Goal: Task Accomplishment & Management: Use online tool/utility

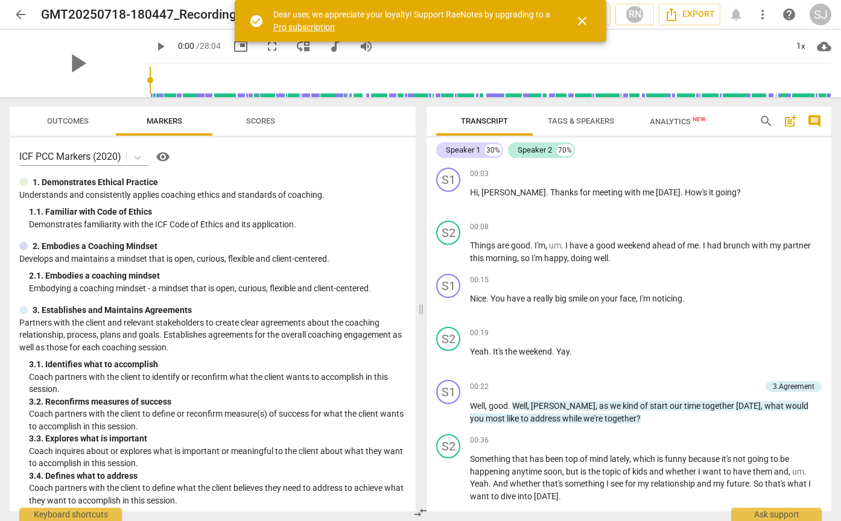
click at [581, 23] on span "close" at bounding box center [582, 21] width 14 height 14
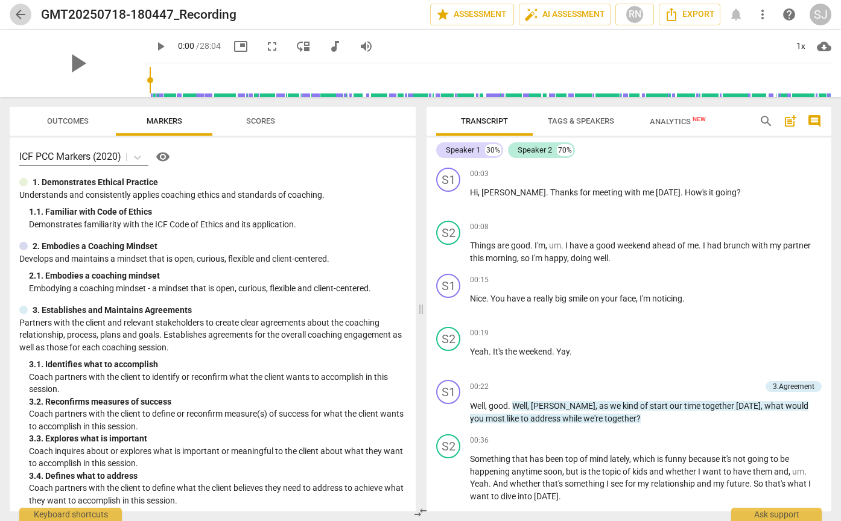
click at [19, 10] on span "arrow_back" at bounding box center [20, 14] width 14 height 14
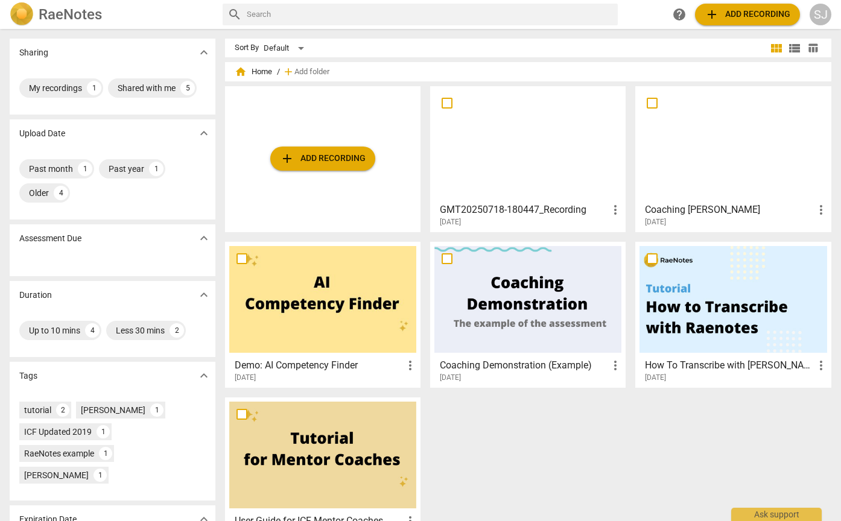
click at [301, 156] on span "add Add recording" at bounding box center [323, 158] width 86 height 14
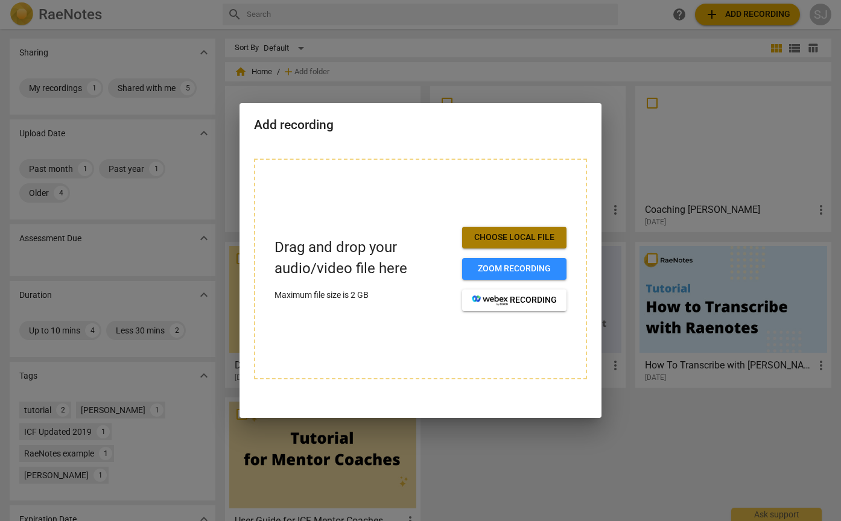
click at [500, 237] on span "Choose local file" at bounding box center [514, 238] width 85 height 12
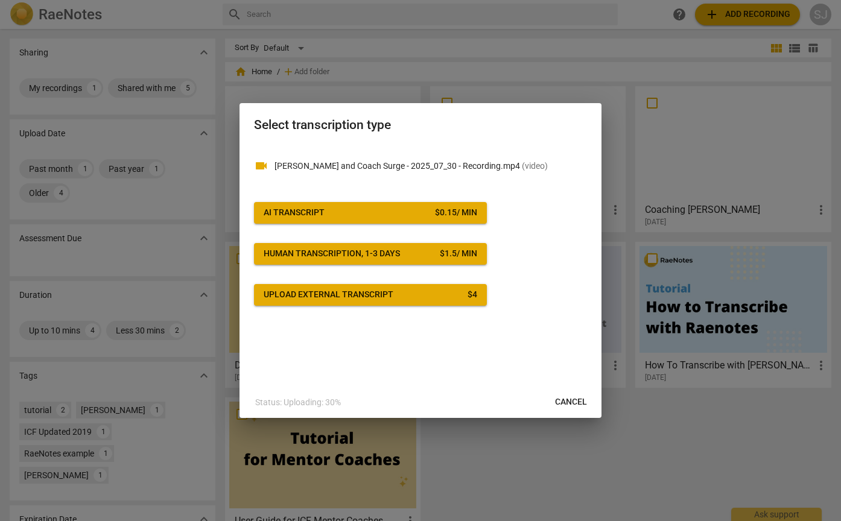
click at [332, 213] on span "AI Transcript $ 0.15 / min" at bounding box center [370, 213] width 213 height 12
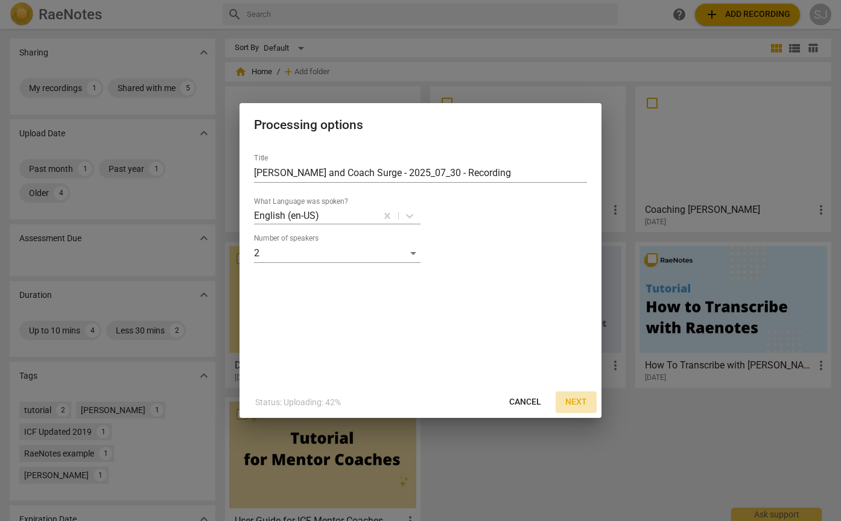
click at [578, 402] on span "Next" at bounding box center [576, 402] width 22 height 12
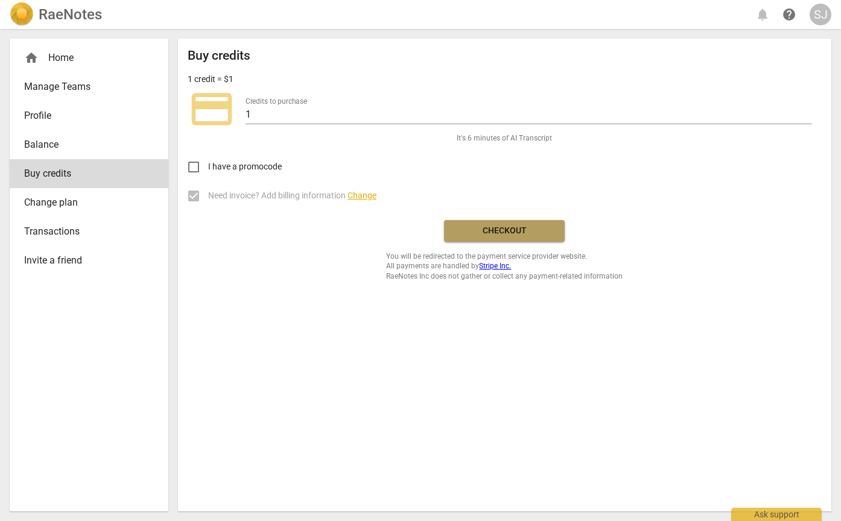
click at [483, 229] on span "Checkout" at bounding box center [503, 231] width 101 height 12
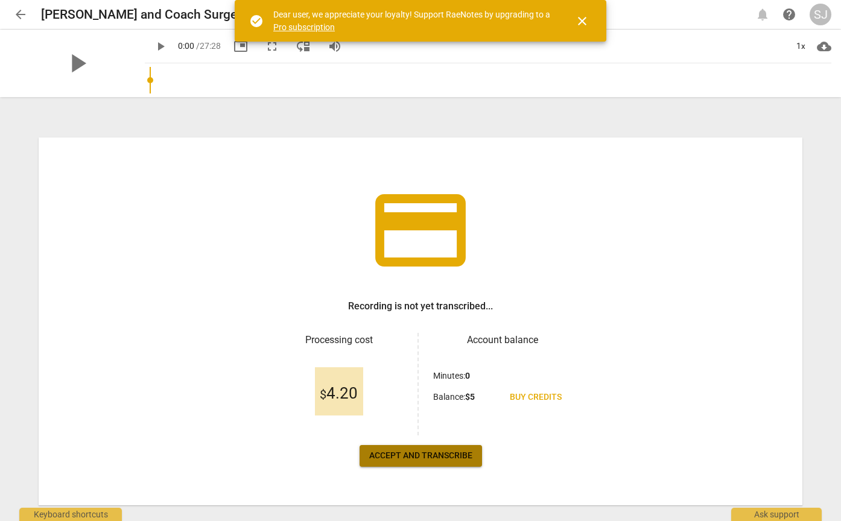
click at [421, 457] on span "Accept and transcribe" at bounding box center [420, 456] width 103 height 12
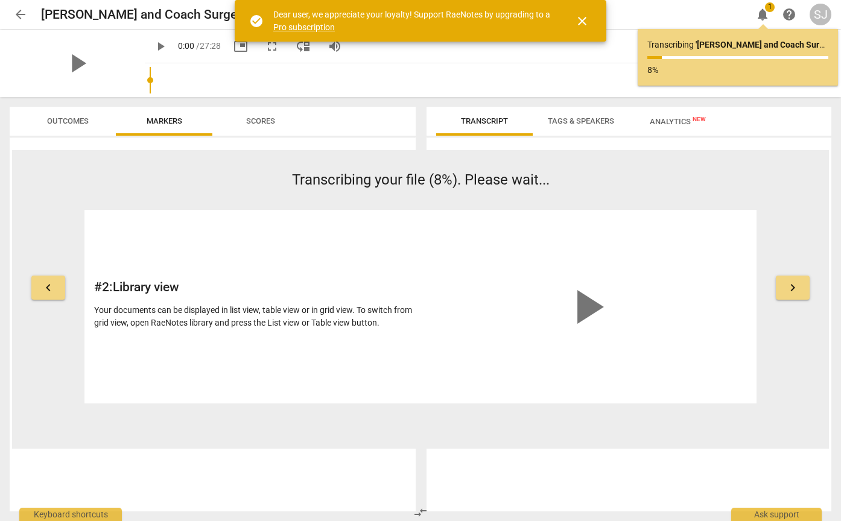
click at [583, 21] on span "close" at bounding box center [582, 21] width 14 height 14
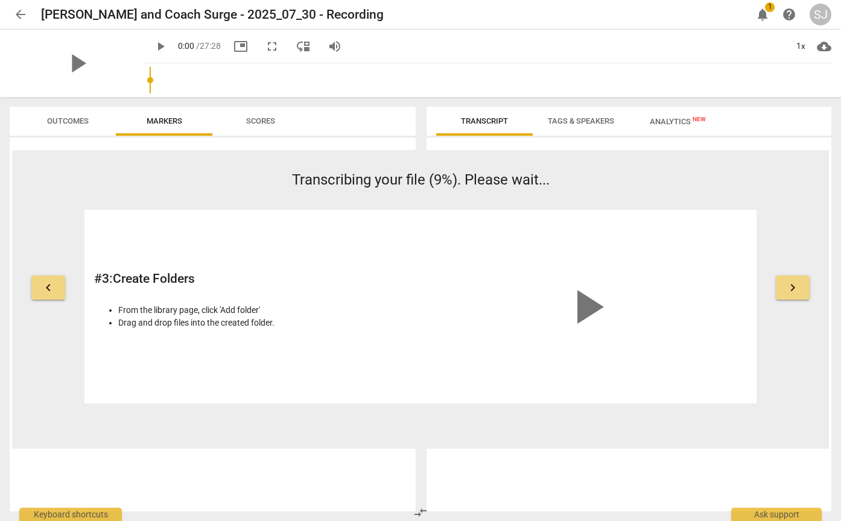
click at [765, 18] on span "notifications" at bounding box center [762, 14] width 14 height 14
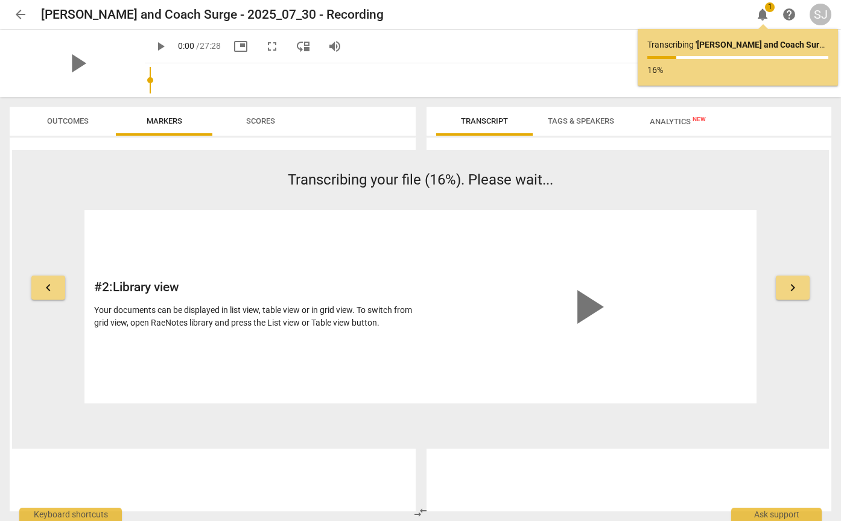
click at [53, 286] on span "keyboard_arrow_left" at bounding box center [48, 287] width 14 height 14
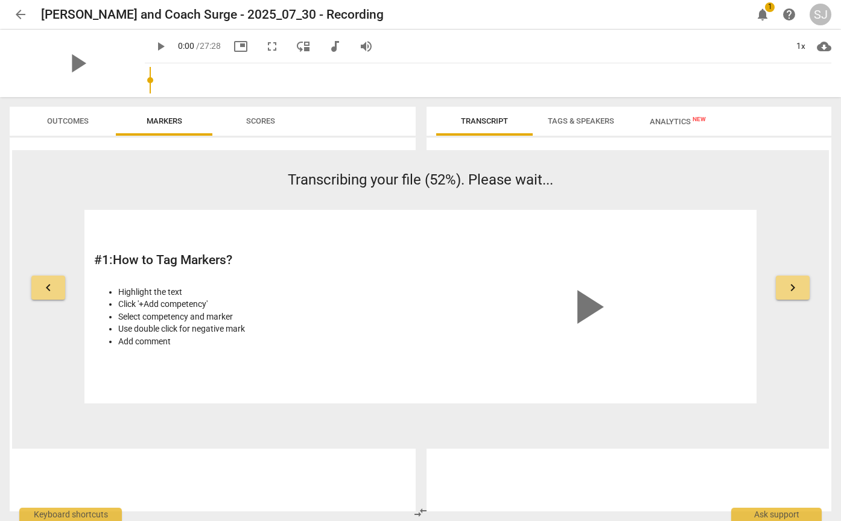
click at [792, 293] on span "keyboard_arrow_right" at bounding box center [792, 287] width 14 height 14
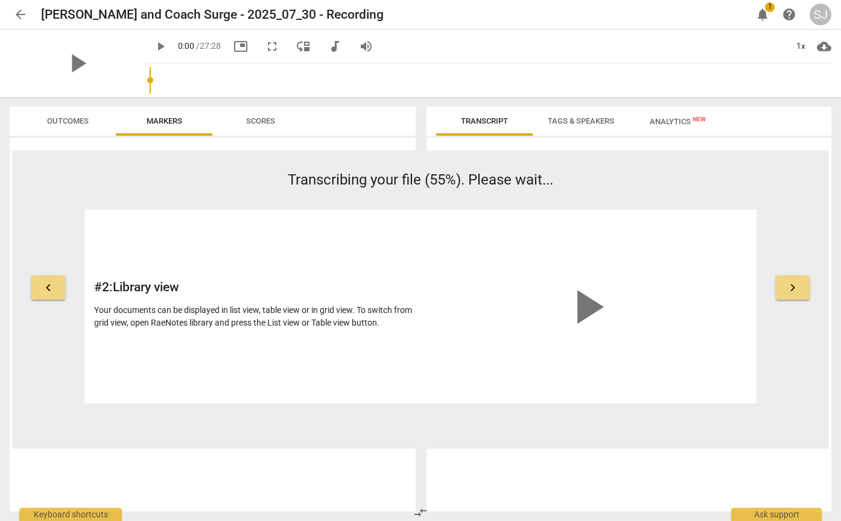
click at [796, 289] on span "keyboard_arrow_right" at bounding box center [792, 287] width 14 height 14
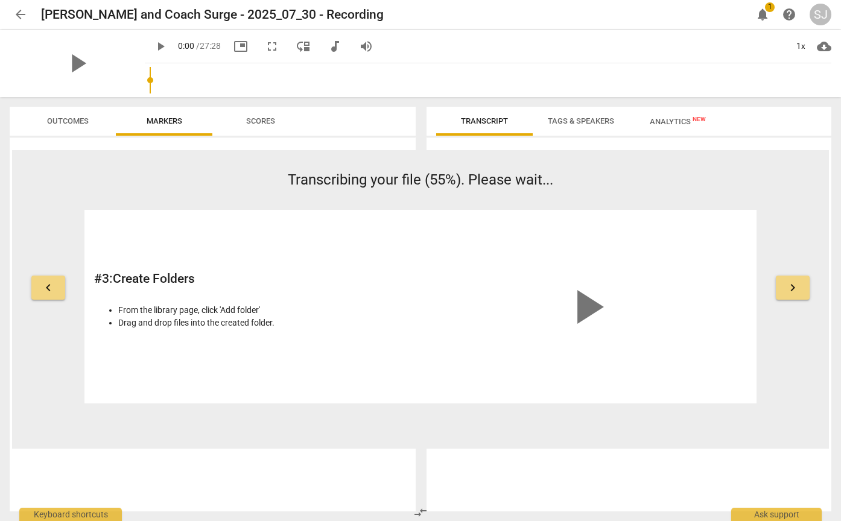
click at [796, 289] on span "keyboard_arrow_right" at bounding box center [792, 287] width 14 height 14
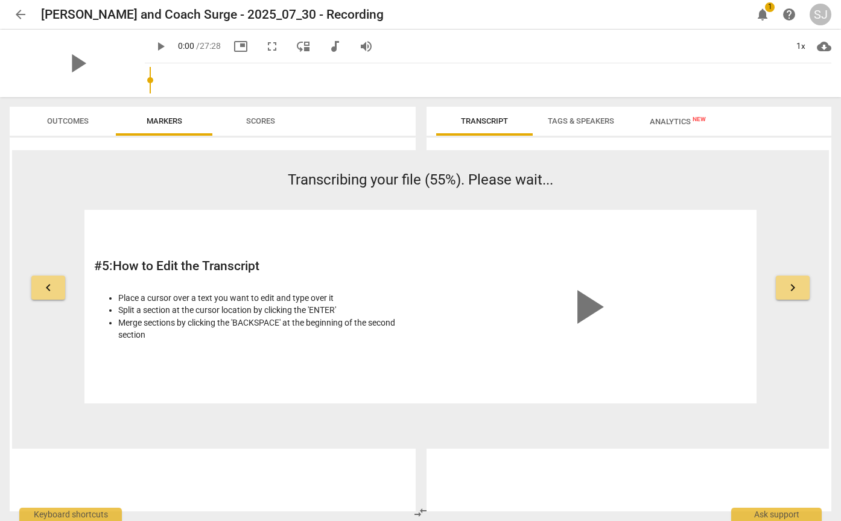
click at [796, 289] on span "keyboard_arrow_right" at bounding box center [792, 287] width 14 height 14
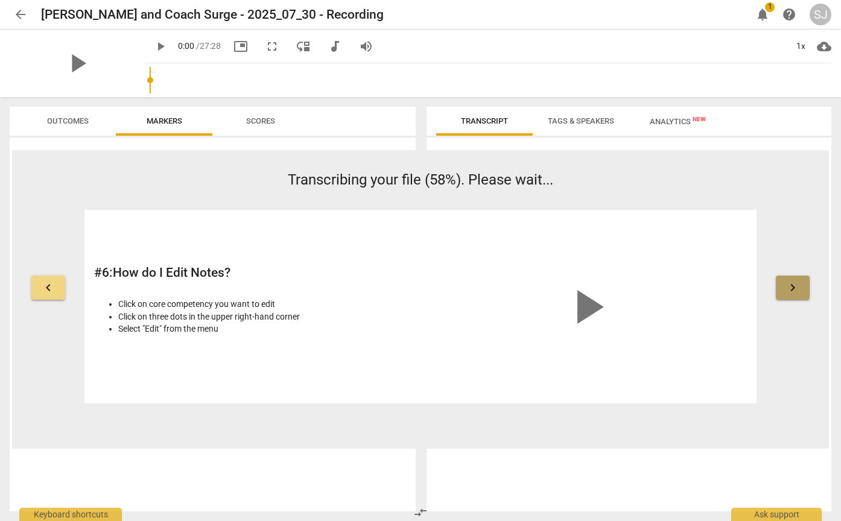
click at [796, 289] on span "keyboard_arrow_right" at bounding box center [792, 287] width 14 height 14
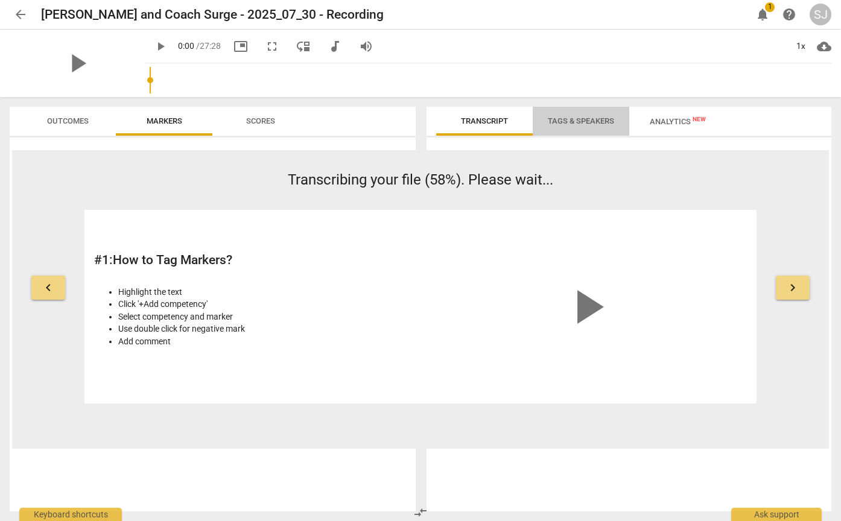
click at [572, 124] on span "Tags & Speakers" at bounding box center [581, 120] width 66 height 9
click at [654, 122] on span "Analytics New" at bounding box center [677, 121] width 56 height 9
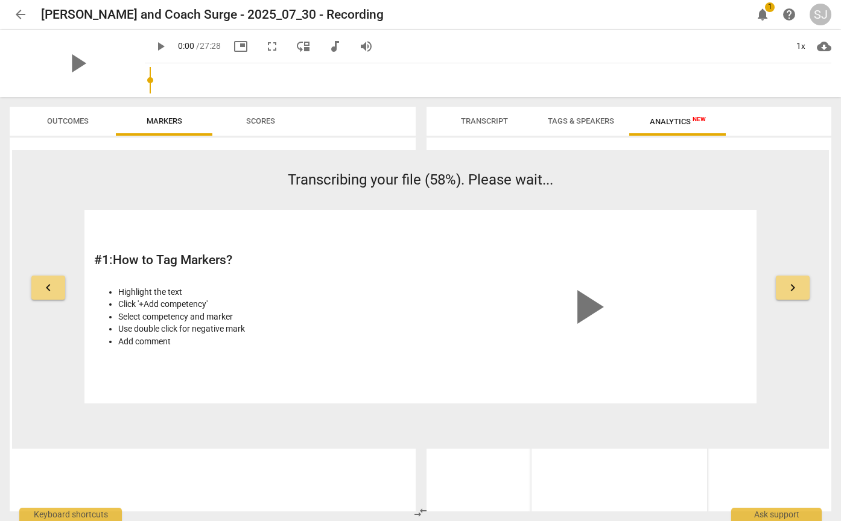
click at [471, 126] on span "Transcript" at bounding box center [484, 121] width 76 height 16
click at [249, 125] on span "Scores" at bounding box center [260, 120] width 29 height 9
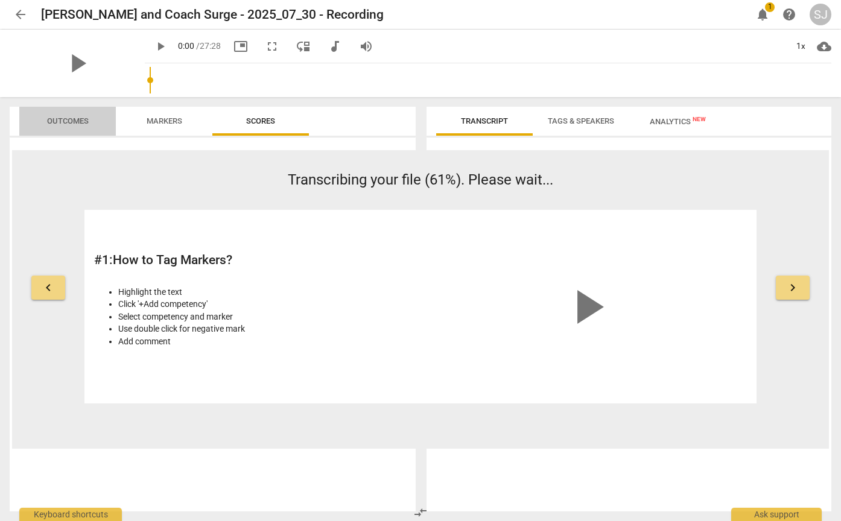
click at [60, 127] on span "Outcomes" at bounding box center [68, 121] width 71 height 16
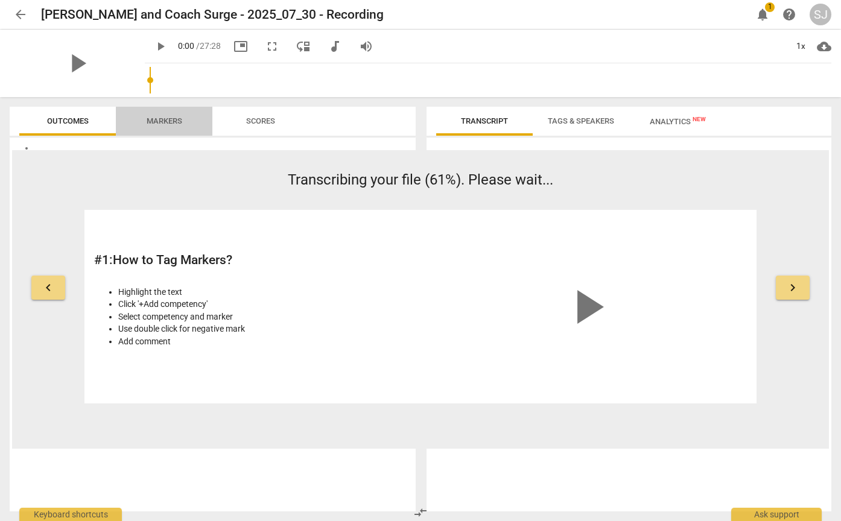
click at [162, 125] on span "Markers" at bounding box center [164, 121] width 65 height 16
click at [67, 58] on span "play_arrow" at bounding box center [77, 63] width 31 height 31
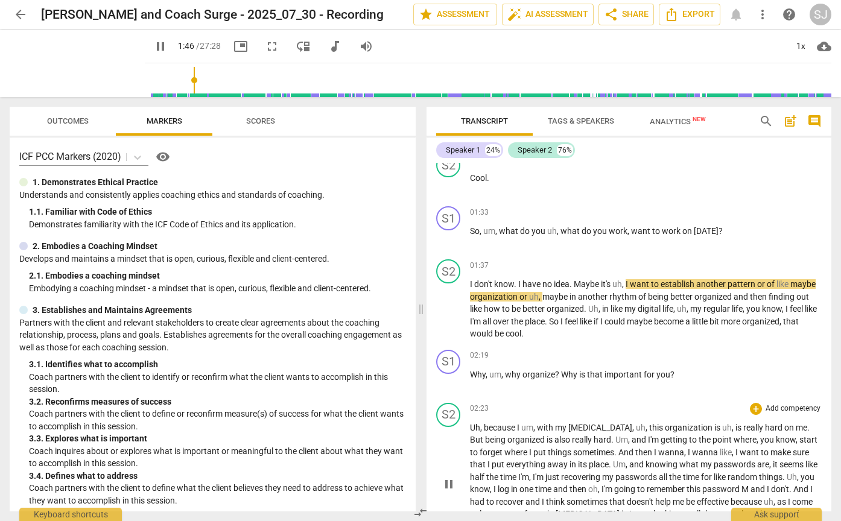
scroll to position [638, 0]
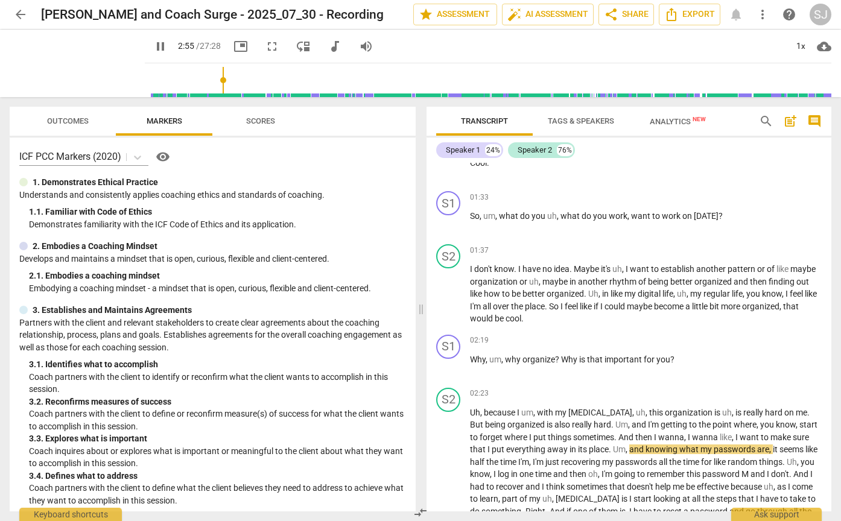
click at [153, 47] on span "pause" at bounding box center [160, 46] width 14 height 14
type input "176"
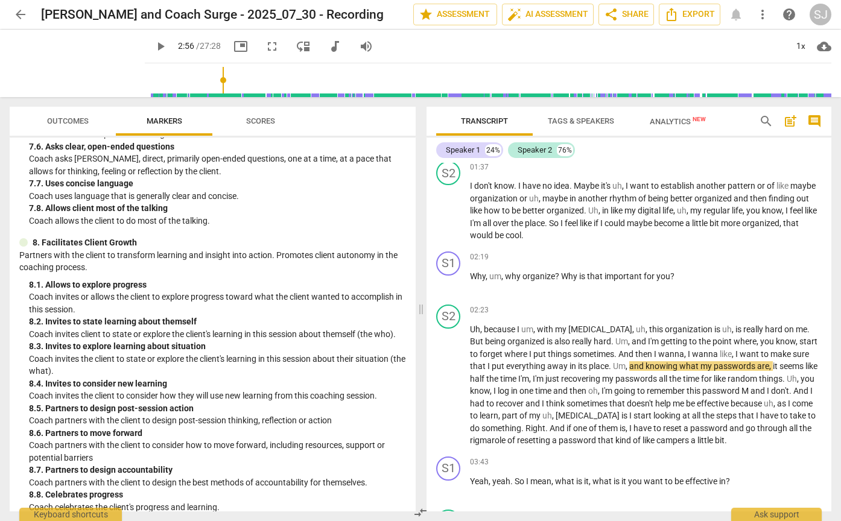
scroll to position [958, 0]
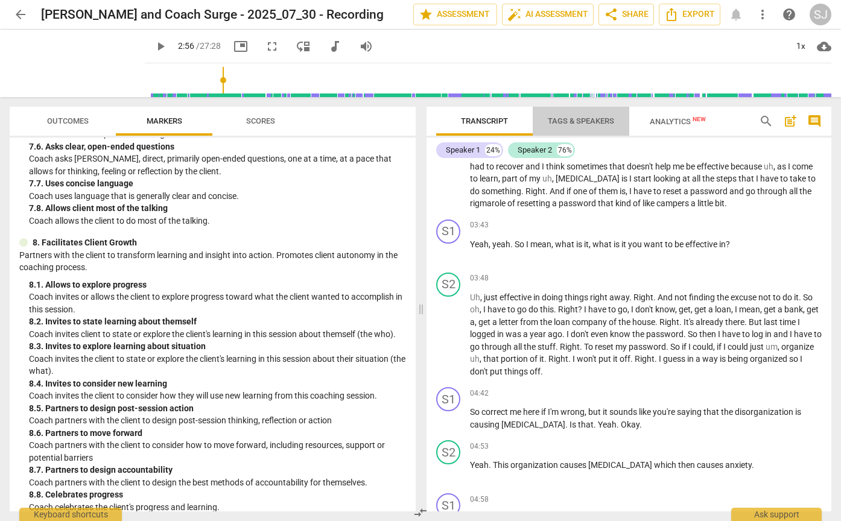
click at [589, 118] on span "Tags & Speakers" at bounding box center [581, 120] width 66 height 9
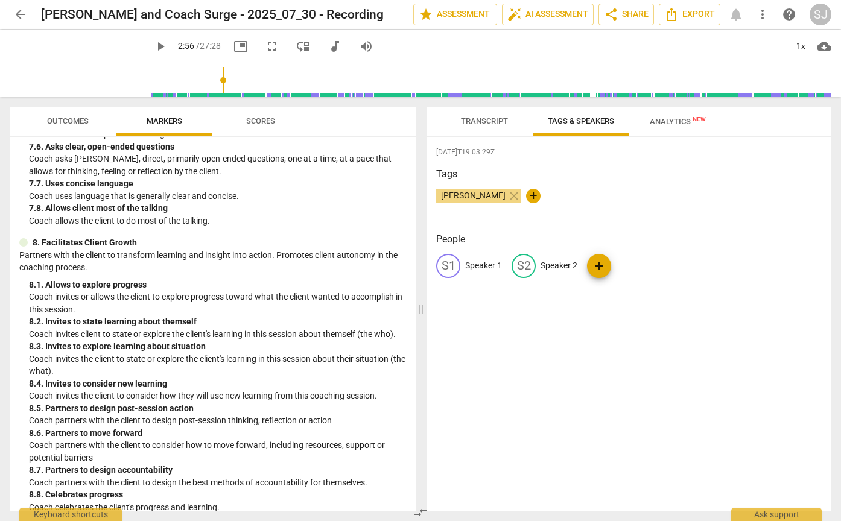
click at [481, 123] on span "Transcript" at bounding box center [484, 120] width 47 height 9
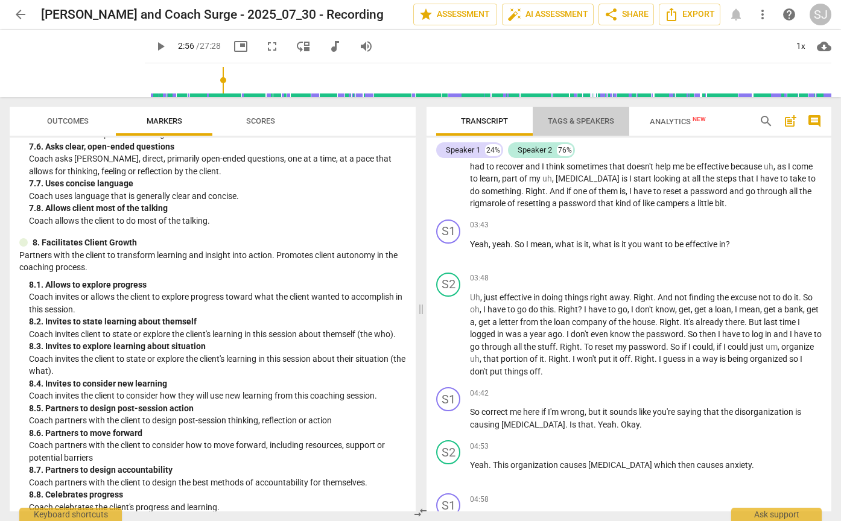
click at [588, 118] on span "Tags & Speakers" at bounding box center [581, 120] width 66 height 9
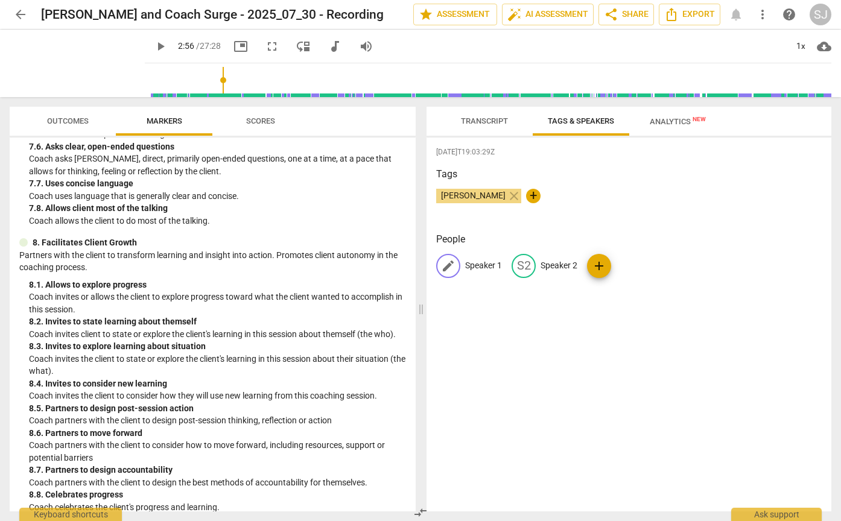
click at [450, 264] on span "edit" at bounding box center [448, 266] width 14 height 14
type input "Coach Surge"
click at [631, 269] on p "Speaker 2" at bounding box center [637, 265] width 37 height 13
type input "[PERSON_NAME]"
click at [502, 266] on p "Coach Surge" at bounding box center [489, 265] width 48 height 13
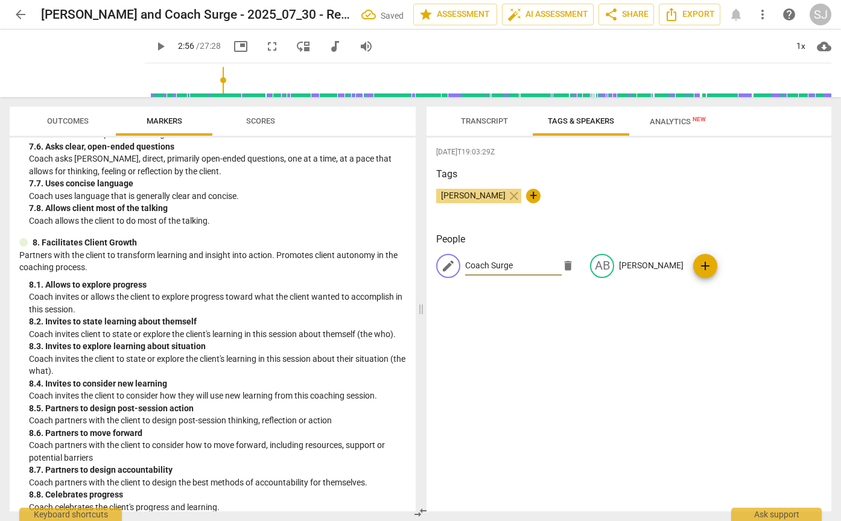
click at [516, 263] on input "Coach Surge" at bounding box center [513, 265] width 96 height 19
drag, startPoint x: 516, startPoint y: 263, endPoint x: 503, endPoint y: 264, distance: 12.1
click at [503, 264] on input "Coach Surge" at bounding box center [513, 265] width 96 height 19
type input "Coach [PERSON_NAME]"
click at [619, 264] on p "[PERSON_NAME]" at bounding box center [651, 265] width 65 height 13
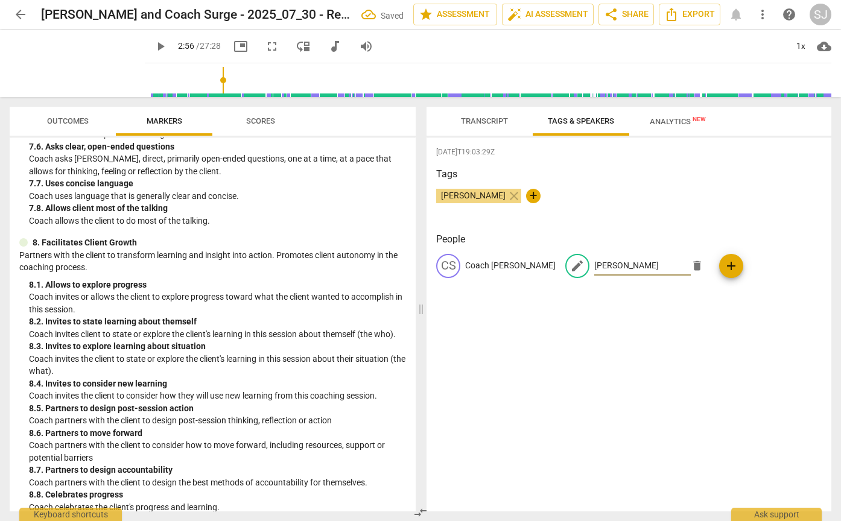
click at [594, 264] on input "[PERSON_NAME]" at bounding box center [642, 265] width 96 height 19
click at [630, 311] on div "2025-08-11T19:03:29Z Tags Sergio Jaime close + People CS Coach Sergio edit Abdi…" at bounding box center [628, 324] width 405 height 374
click at [664, 121] on span "Analytics New" at bounding box center [677, 121] width 56 height 9
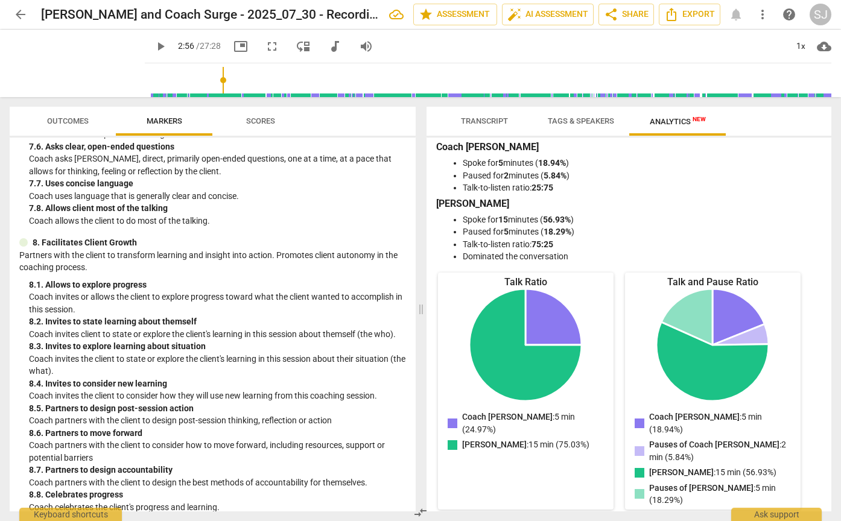
scroll to position [0, 0]
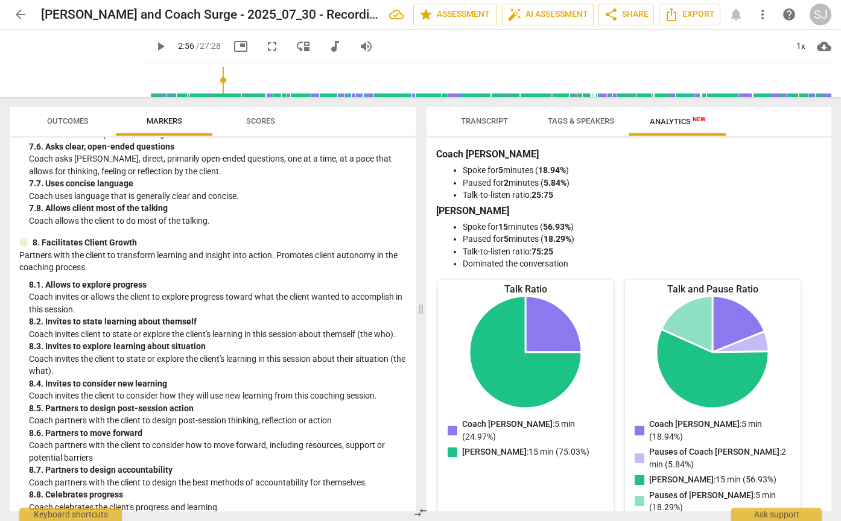
click at [570, 121] on span "Tags & Speakers" at bounding box center [581, 120] width 66 height 9
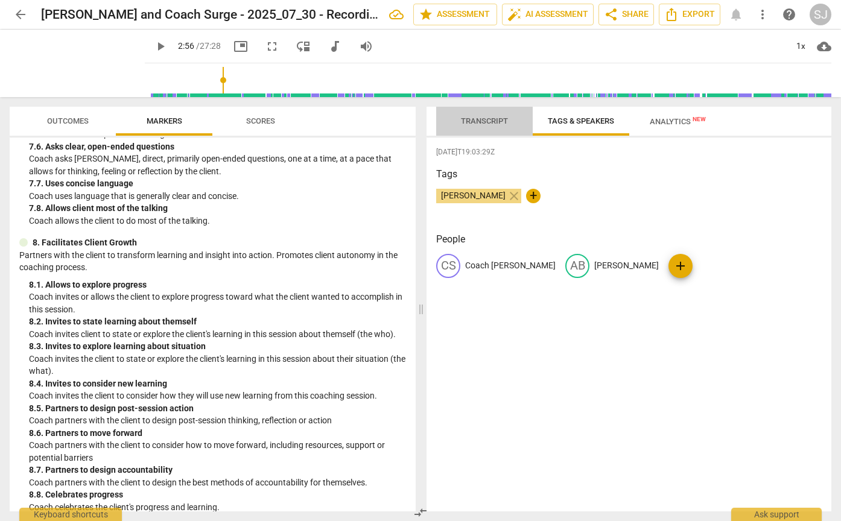
click at [489, 119] on span "Transcript" at bounding box center [484, 120] width 47 height 9
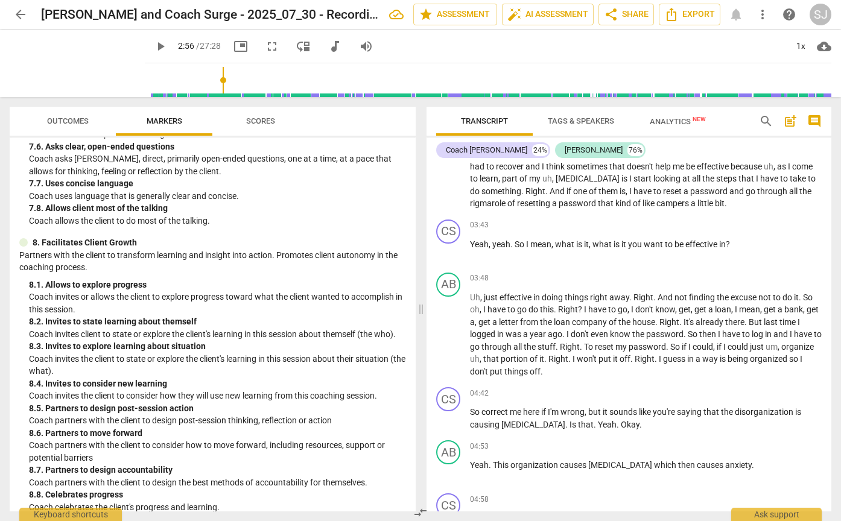
click at [70, 118] on span "Outcomes" at bounding box center [68, 120] width 42 height 9
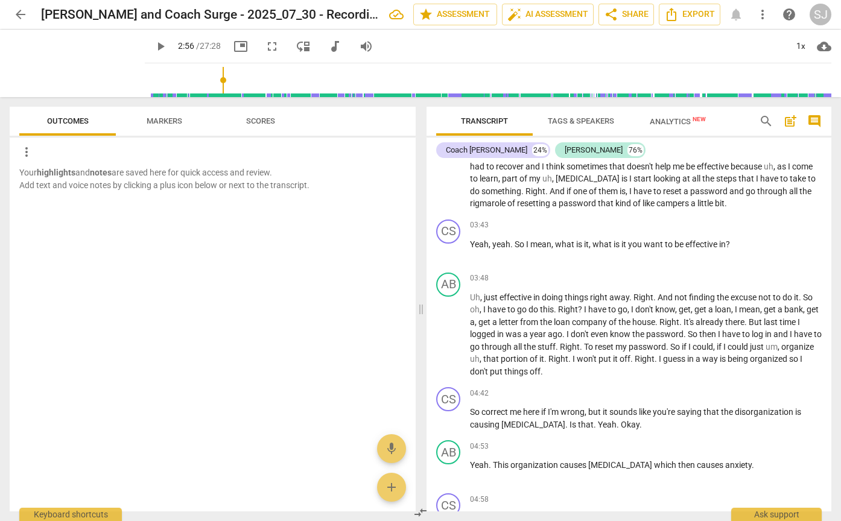
click at [262, 122] on span "Scores" at bounding box center [260, 120] width 29 height 9
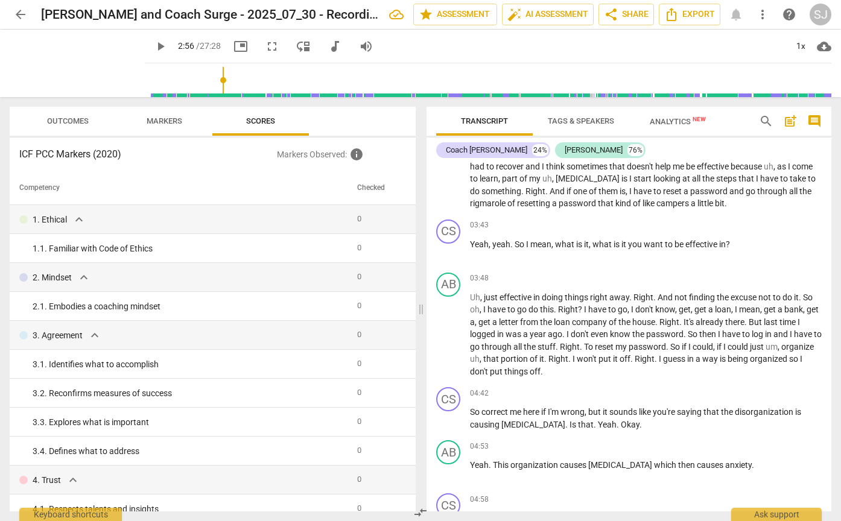
click at [161, 117] on span "Markers" at bounding box center [165, 120] width 36 height 9
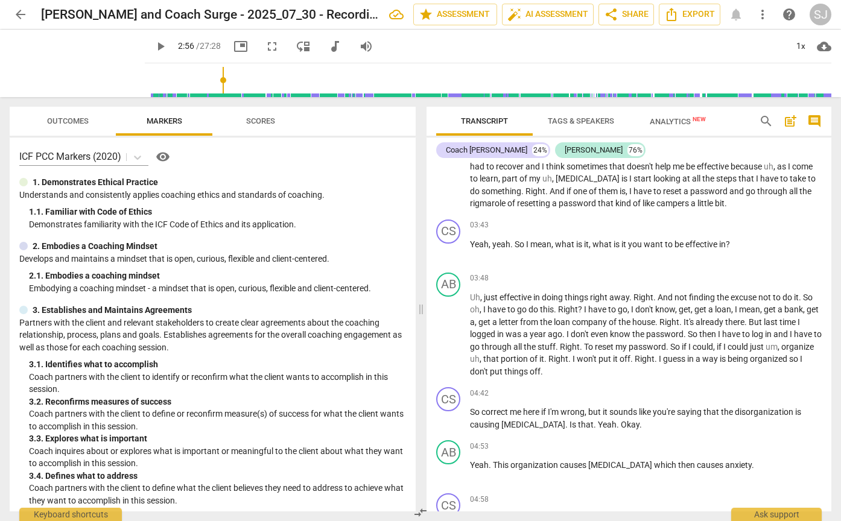
click at [72, 123] on span "Outcomes" at bounding box center [68, 120] width 42 height 9
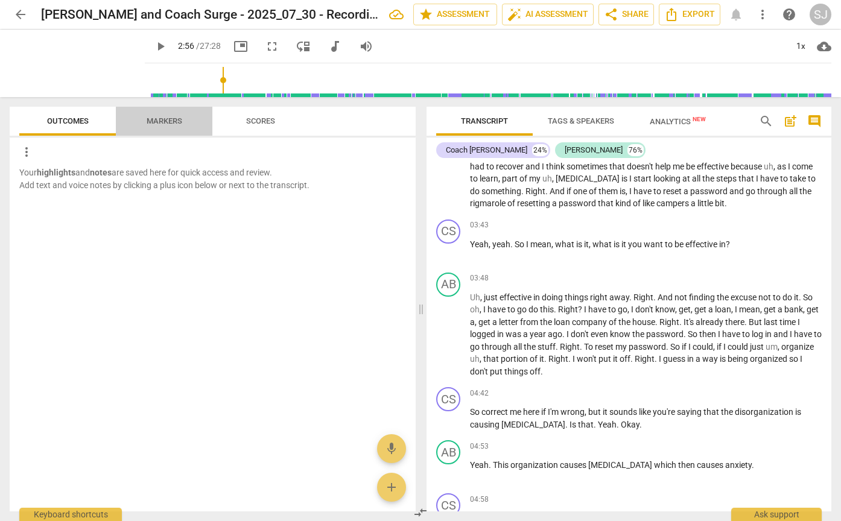
click at [164, 121] on span "Markers" at bounding box center [165, 120] width 36 height 9
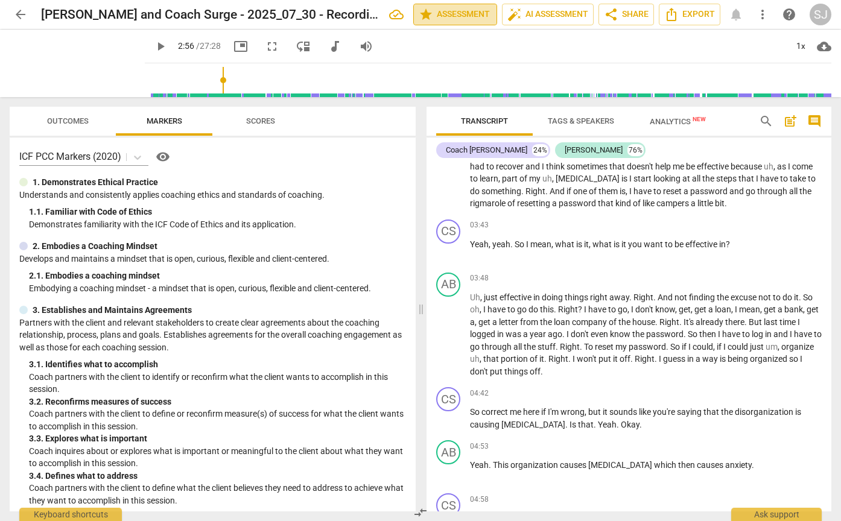
click at [441, 11] on span "star Assessment" at bounding box center [454, 14] width 73 height 14
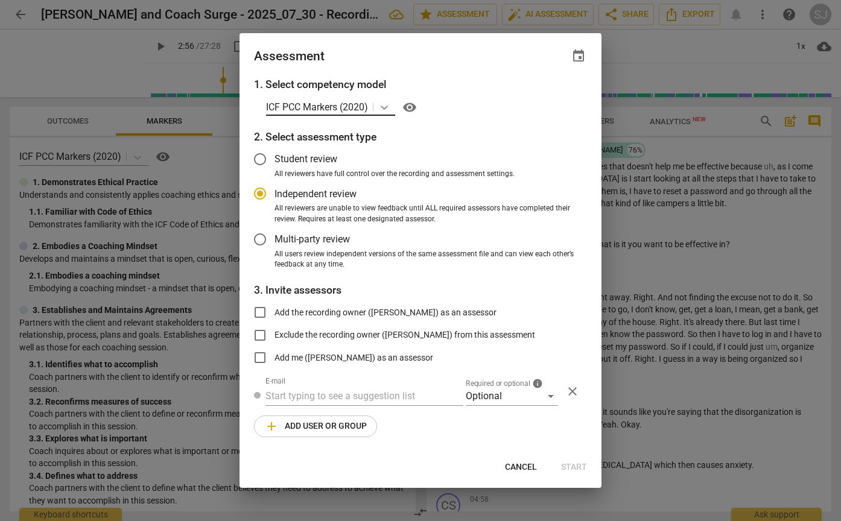
click at [388, 109] on icon at bounding box center [383, 108] width 7 height 4
click at [484, 83] on h3 "1. Select competency model" at bounding box center [420, 85] width 333 height 16
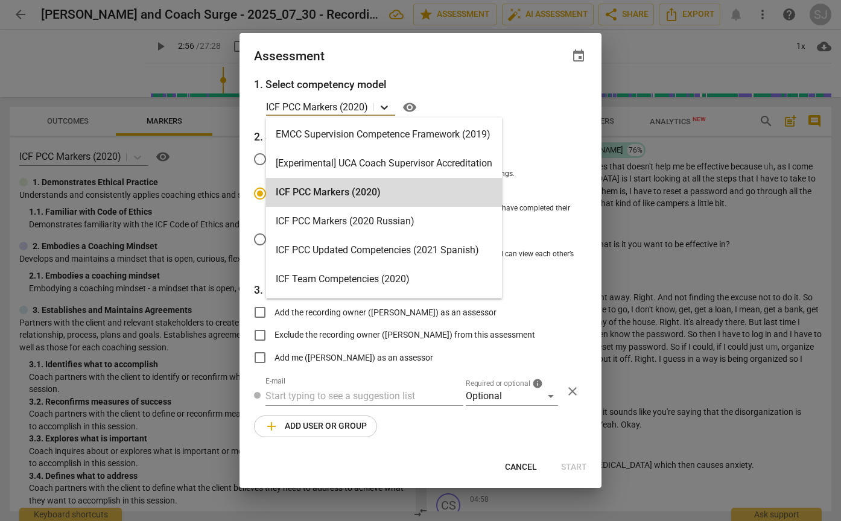
click at [382, 108] on icon at bounding box center [384, 107] width 12 height 12
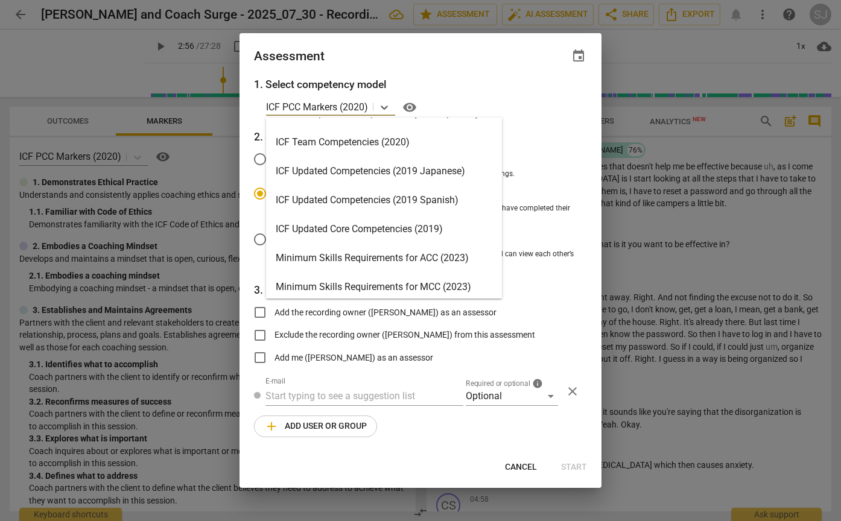
scroll to position [150, 0]
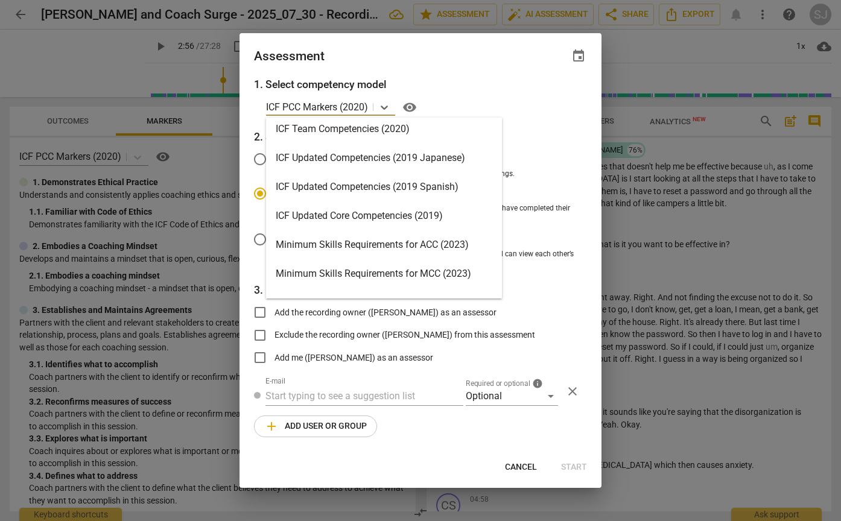
click at [344, 245] on div "Minimum Skills Requirements for ACC (2023)" at bounding box center [384, 244] width 236 height 29
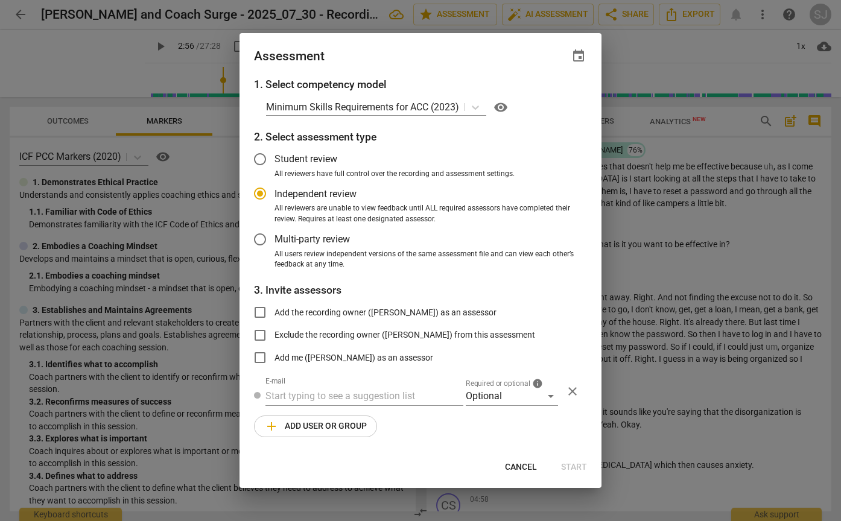
click at [578, 208] on div "Student review All reviewers have full control over the recording and assessmen…" at bounding box center [420, 207] width 333 height 125
click at [548, 394] on div "Optional" at bounding box center [512, 396] width 92 height 19
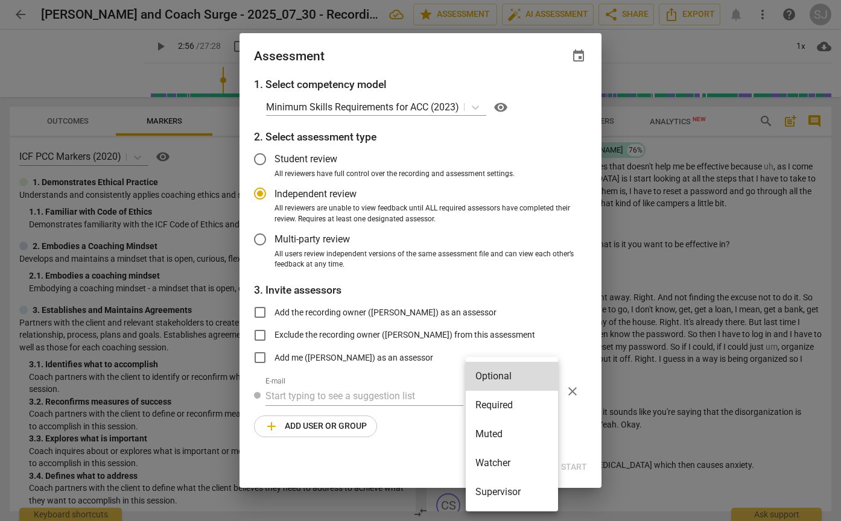
click at [572, 316] on div at bounding box center [420, 260] width 841 height 521
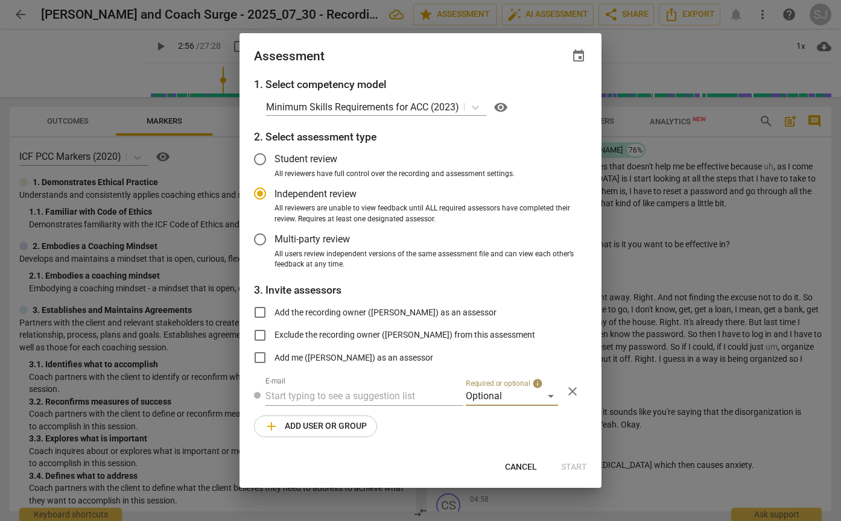
click at [575, 389] on span "close" at bounding box center [572, 391] width 14 height 14
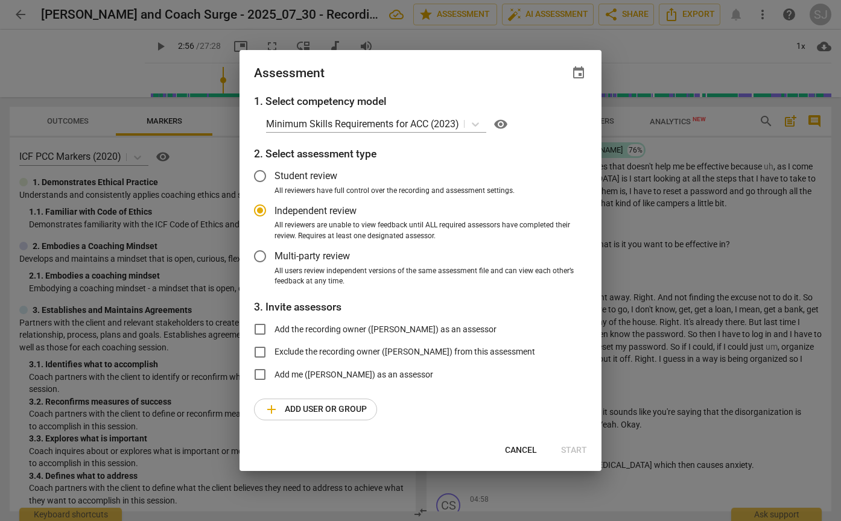
radio input "false"
click at [259, 371] on input "Add me (Sergio Jaime) as an assessor" at bounding box center [259, 374] width 29 height 29
checkbox input "true"
radio input "false"
click at [259, 371] on input "Add me (Sergio Jaime) as an assessor" at bounding box center [259, 374] width 29 height 29
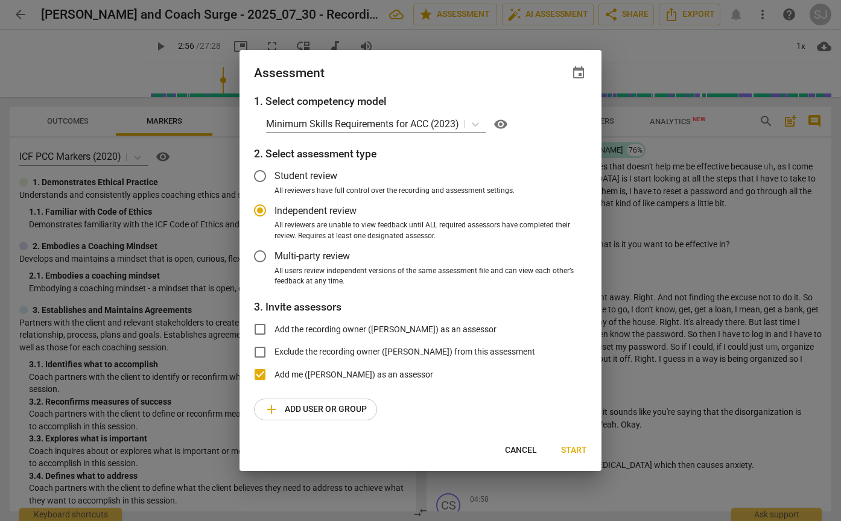
checkbox input "false"
radio input "false"
click at [262, 331] on input "Add the recording owner (Sergio Jaime) as an assessor" at bounding box center [259, 329] width 29 height 29
checkbox input "true"
click at [566, 447] on span "Start" at bounding box center [574, 450] width 26 height 12
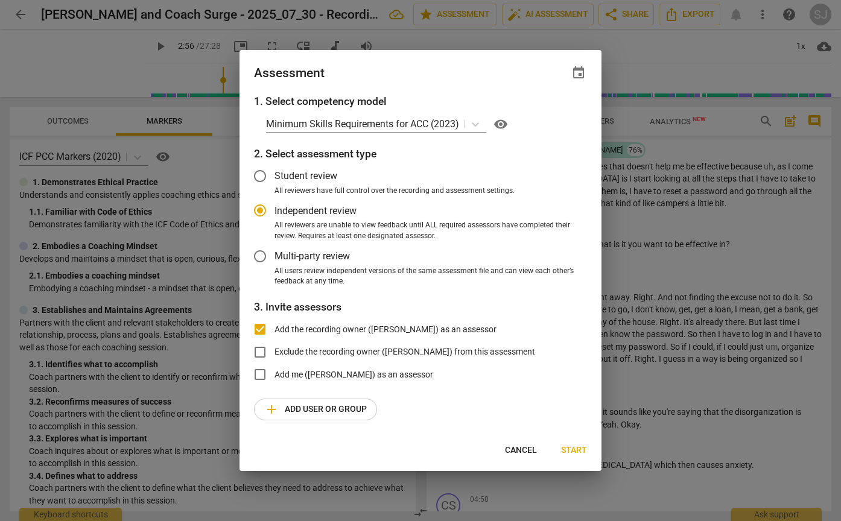
radio input "false"
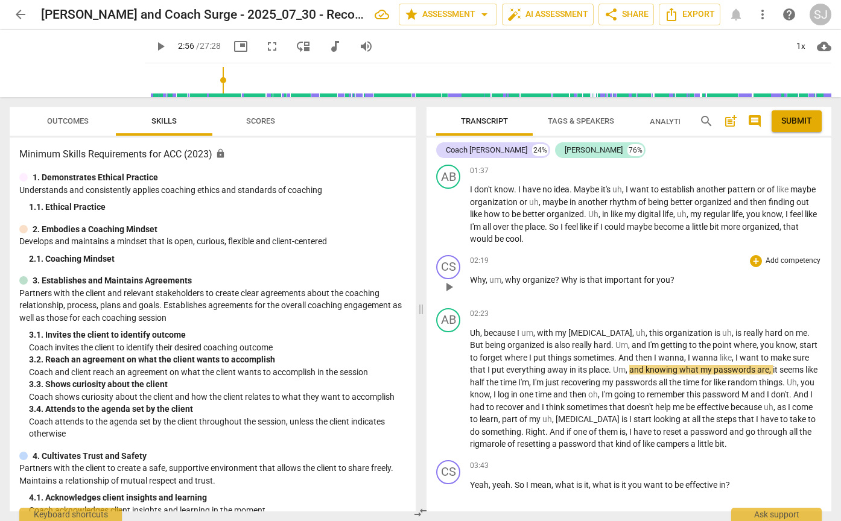
scroll to position [838, 0]
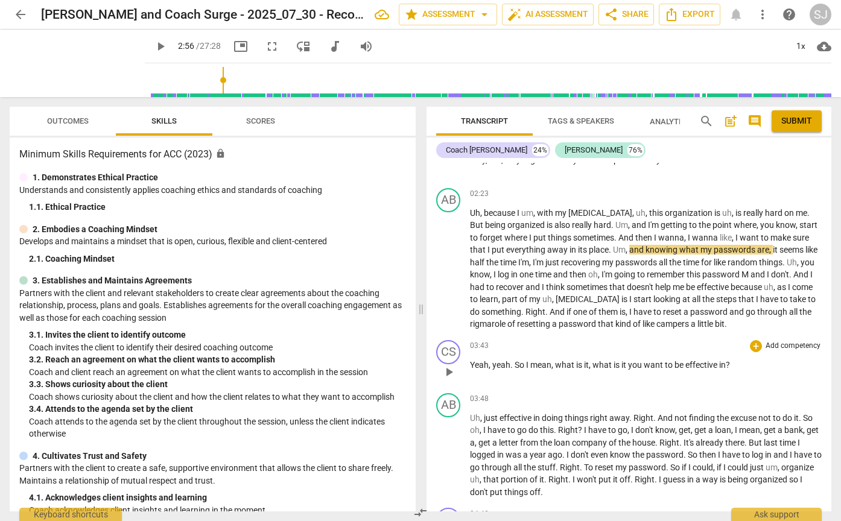
click at [712, 335] on div "CS play_arrow pause 03:43 + Add competency keyboard_arrow_right Yeah , yeah . S…" at bounding box center [628, 361] width 405 height 53
click at [153, 45] on span "play_arrow" at bounding box center [160, 46] width 14 height 14
click at [153, 46] on span "pause" at bounding box center [160, 46] width 14 height 14
type input "178"
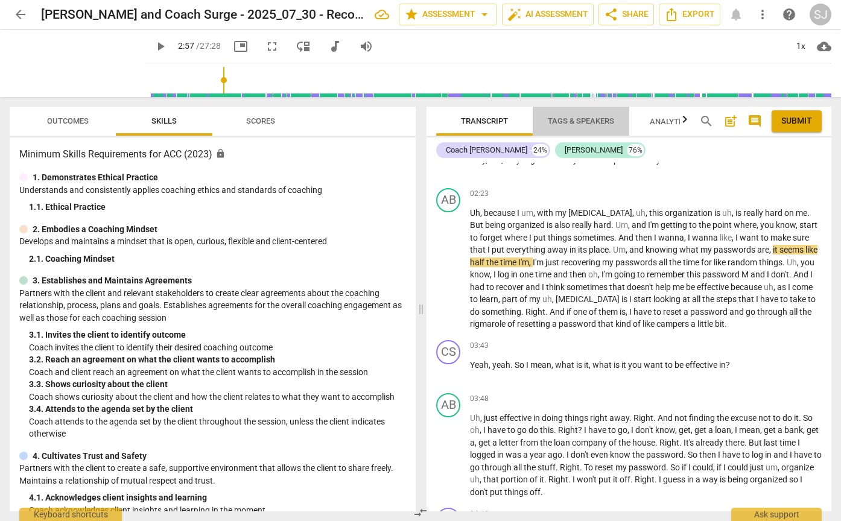
click at [596, 120] on span "Tags & Speakers" at bounding box center [581, 120] width 66 height 9
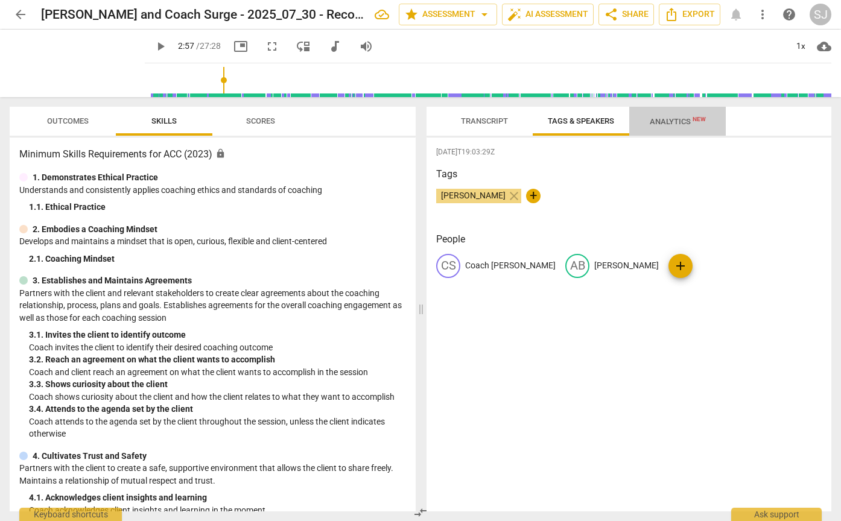
click at [669, 122] on span "Analytics New" at bounding box center [677, 121] width 56 height 9
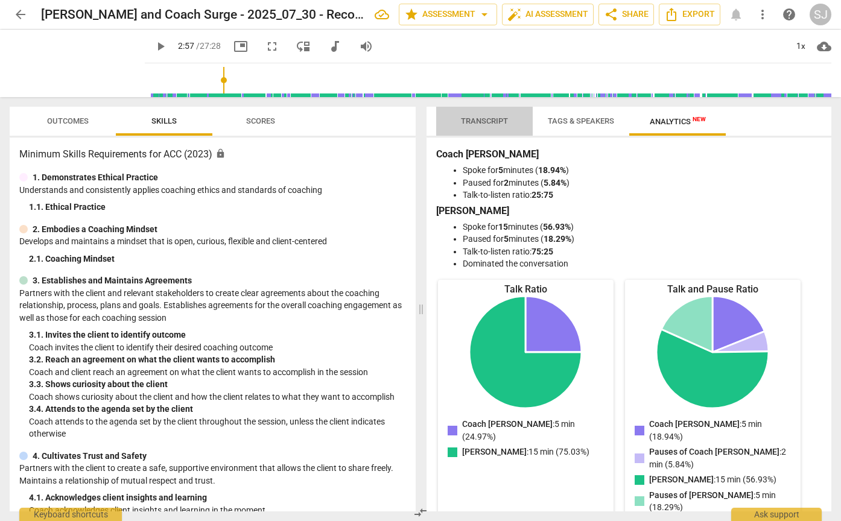
click at [480, 125] on span "Transcript" at bounding box center [484, 120] width 47 height 9
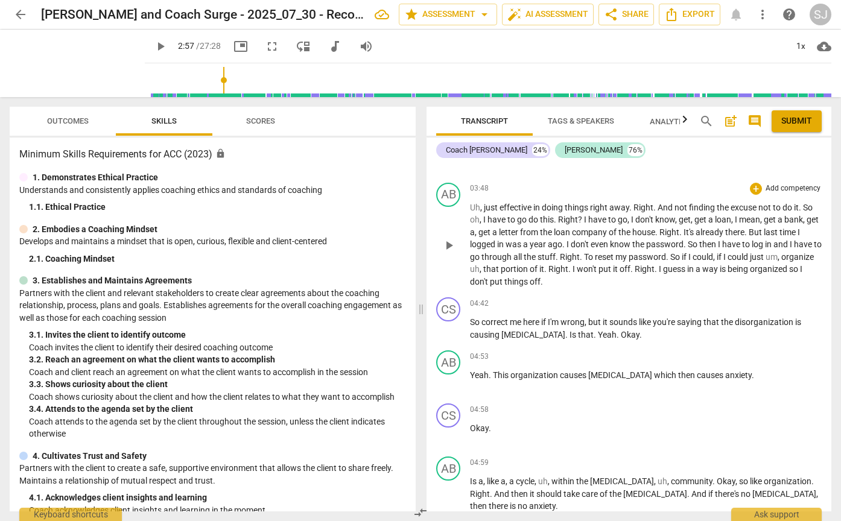
scroll to position [0, 0]
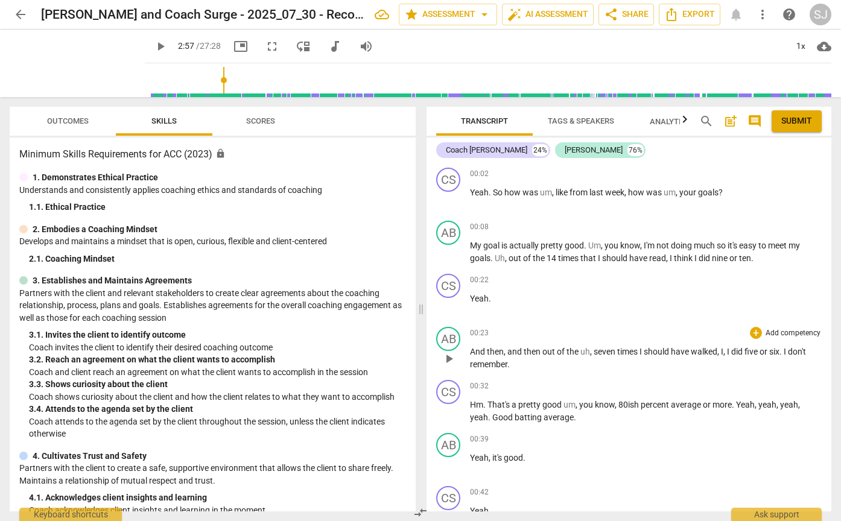
drag, startPoint x: 432, startPoint y: 148, endPoint x: 581, endPoint y: 340, distance: 243.3
click at [586, 346] on div "Coach Sergio 24% Abdiel 76% CS play_arrow pause 00:02 + Add competency keyboard…" at bounding box center [628, 324] width 405 height 374
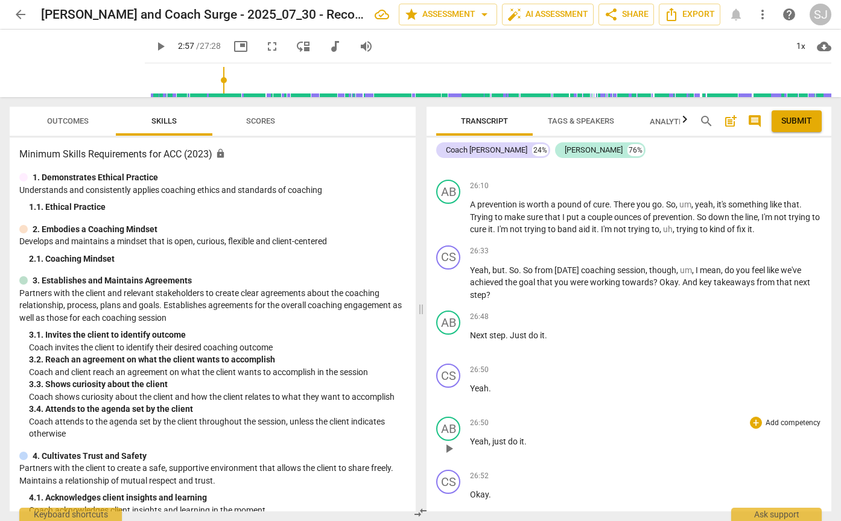
scroll to position [7246, 0]
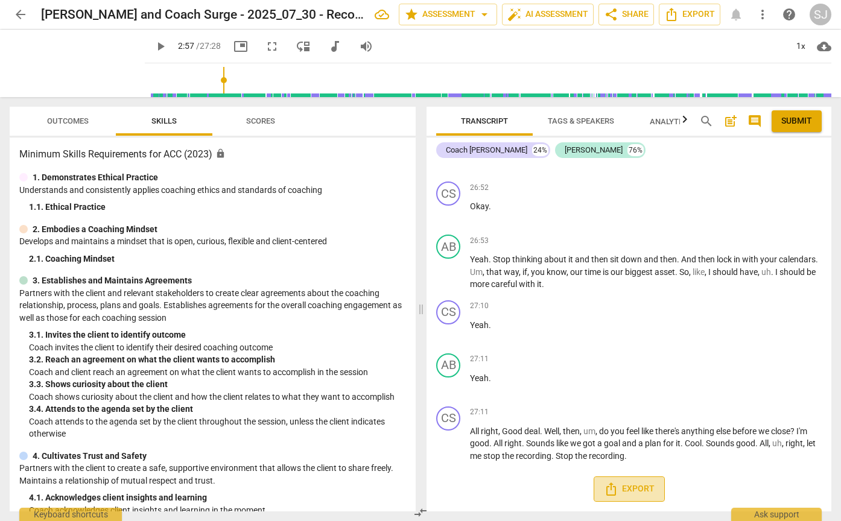
click at [622, 491] on span "Export" at bounding box center [629, 489] width 51 height 14
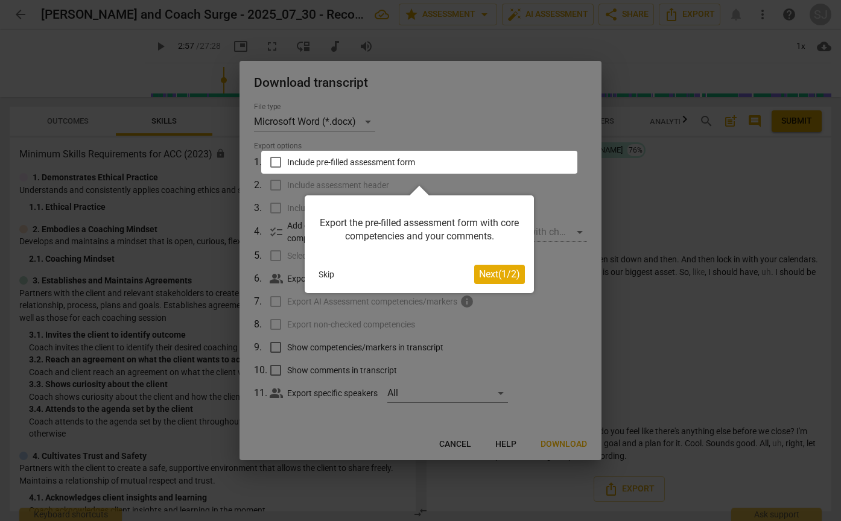
click at [506, 273] on span "Next ( 1 / 2 )" at bounding box center [499, 273] width 41 height 11
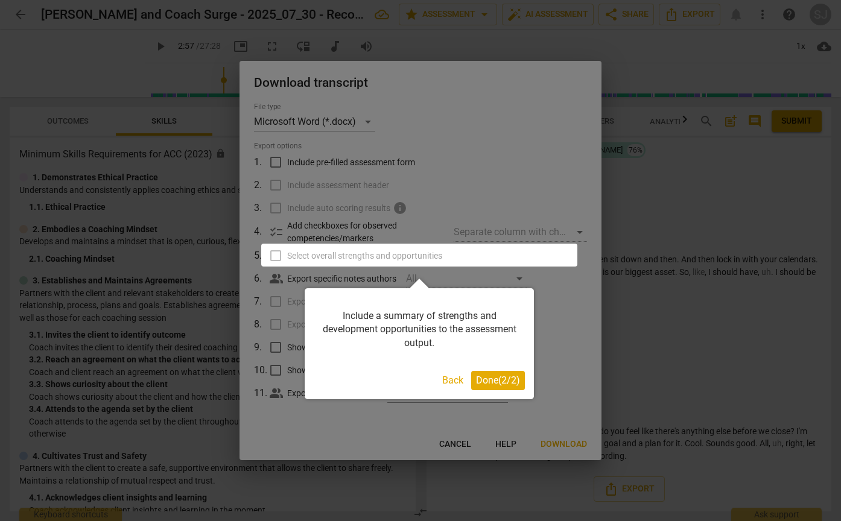
click at [484, 377] on span "Done ( 2 / 2 )" at bounding box center [498, 379] width 44 height 11
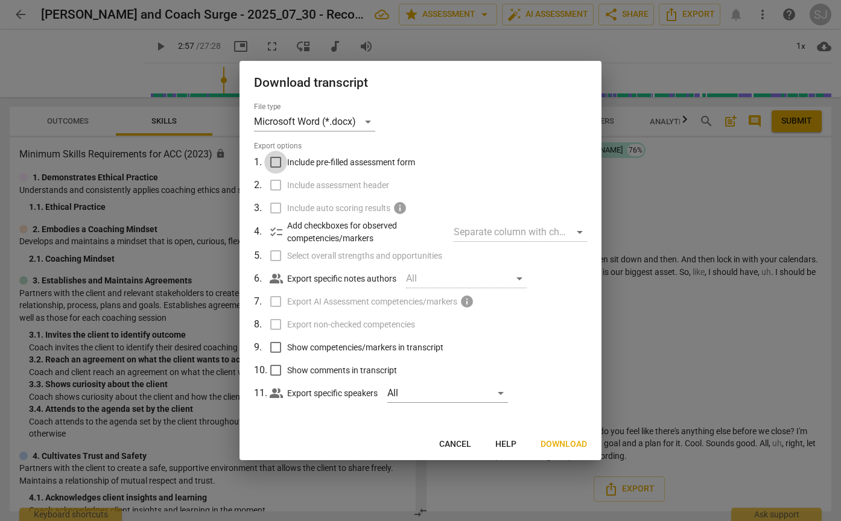
click at [277, 164] on input "Include pre-filled assessment form" at bounding box center [275, 162] width 23 height 23
checkbox input "true"
click at [273, 185] on input "Include assessment header" at bounding box center [275, 185] width 23 height 23
checkbox input "true"
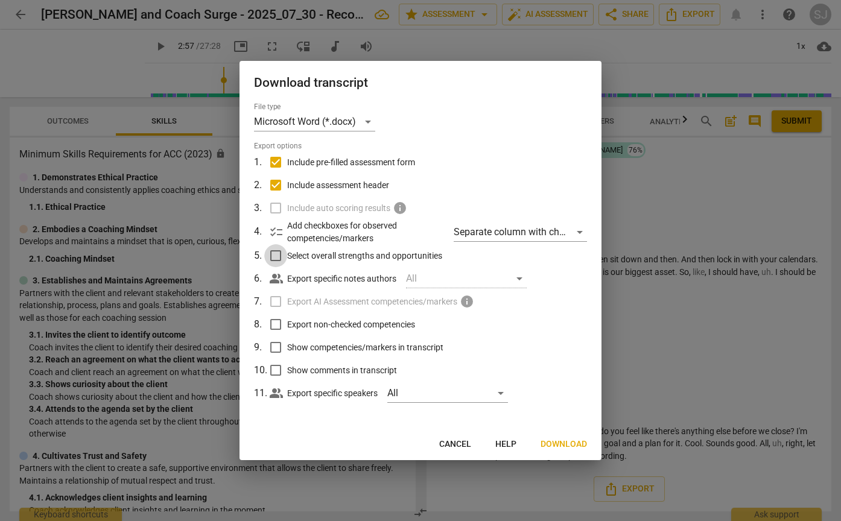
click at [273, 256] on input "Select overall strengths and opportunities" at bounding box center [275, 255] width 23 height 23
checkbox input "true"
click at [275, 322] on input "Export non-checked competencies" at bounding box center [275, 324] width 23 height 23
checkbox input "true"
click at [276, 347] on input "Show competencies/markers in transcript" at bounding box center [275, 347] width 23 height 23
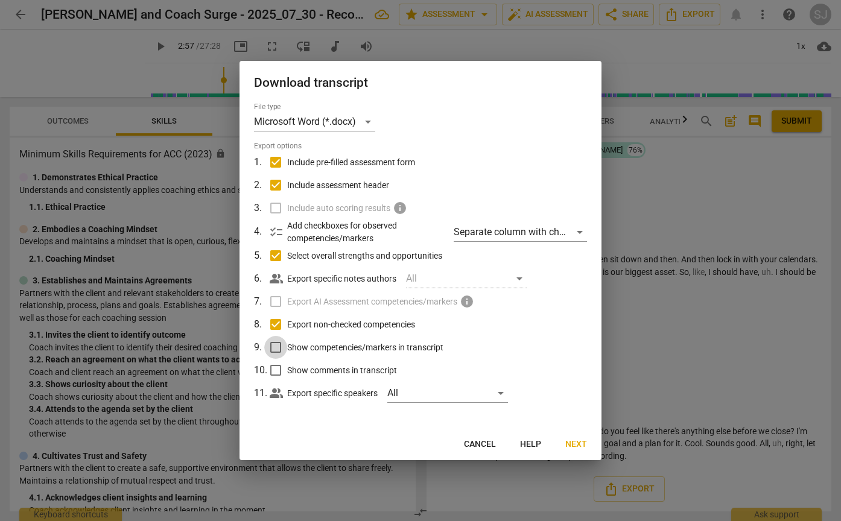
checkbox input "true"
click at [276, 368] on input "Show comments in transcript" at bounding box center [275, 370] width 23 height 23
checkbox input "true"
click at [558, 232] on div "Separate column with check marks" at bounding box center [519, 232] width 133 height 19
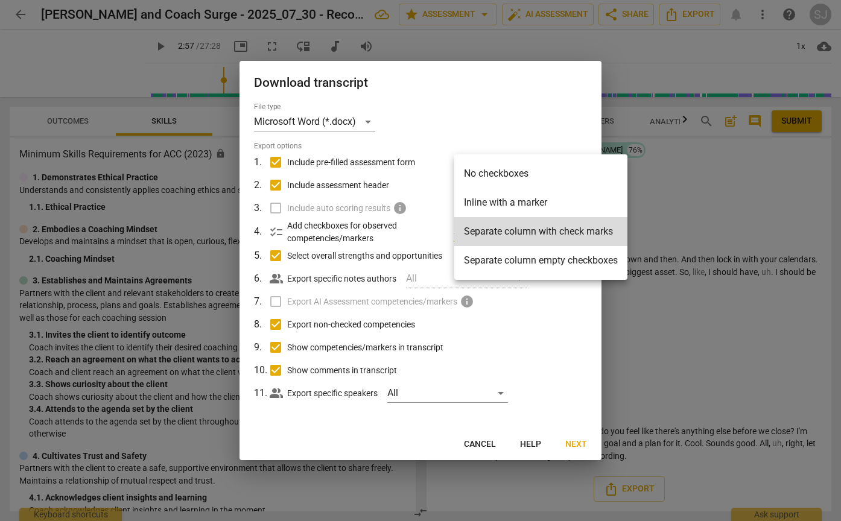
click at [566, 96] on div at bounding box center [420, 260] width 841 height 521
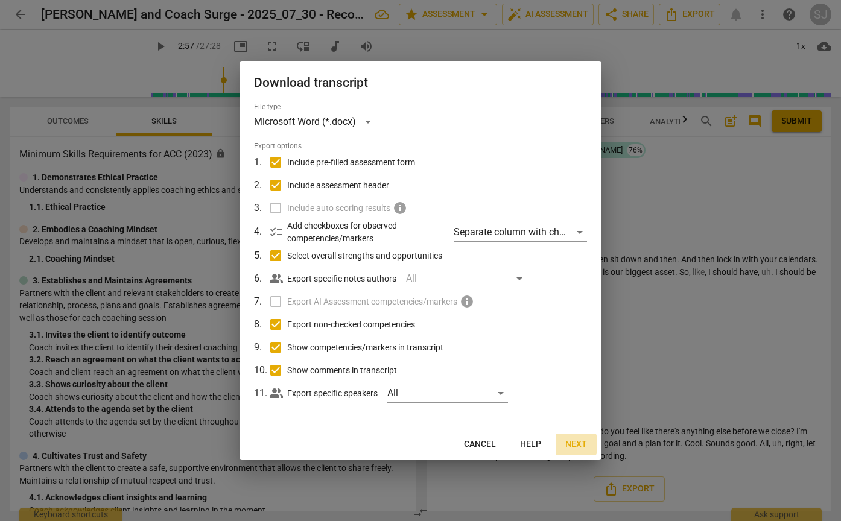
click at [575, 443] on span "Next" at bounding box center [576, 444] width 22 height 12
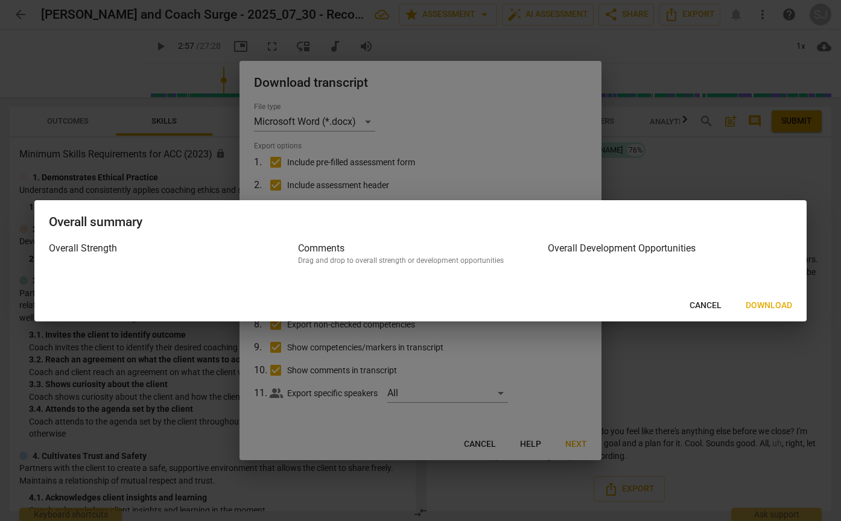
click at [771, 305] on span "Download" at bounding box center [768, 306] width 46 height 12
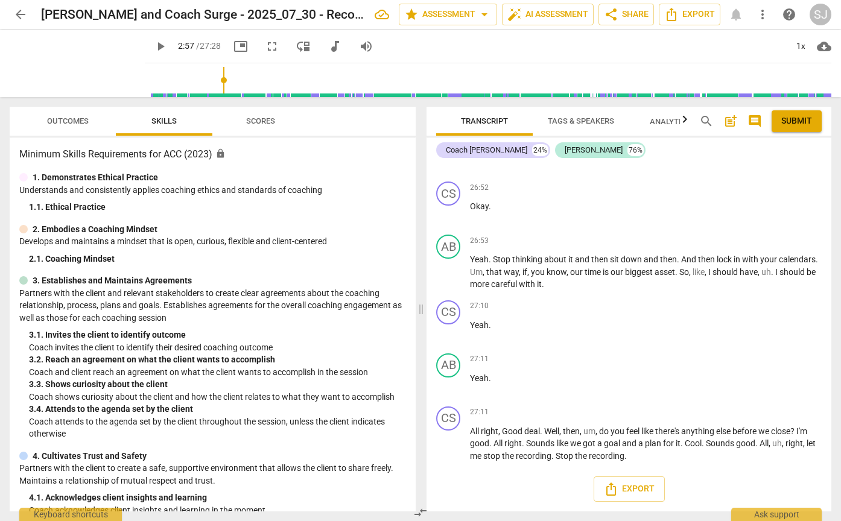
scroll to position [916, 0]
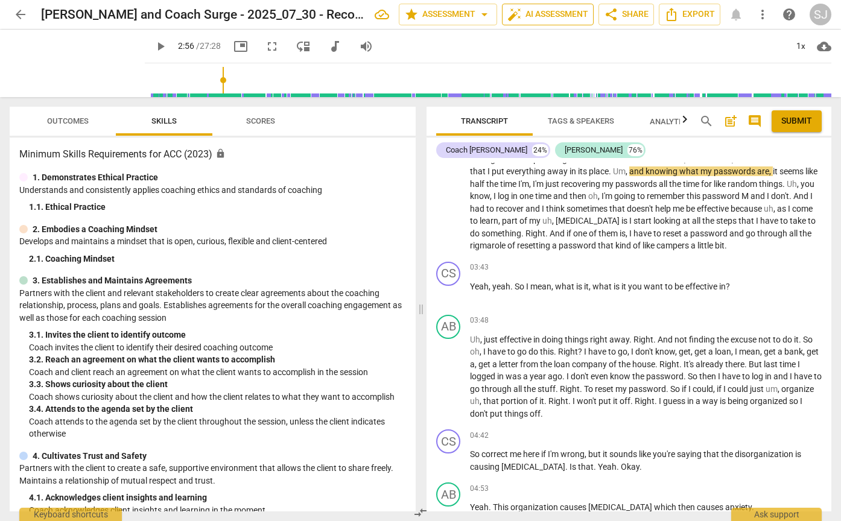
click at [545, 18] on span "auto_fix_high AI Assessment" at bounding box center [547, 14] width 81 height 14
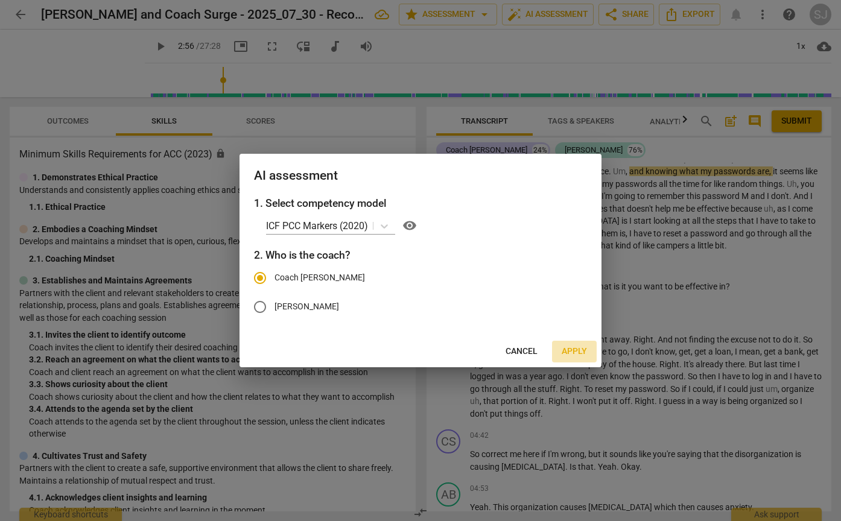
click at [578, 348] on span "Apply" at bounding box center [573, 352] width 25 height 12
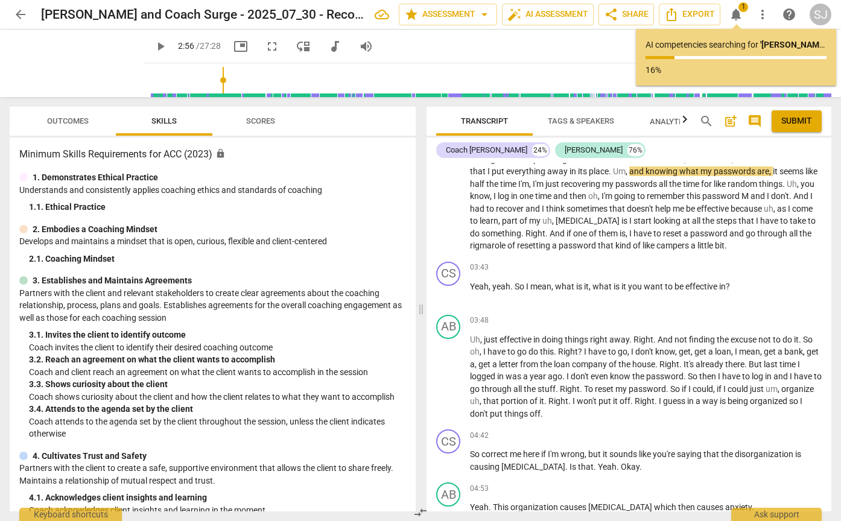
click at [726, 77] on div "AI competencies searching for ' Abdiel Cristy and Coach Surge - 2025_07_30 - Re…" at bounding box center [736, 57] width 200 height 57
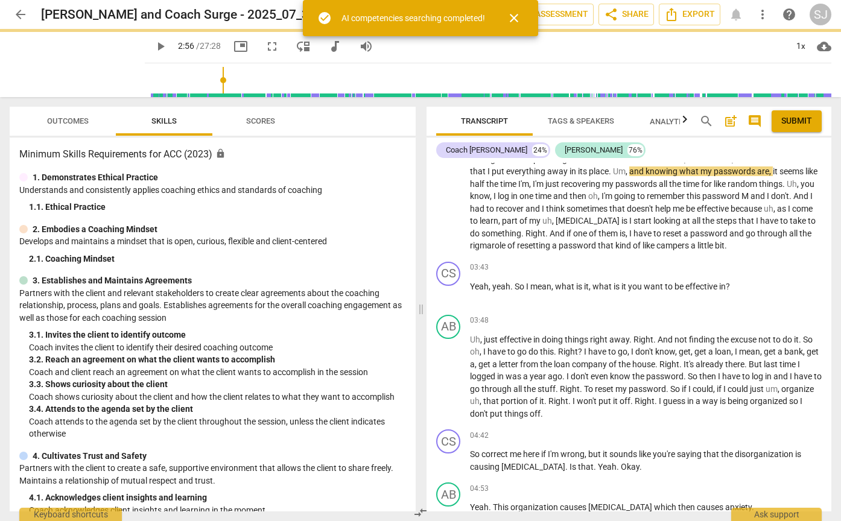
type input "176"
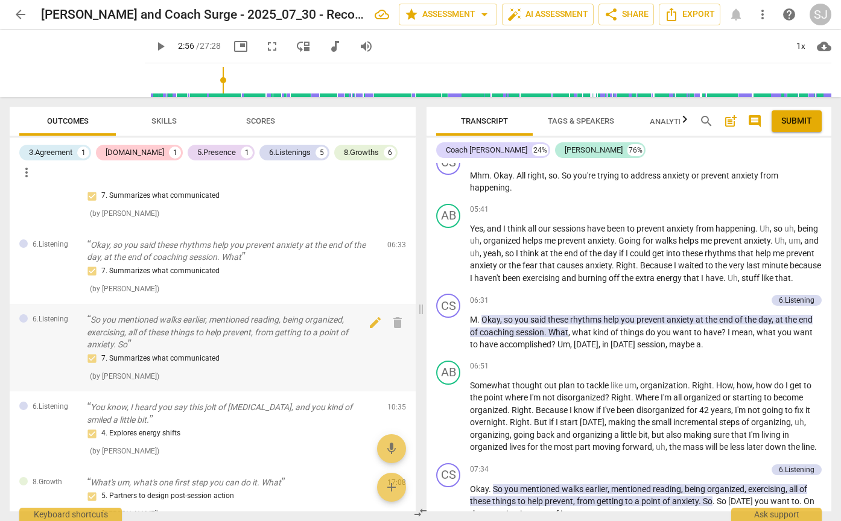
scroll to position [0, 0]
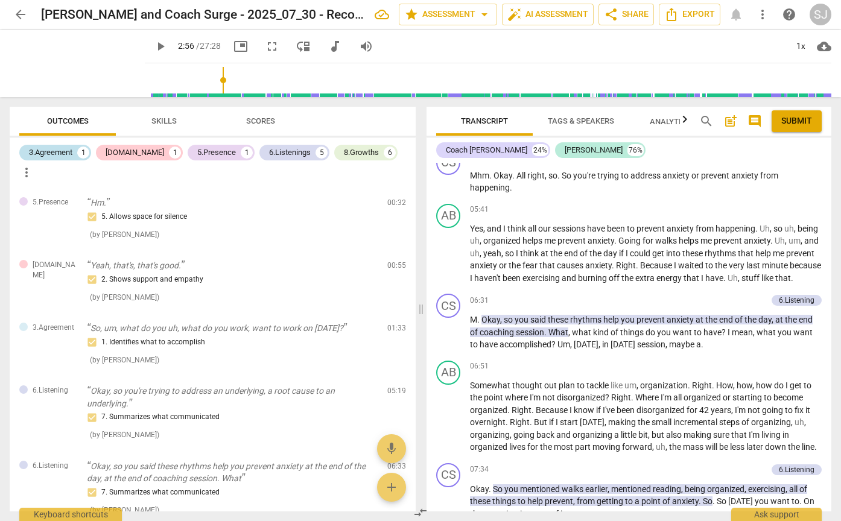
click at [51, 156] on div "3.Agreement" at bounding box center [50, 153] width 43 height 12
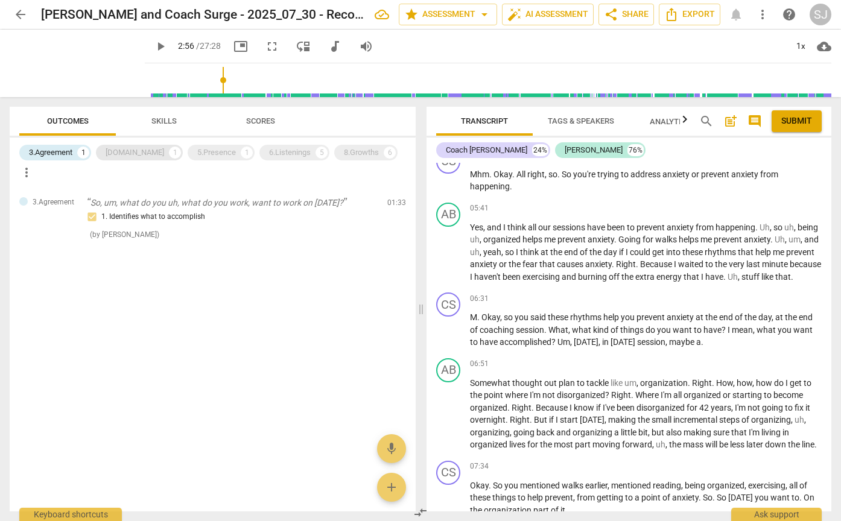
click at [114, 145] on div "4.Trust 1" at bounding box center [139, 153] width 87 height 16
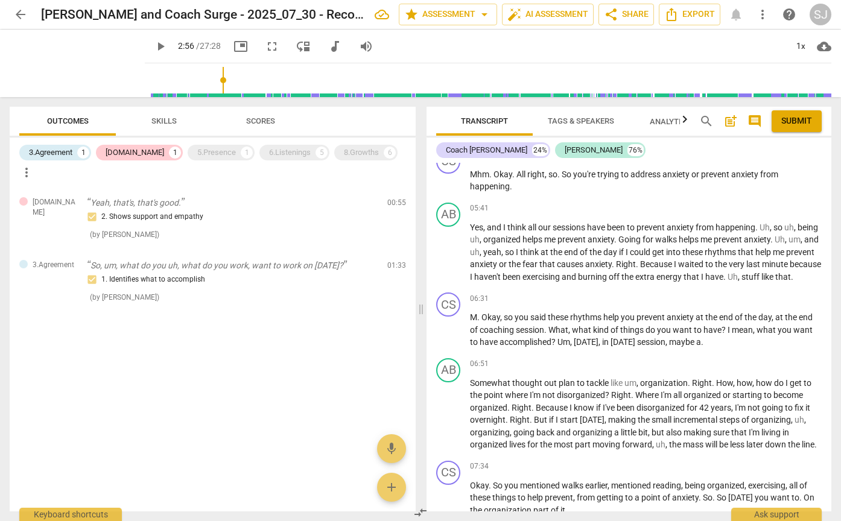
click at [165, 122] on span "Skills" at bounding box center [163, 120] width 25 height 9
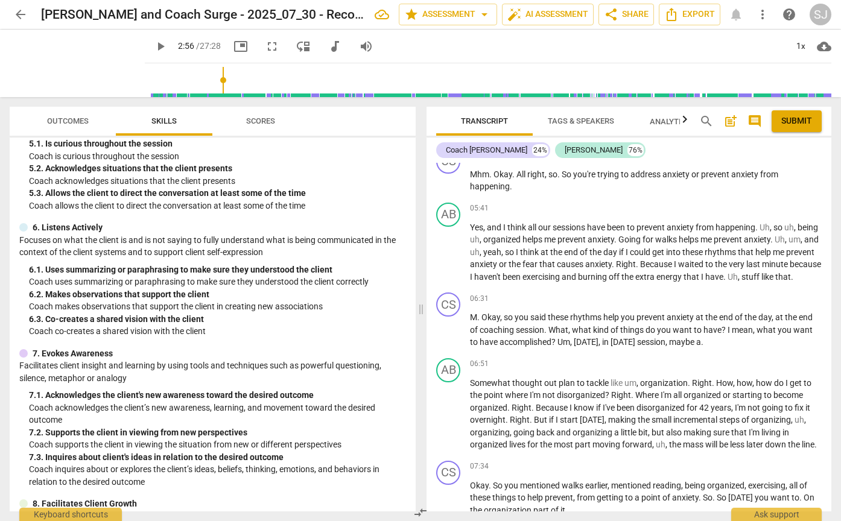
scroll to position [584, 0]
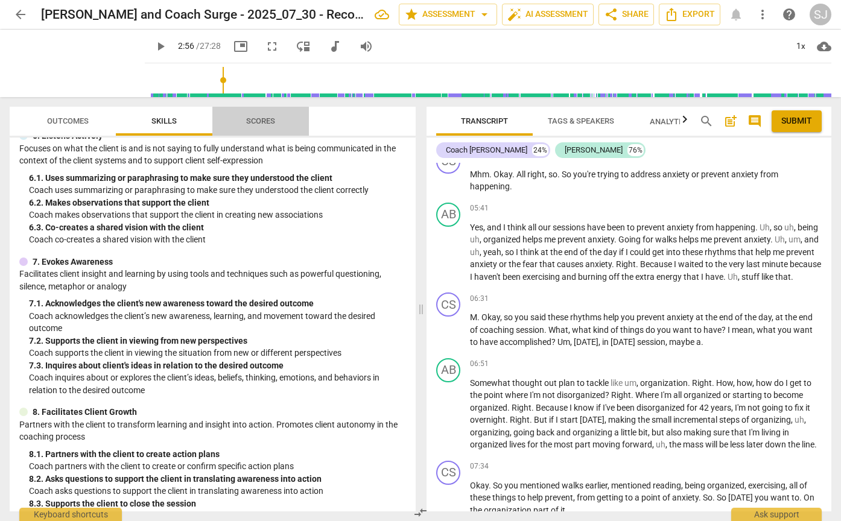
click at [256, 124] on span "Scores" at bounding box center [260, 120] width 29 height 9
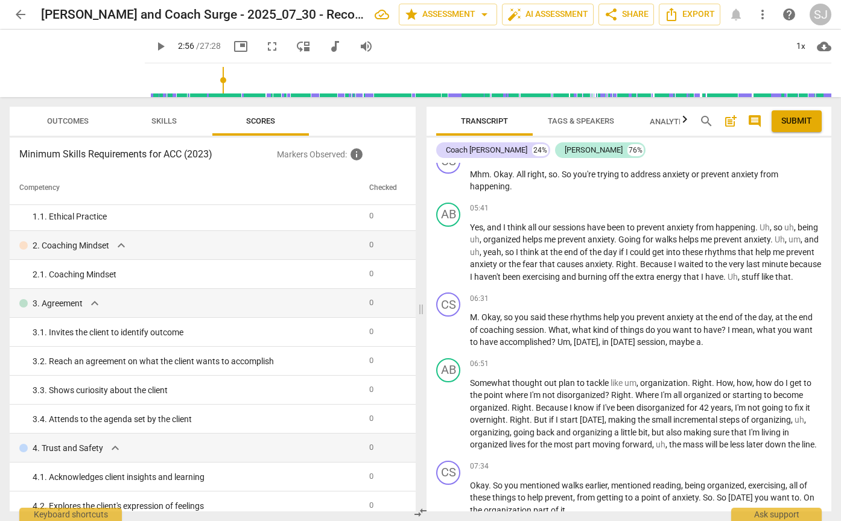
scroll to position [0, 0]
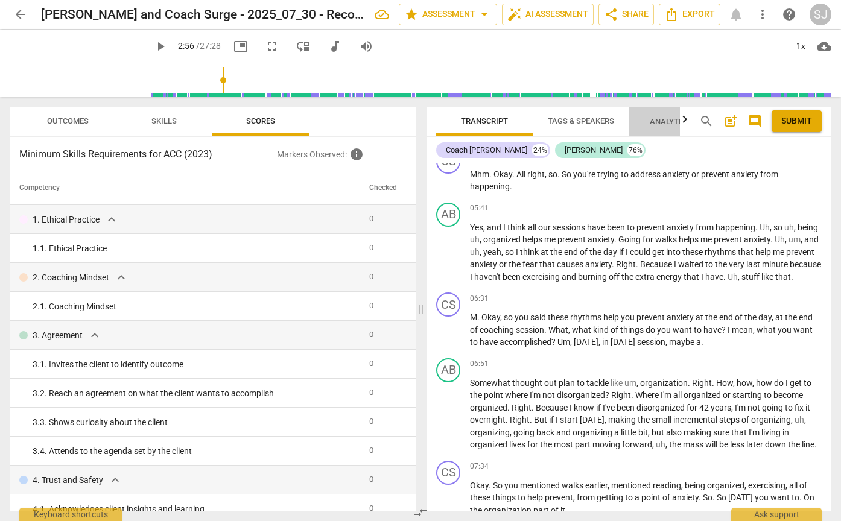
click at [678, 124] on span "Analytics New" at bounding box center [677, 121] width 56 height 9
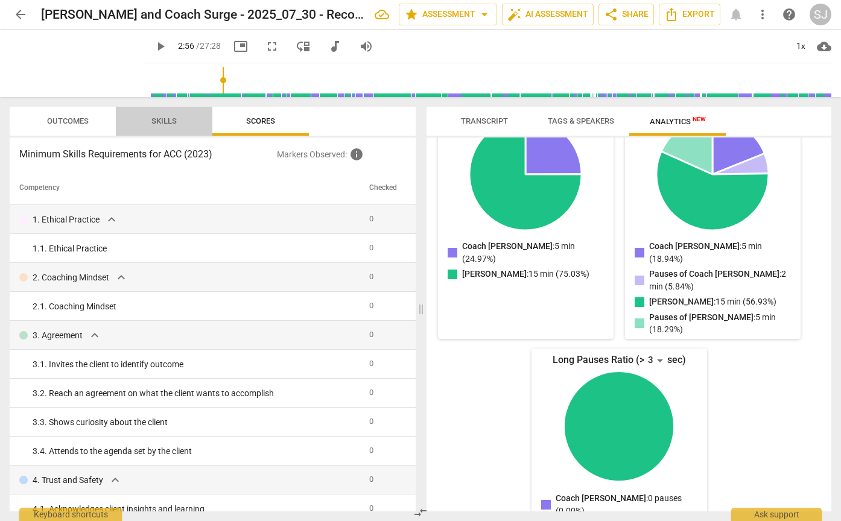
click at [165, 118] on span "Skills" at bounding box center [163, 120] width 25 height 9
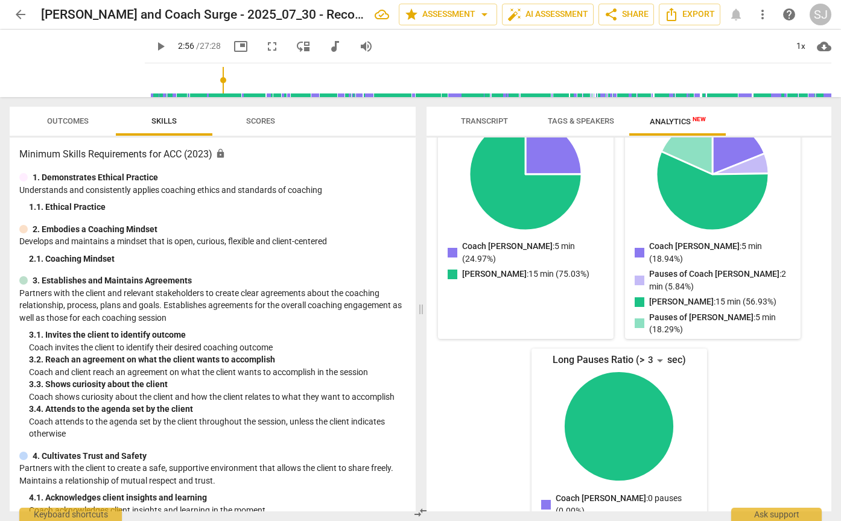
click at [78, 121] on span "Outcomes" at bounding box center [68, 120] width 42 height 9
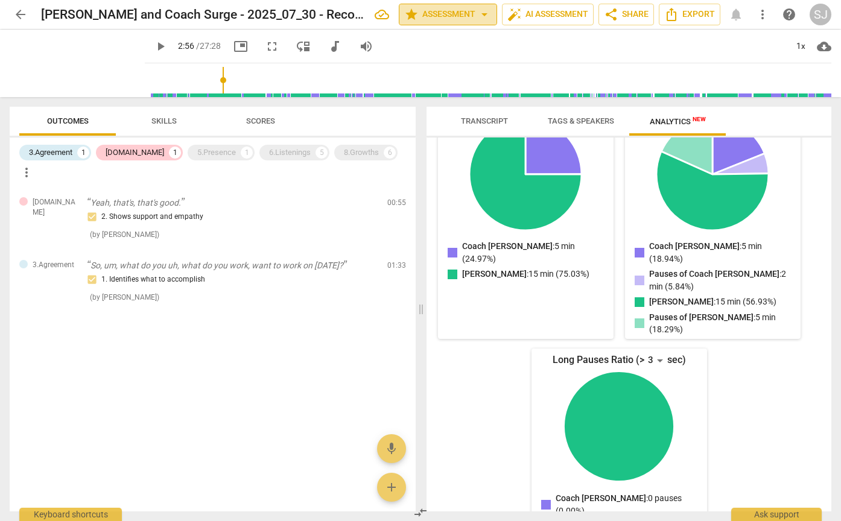
click at [481, 16] on span "arrow_drop_down" at bounding box center [484, 14] width 14 height 14
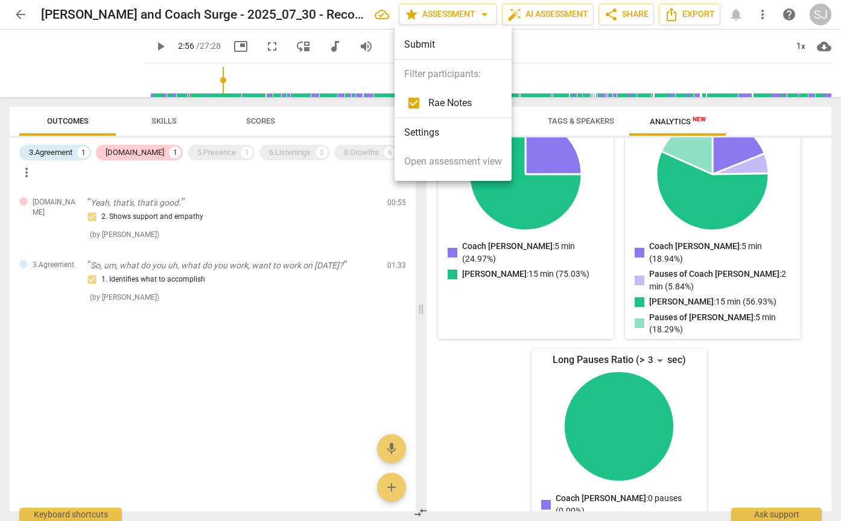
click at [482, 11] on div at bounding box center [420, 260] width 841 height 521
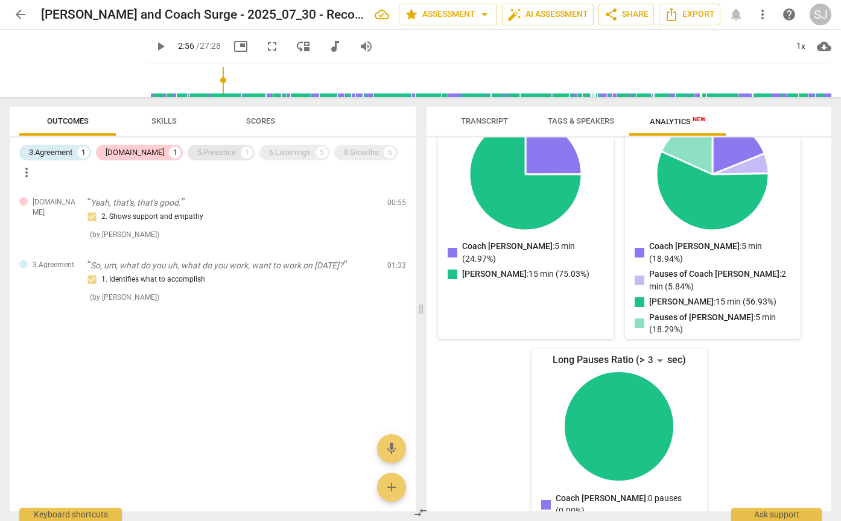
click at [197, 148] on div "5.Presence" at bounding box center [216, 153] width 39 height 12
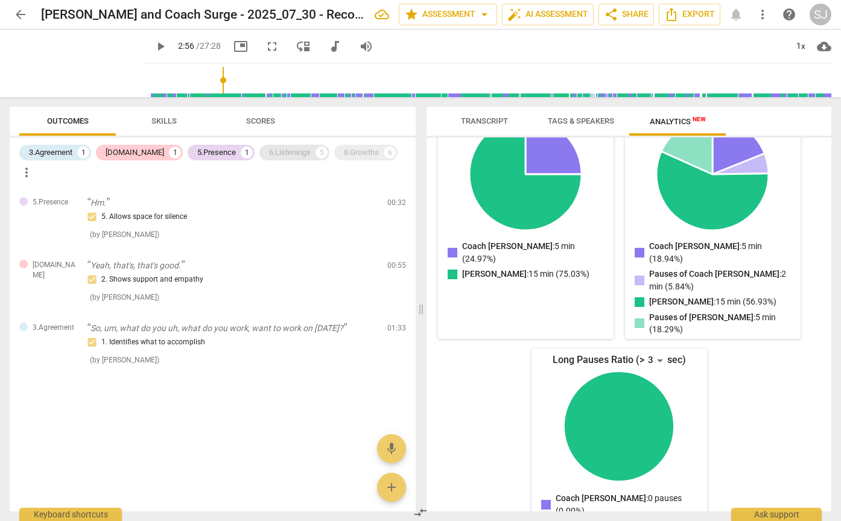
click at [269, 151] on div "6.Listenings" at bounding box center [290, 153] width 42 height 12
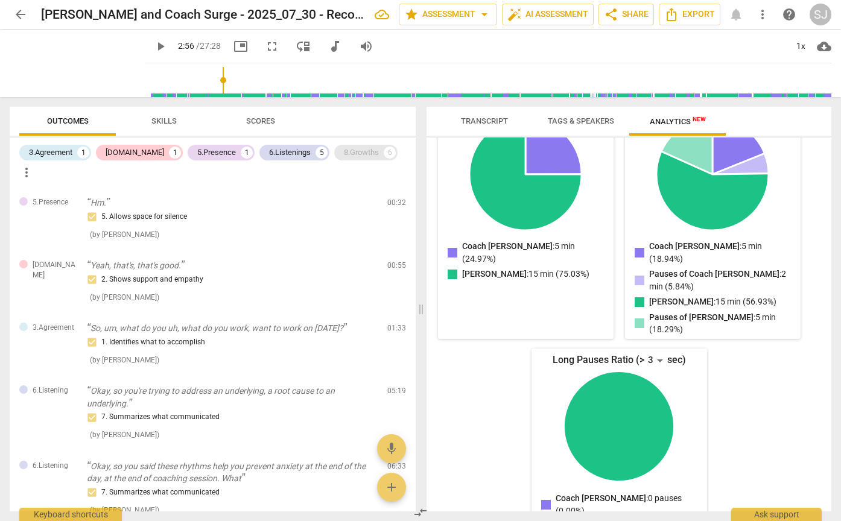
click at [344, 153] on div "8.Growths" at bounding box center [361, 153] width 35 height 12
click at [34, 165] on span "more_vert" at bounding box center [26, 172] width 14 height 14
click at [328, 104] on div at bounding box center [420, 260] width 841 height 521
click at [160, 124] on span "Skills" at bounding box center [163, 120] width 25 height 9
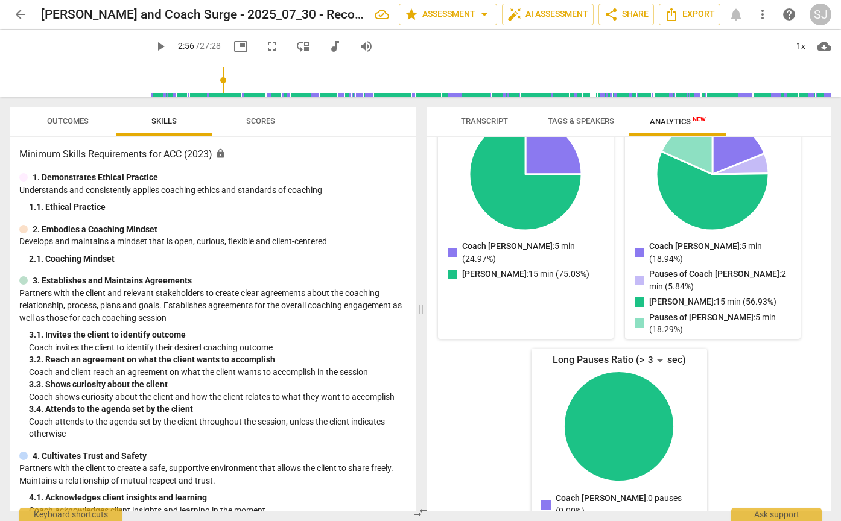
click at [256, 123] on span "Scores" at bounding box center [260, 120] width 29 height 9
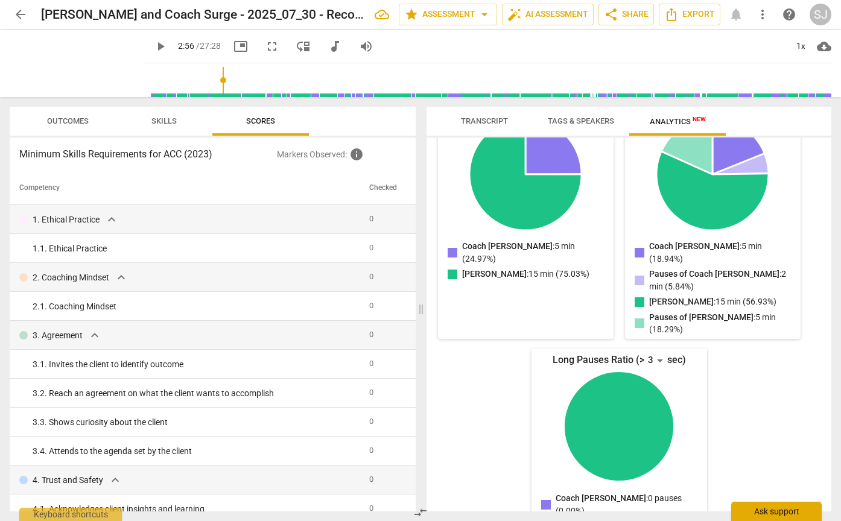
click at [771, 507] on div "Ask support" at bounding box center [776, 511] width 90 height 19
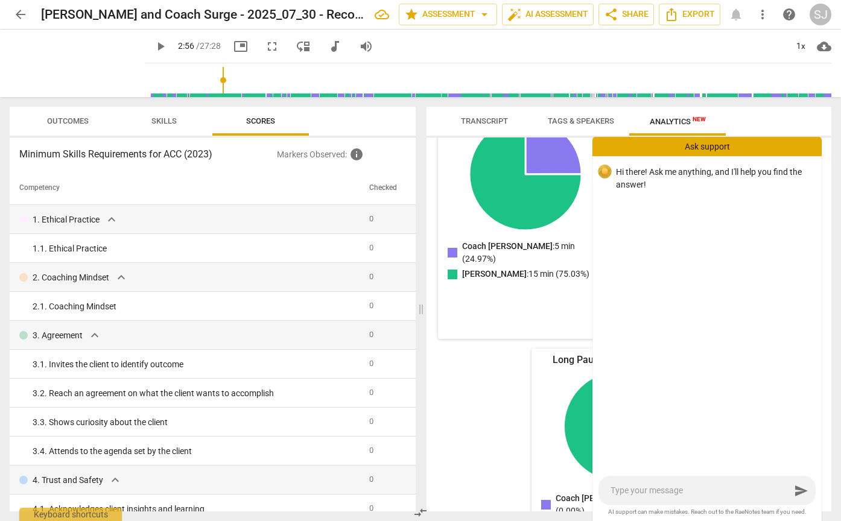
click at [733, 494] on textarea at bounding box center [700, 490] width 180 height 11
type textarea "h"
type textarea "ho"
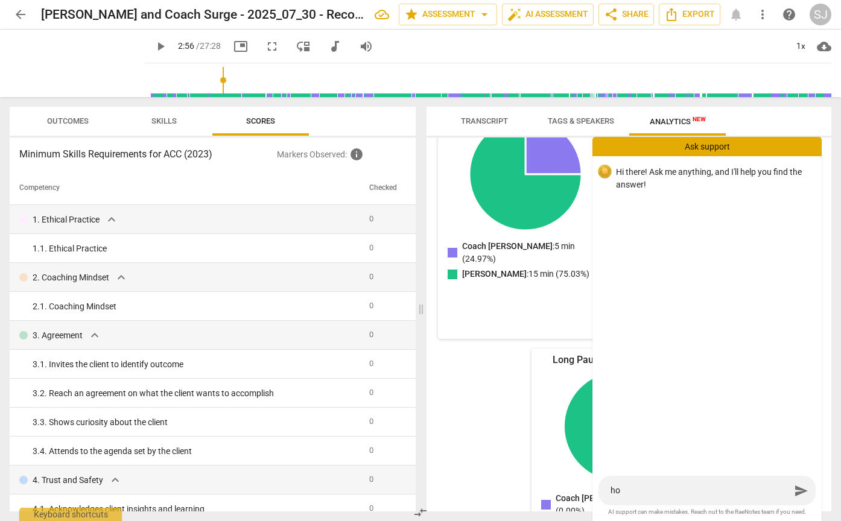
type textarea "how"
type textarea "how d"
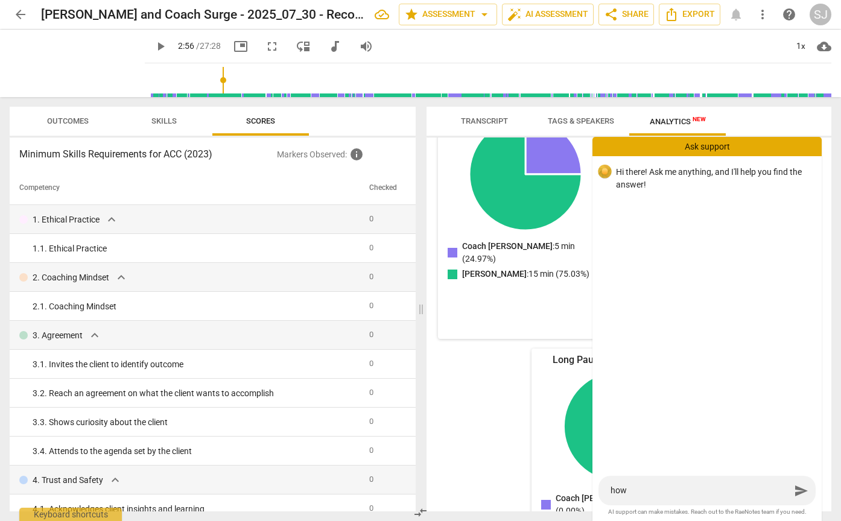
type textarea "how d"
type textarea "how do"
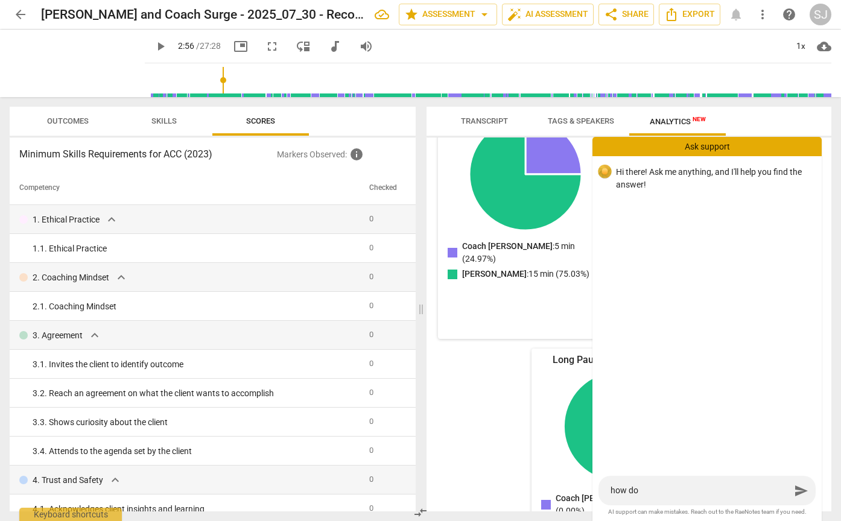
type textarea "how do I"
type textarea "how do I g"
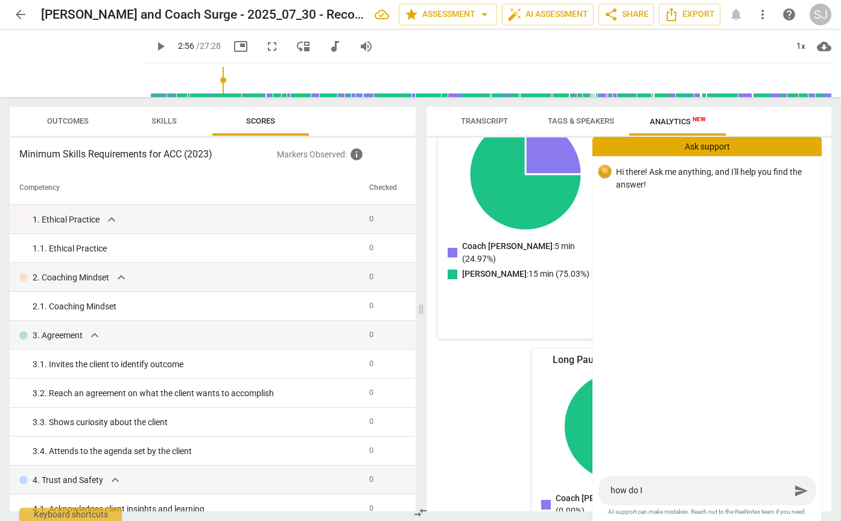
type textarea "how do I g"
type textarea "how do I ge"
type textarea "how do I get"
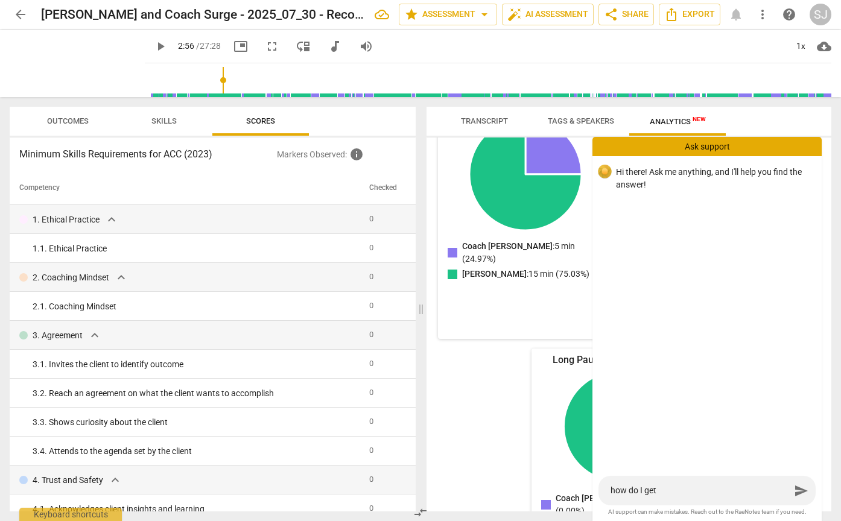
type textarea "how do I get"
type textarea "how do I get a"
type textarea "how do I get an"
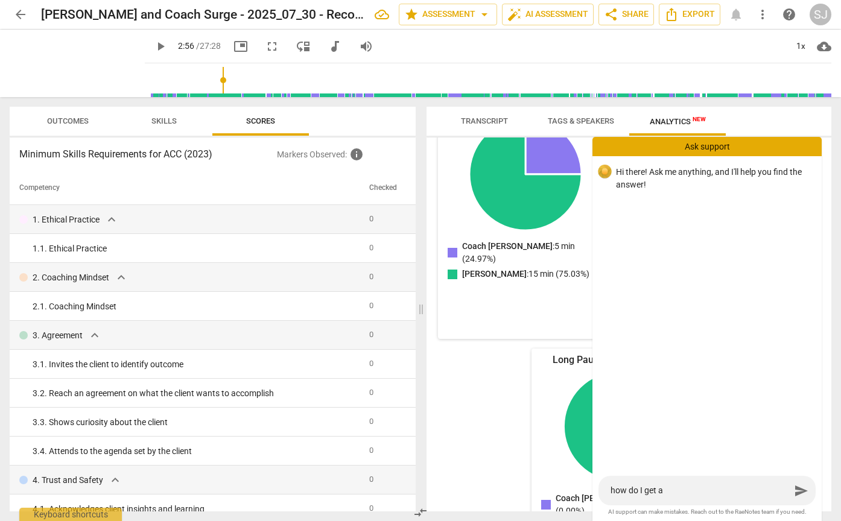
type textarea "how do I get an"
type textarea "how do I get an e"
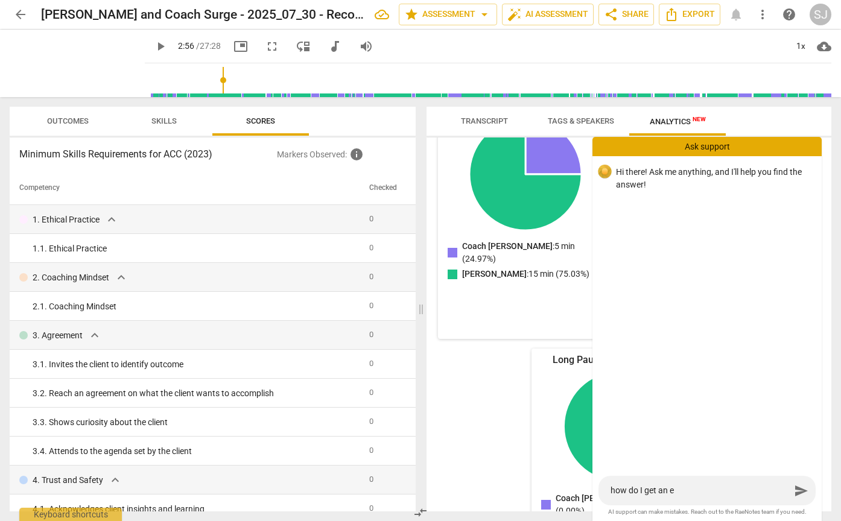
type textarea "how do I get an ev"
type textarea "how do I get an eva"
type textarea "how do I get an eval"
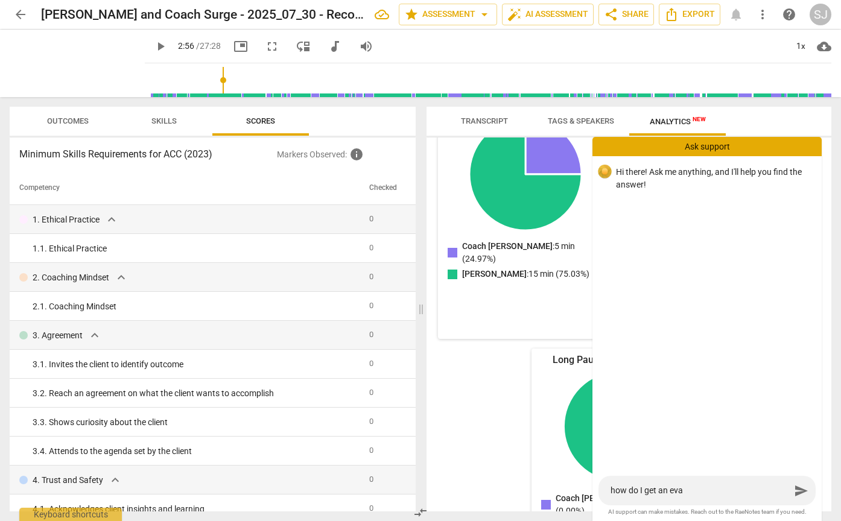
type textarea "how do I get an eval"
type textarea "how do I get an evalu"
type textarea "how do I get an evalua"
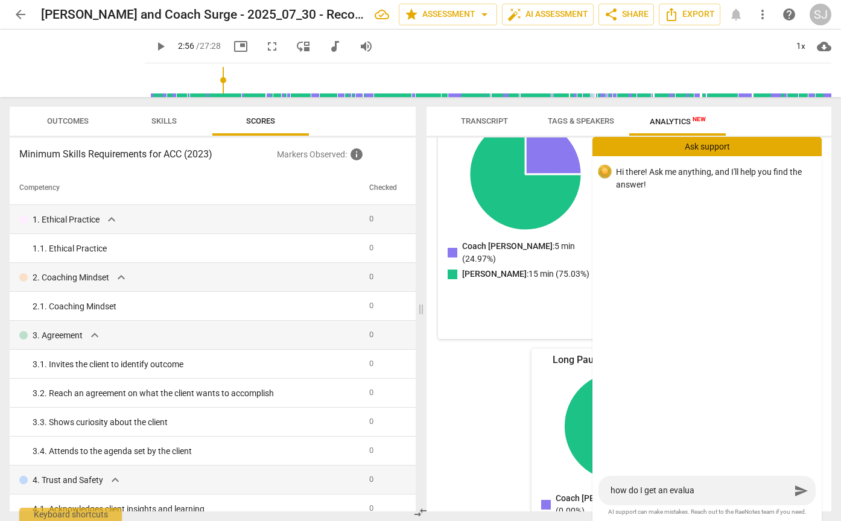
type textarea "how do I get an evaluat"
type textarea "how do I get an evaluati"
type textarea "how do I get an evaluatio"
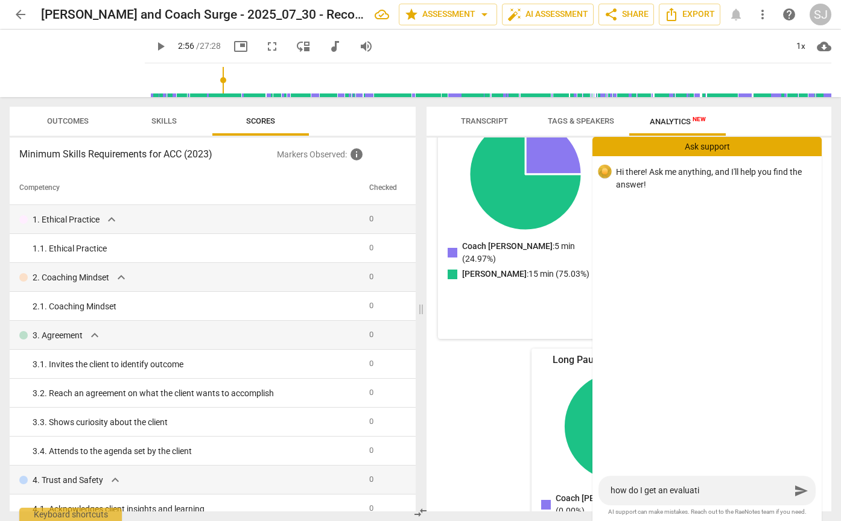
type textarea "how do I get an evaluatio"
type textarea "how do I get an evaluation"
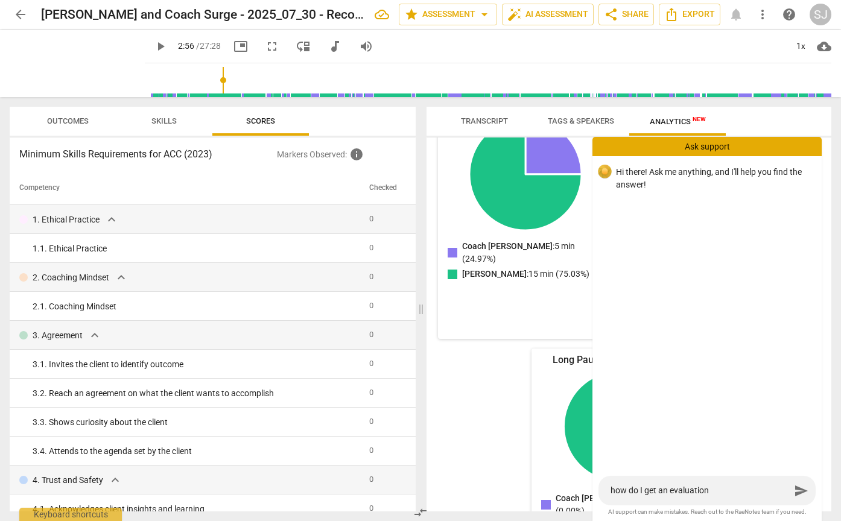
type textarea "how do I get an evaluation s"
type textarea "how do I get an evaluation sc"
type textarea "how do I get an evaluation sco"
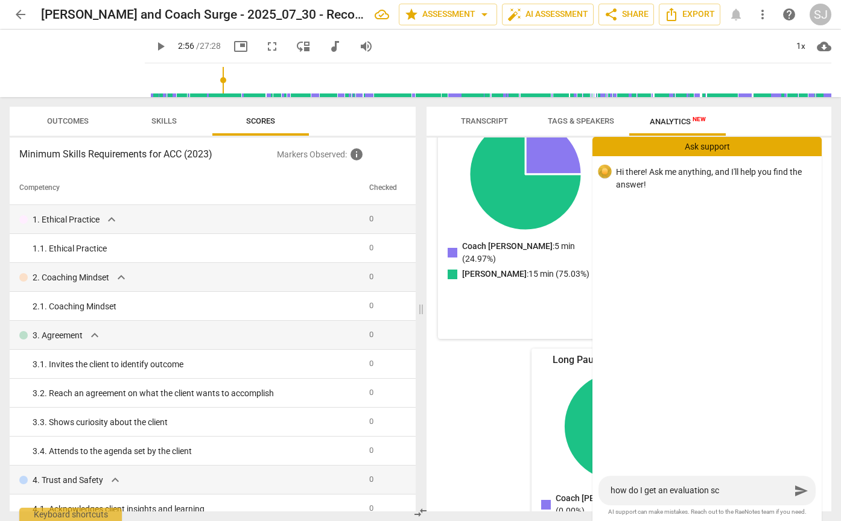
type textarea "how do I get an evaluation sco"
type textarea "how do I get an evaluation scor"
type textarea "how do I get an evaluation score"
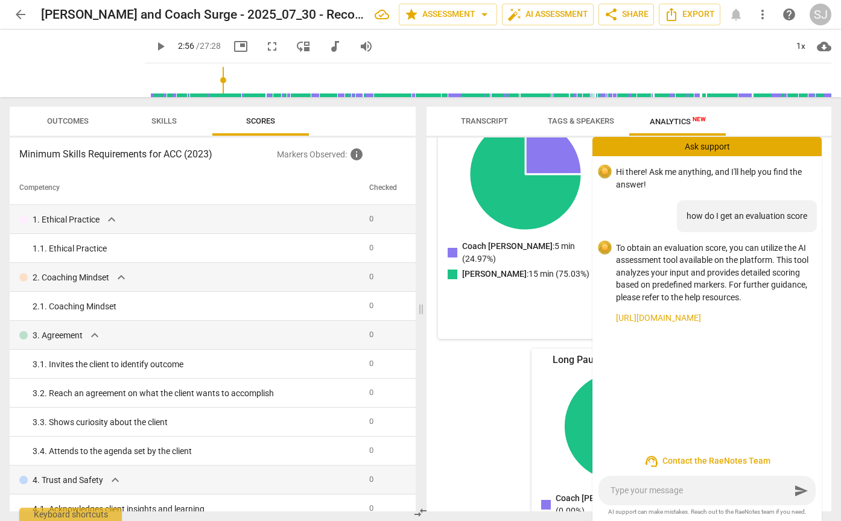
click at [710, 318] on link "https://www.raenotes.com/help/ai_finder.html" at bounding box center [714, 318] width 196 height 13
click at [70, 121] on span "Outcomes" at bounding box center [68, 120] width 42 height 9
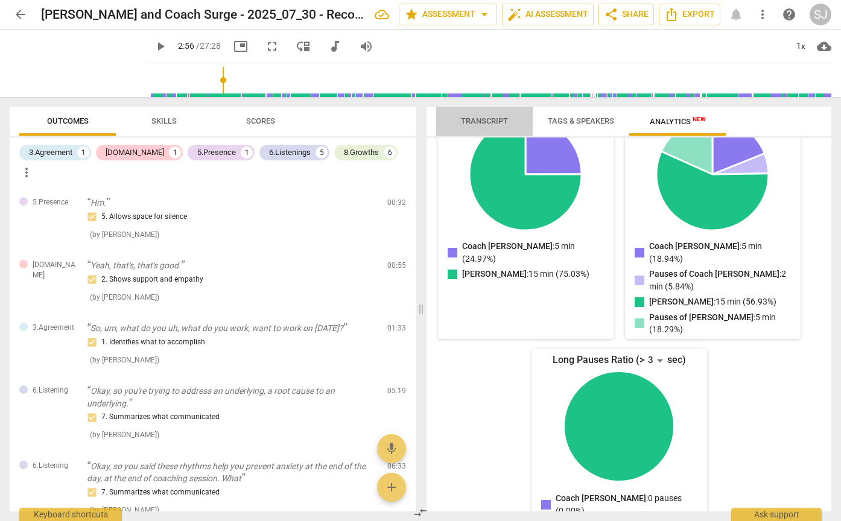
click at [476, 122] on span "Transcript" at bounding box center [484, 120] width 47 height 9
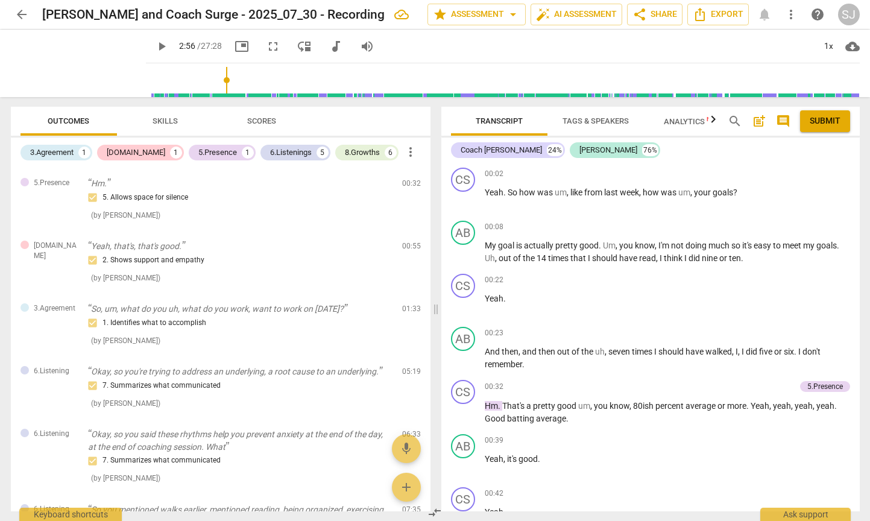
click at [27, 13] on span "arrow_back" at bounding box center [21, 14] width 14 height 14
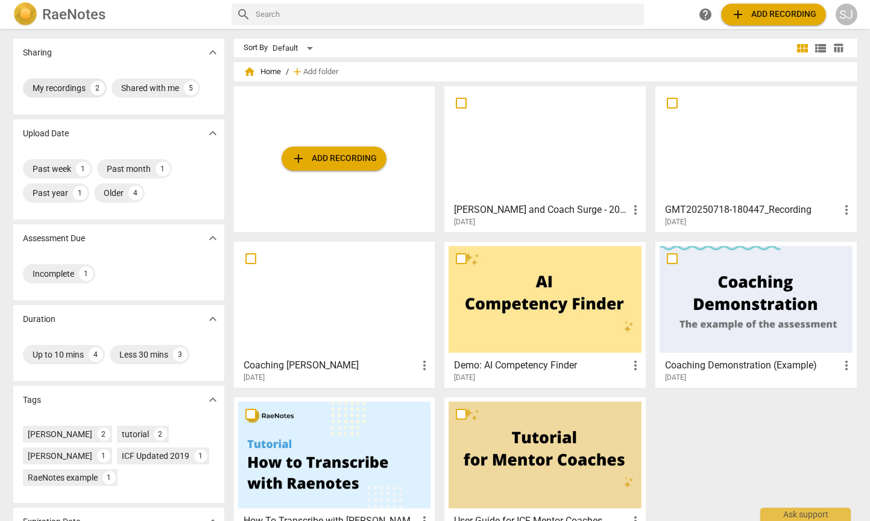
click at [49, 89] on div "My recordings" at bounding box center [59, 88] width 53 height 12
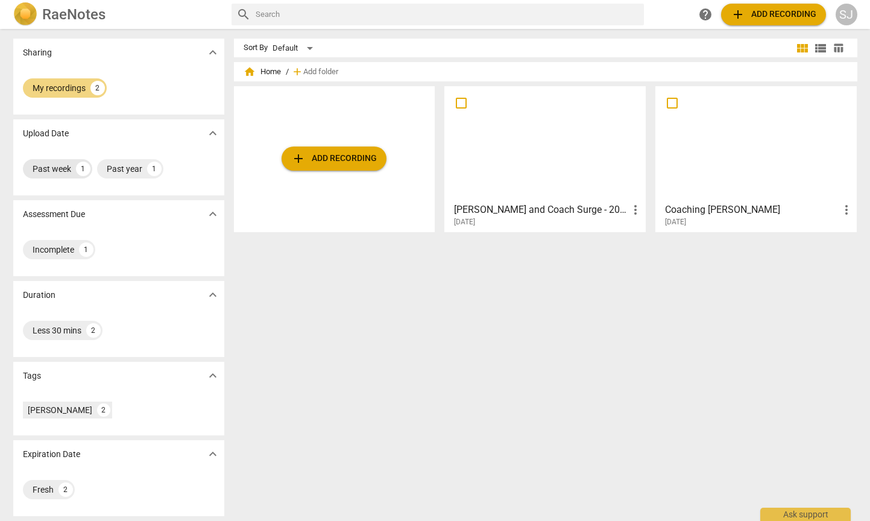
click at [55, 165] on div "Past week" at bounding box center [52, 169] width 39 height 12
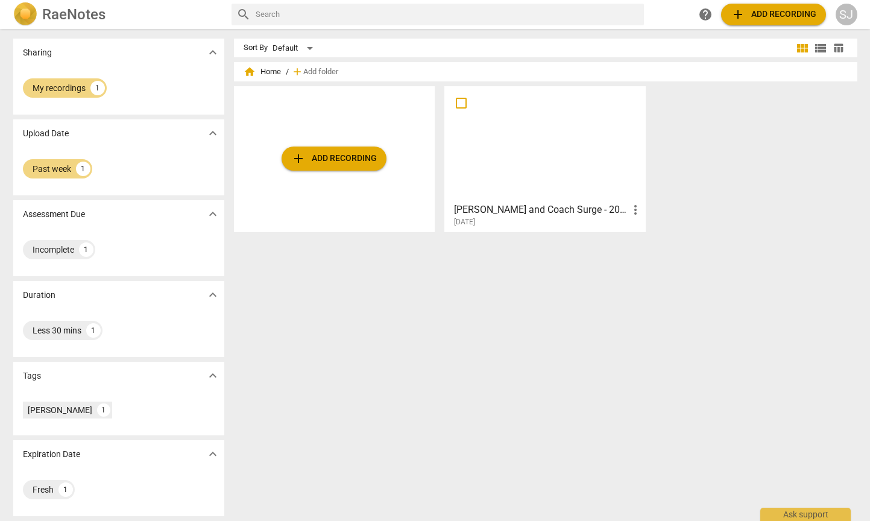
click at [210, 133] on span "expand_more" at bounding box center [213, 133] width 14 height 14
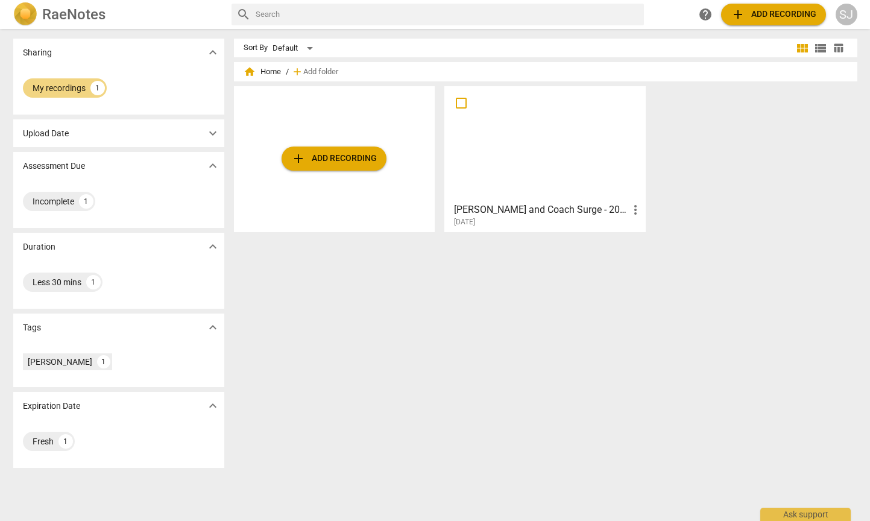
click at [211, 131] on span "expand_more" at bounding box center [213, 133] width 14 height 14
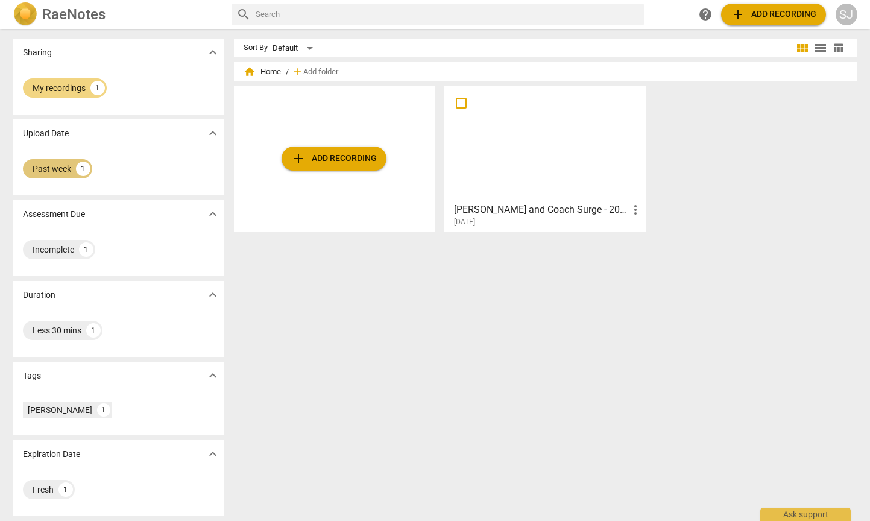
click at [52, 170] on div "Past week" at bounding box center [52, 169] width 39 height 12
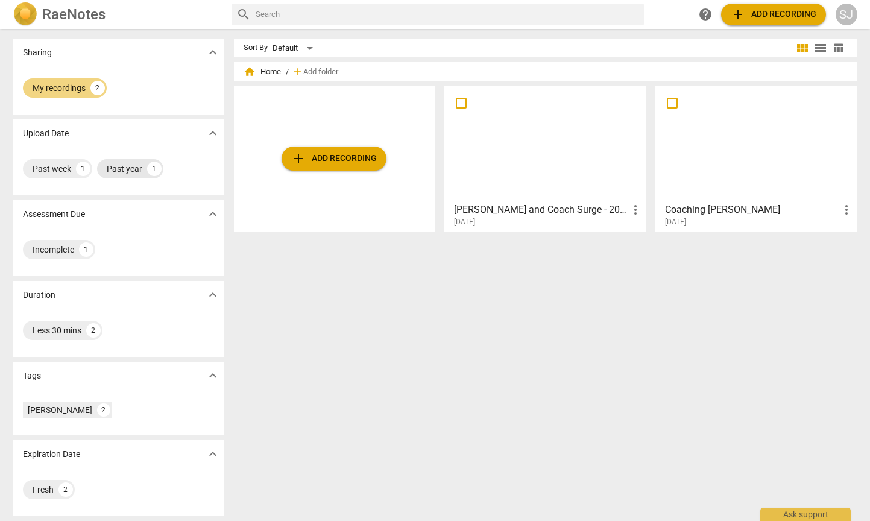
click at [137, 162] on div "Past year 1" at bounding box center [130, 168] width 66 height 19
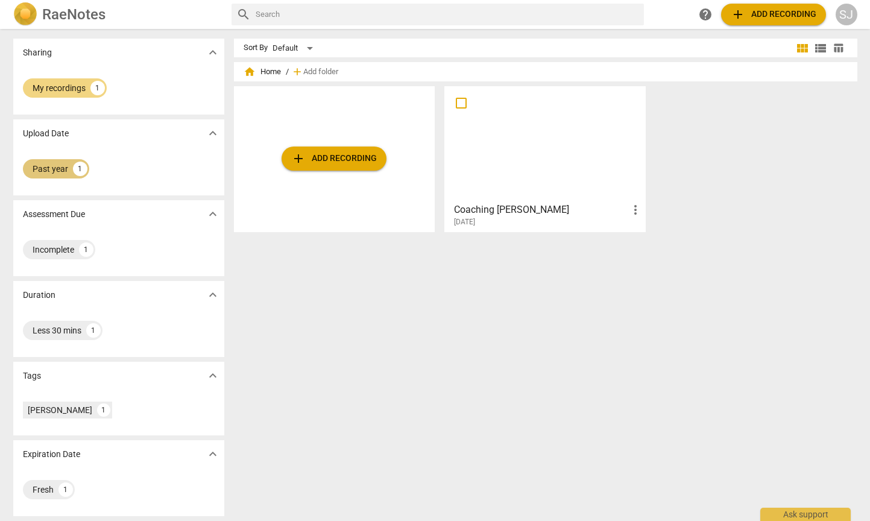
click at [46, 172] on div "Past year" at bounding box center [51, 169] width 36 height 12
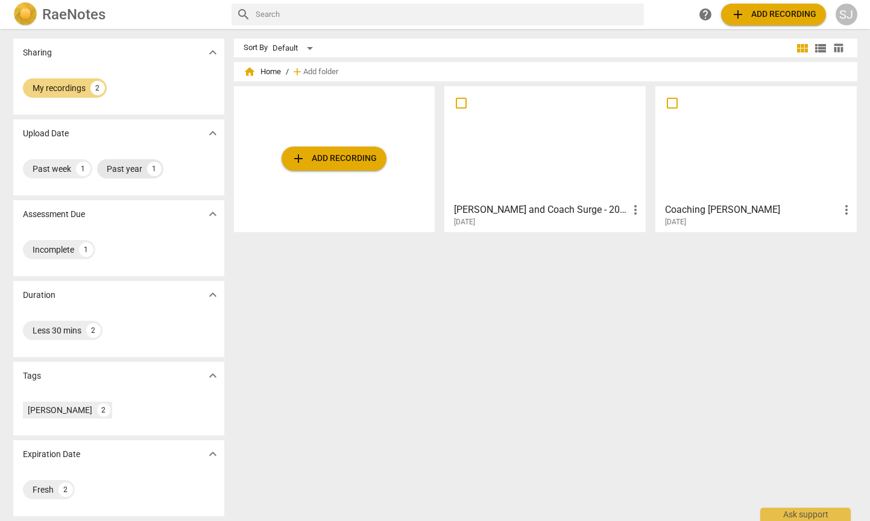
click at [126, 169] on div "Past year" at bounding box center [125, 169] width 36 height 12
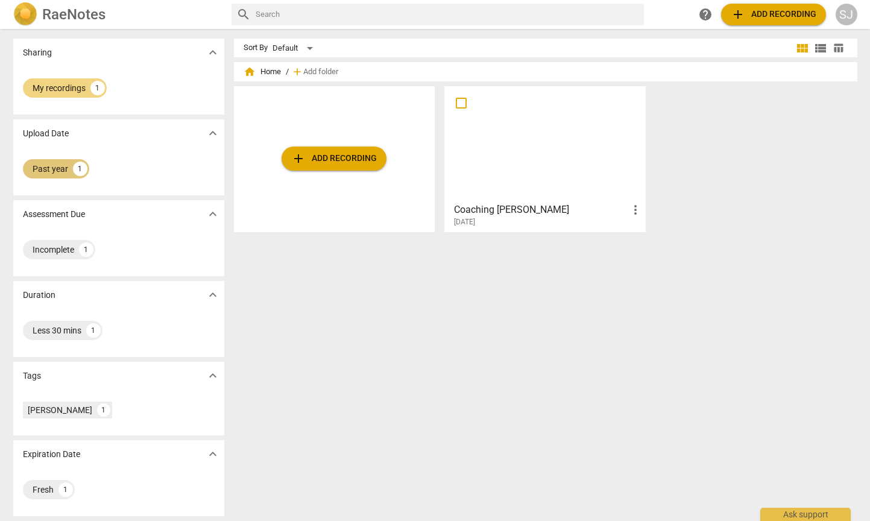
click at [54, 172] on div "Past year" at bounding box center [51, 169] width 36 height 12
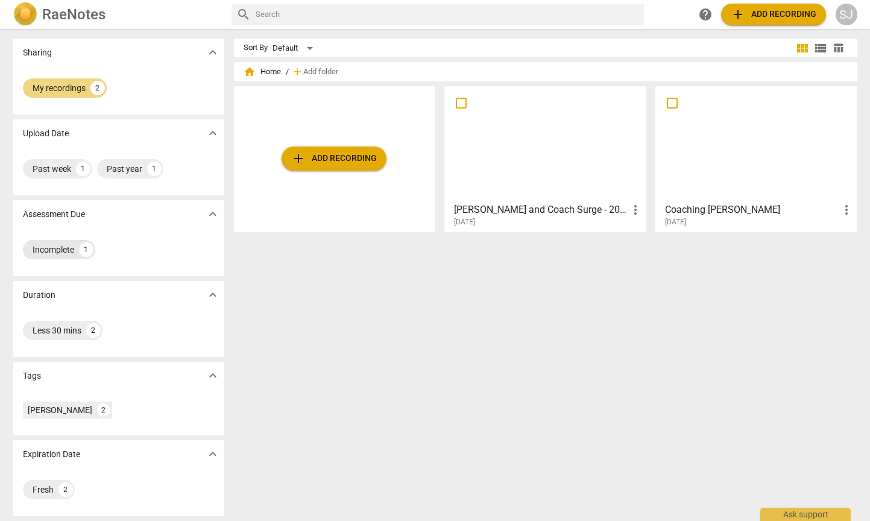
click at [48, 250] on div "Incomplete" at bounding box center [54, 250] width 42 height 12
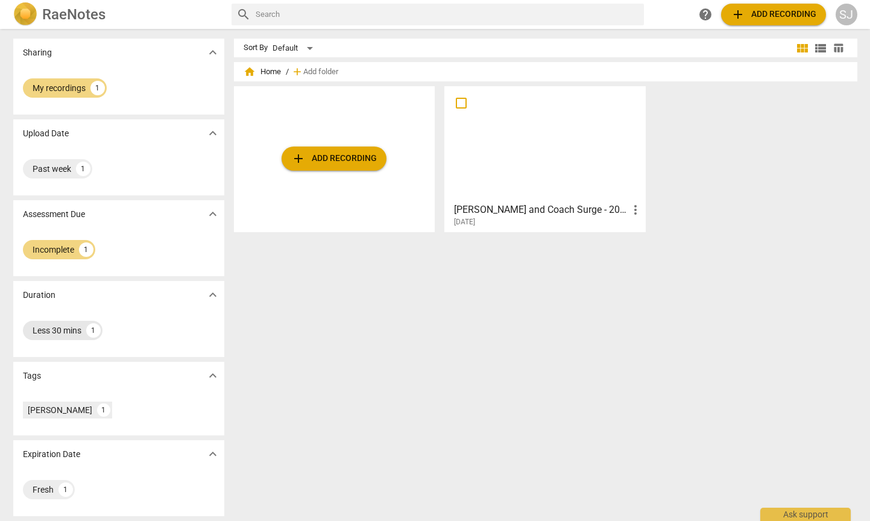
click at [43, 332] on div "Less 30 mins" at bounding box center [57, 330] width 49 height 12
click at [54, 245] on div "Incomplete" at bounding box center [54, 250] width 42 height 12
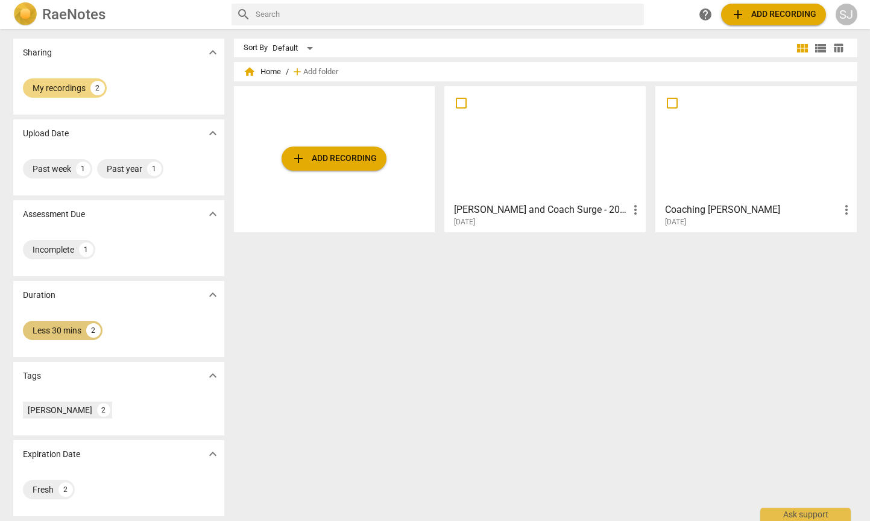
click at [75, 332] on div "Less 30 mins" at bounding box center [57, 330] width 49 height 12
click at [33, 485] on div "Fresh" at bounding box center [43, 490] width 21 height 12
click at [63, 89] on div "My recordings" at bounding box center [59, 88] width 53 height 12
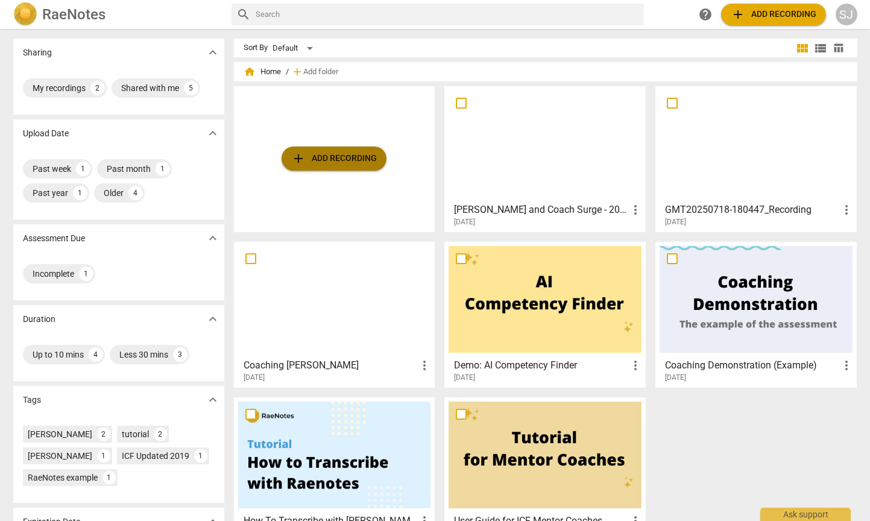
click at [332, 154] on span "add Add recording" at bounding box center [334, 158] width 86 height 14
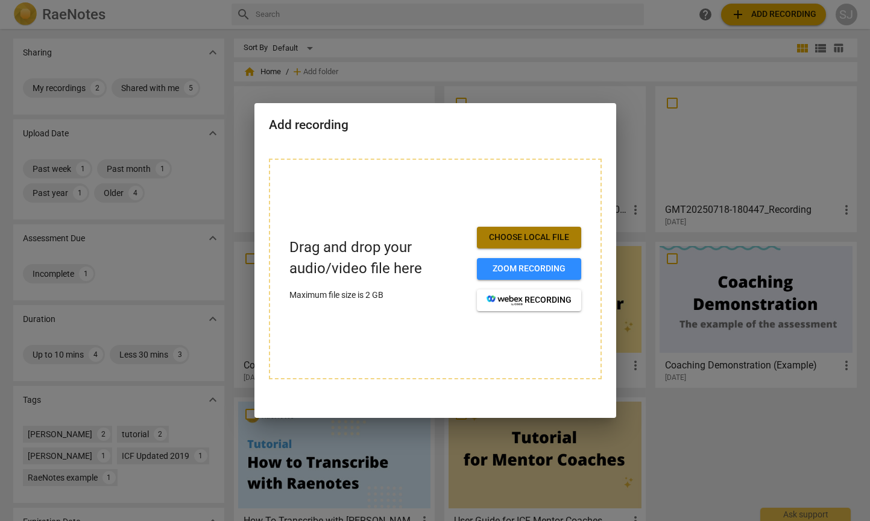
click at [535, 232] on span "Choose local file" at bounding box center [529, 238] width 85 height 12
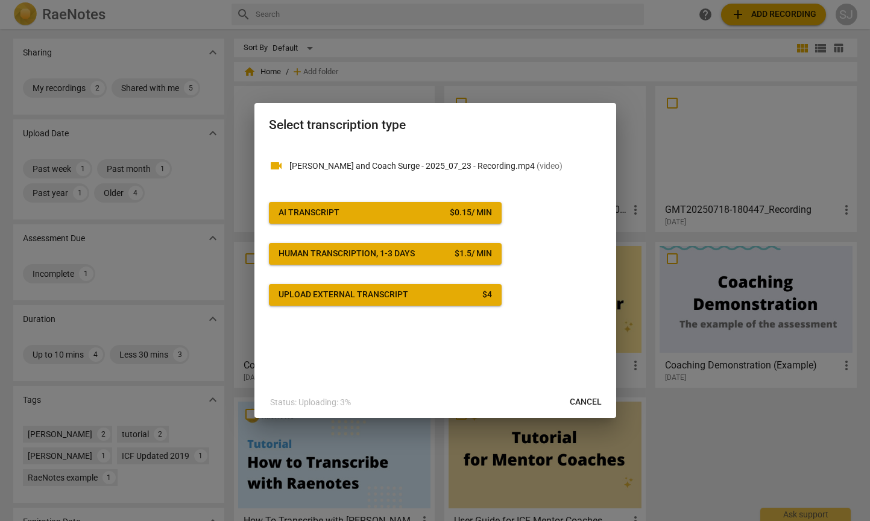
click at [387, 208] on span "AI Transcript $ 0.15 / min" at bounding box center [385, 213] width 213 height 12
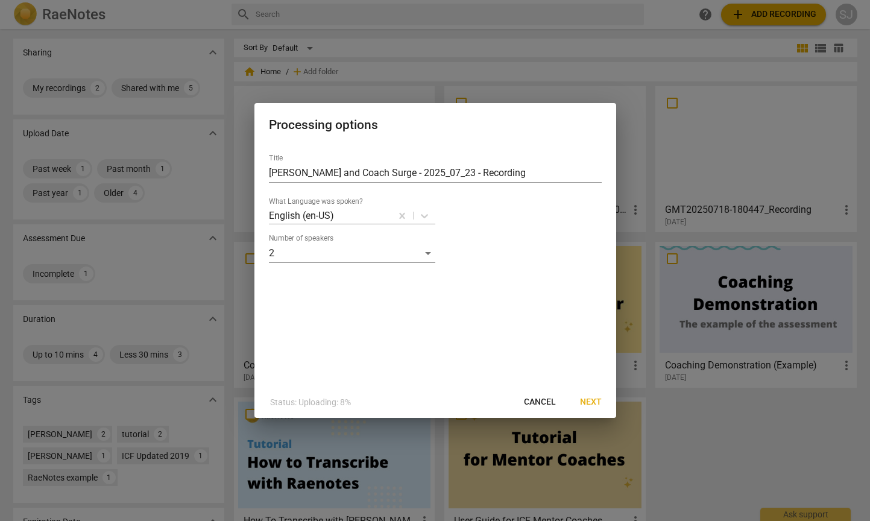
click at [592, 402] on span "Next" at bounding box center [591, 402] width 22 height 12
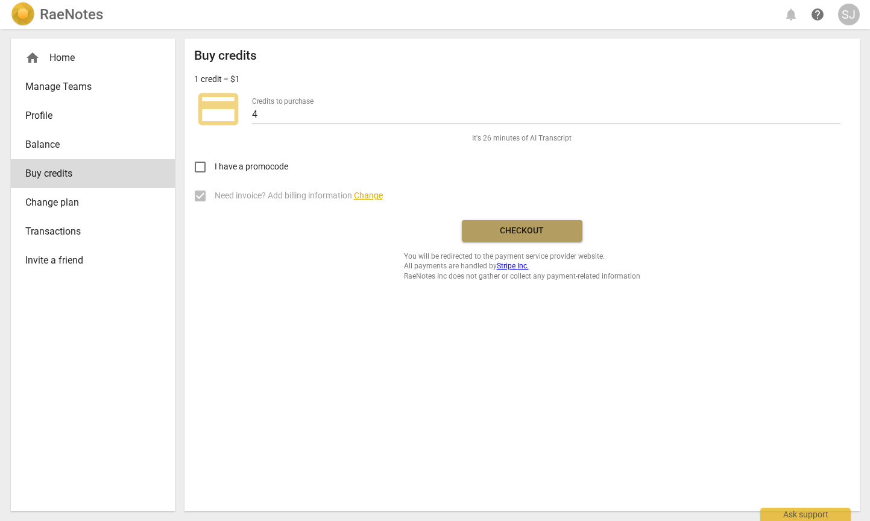
click at [511, 233] on span "Checkout" at bounding box center [522, 231] width 101 height 12
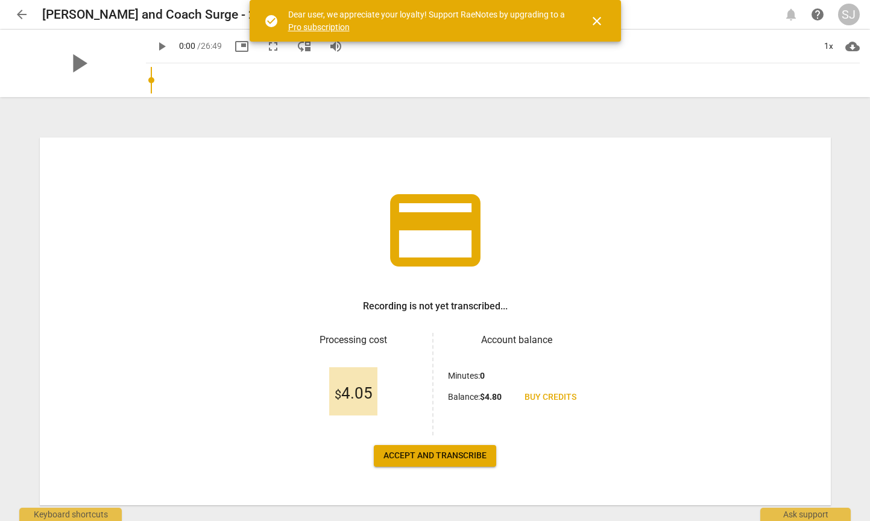
click at [426, 457] on span "Accept and transcribe" at bounding box center [435, 456] width 103 height 12
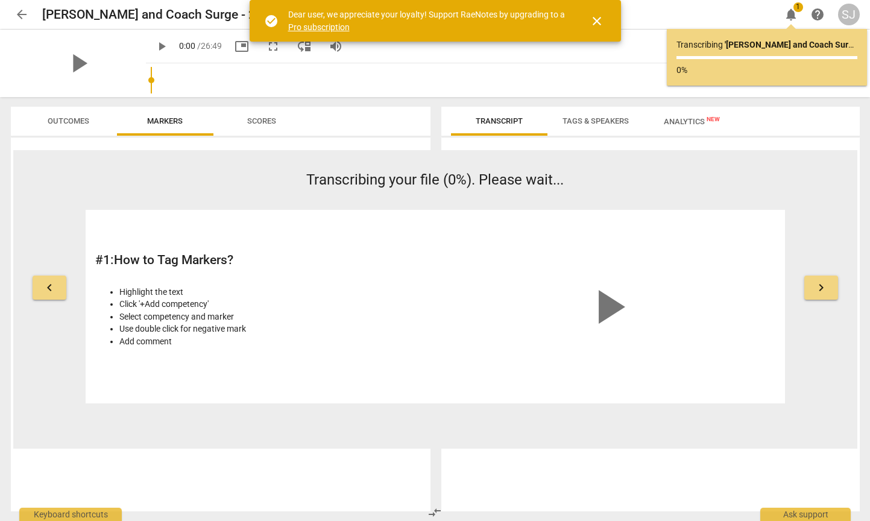
click at [601, 17] on span "close" at bounding box center [597, 21] width 14 height 14
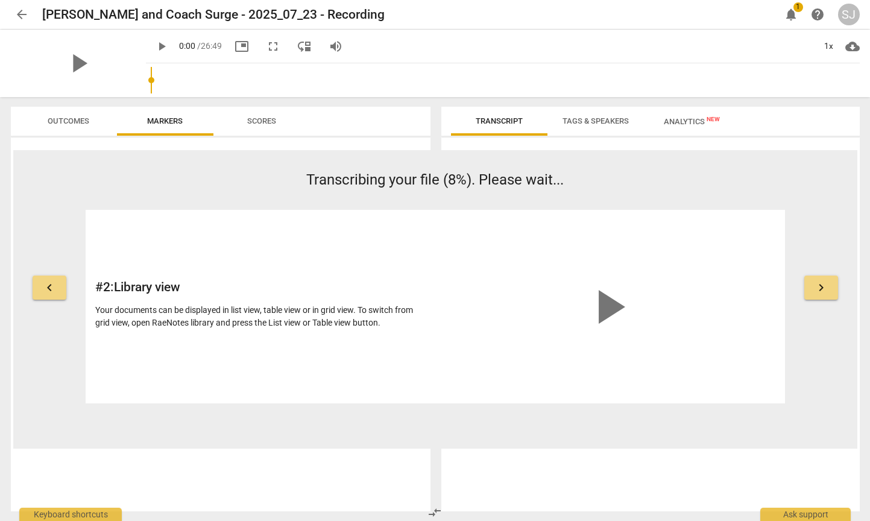
click at [589, 121] on span "Tags & Speakers" at bounding box center [596, 120] width 66 height 9
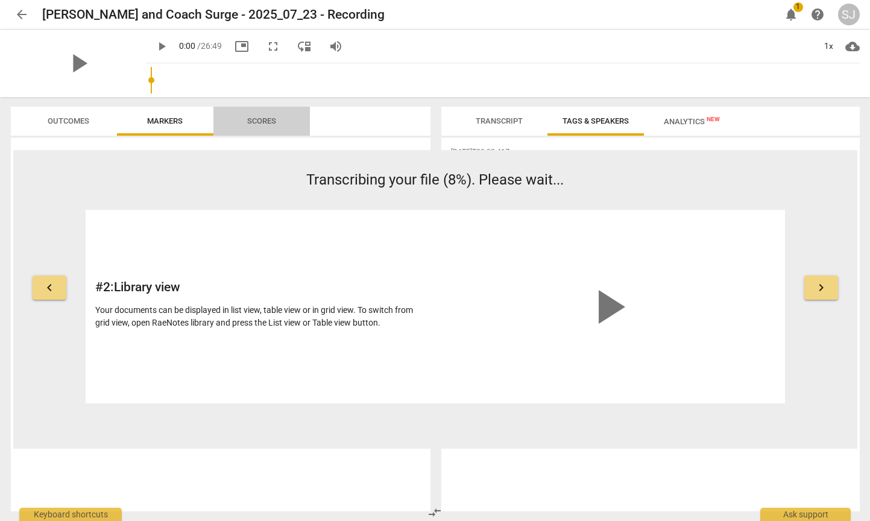
click at [262, 122] on span "Scores" at bounding box center [261, 120] width 29 height 9
click at [70, 121] on span "Outcomes" at bounding box center [69, 120] width 42 height 9
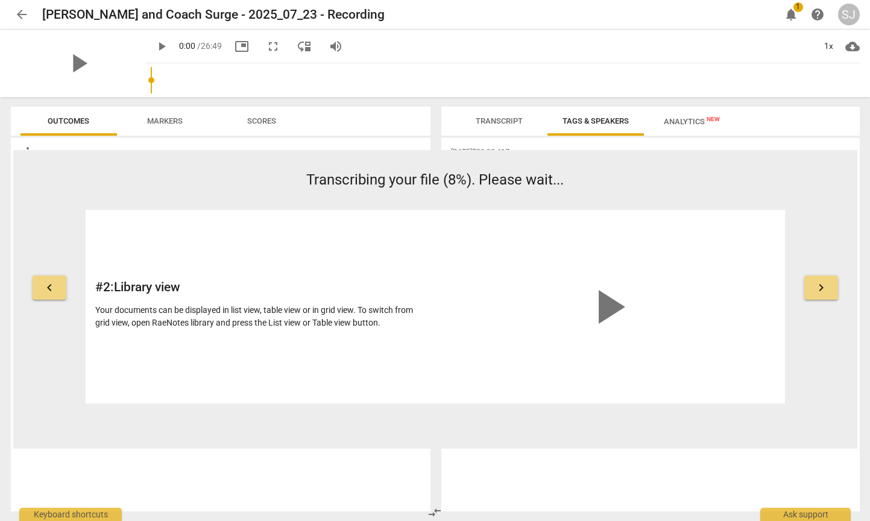
click at [165, 127] on span "Markers" at bounding box center [165, 121] width 65 height 16
click at [154, 46] on span "play_arrow" at bounding box center [161, 46] width 14 height 14
type input "6"
click at [17, 13] on span "arrow_back" at bounding box center [21, 14] width 14 height 14
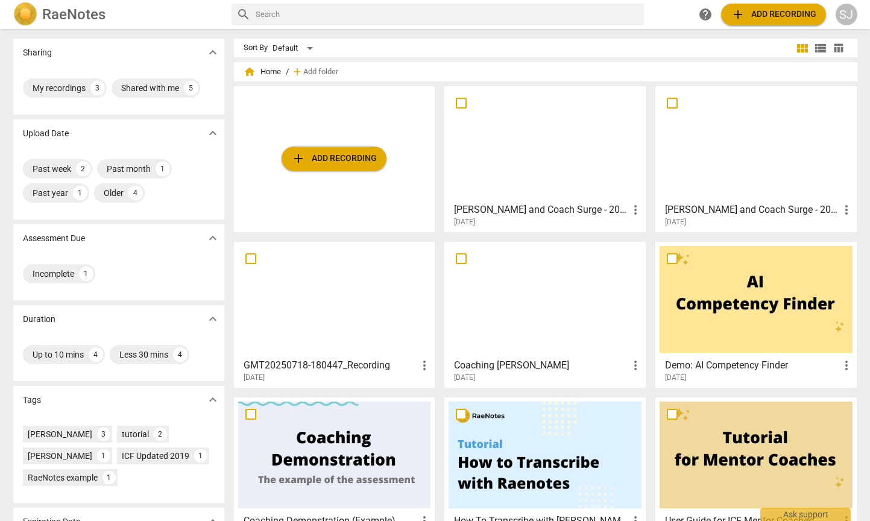
click at [724, 172] on div at bounding box center [756, 143] width 193 height 107
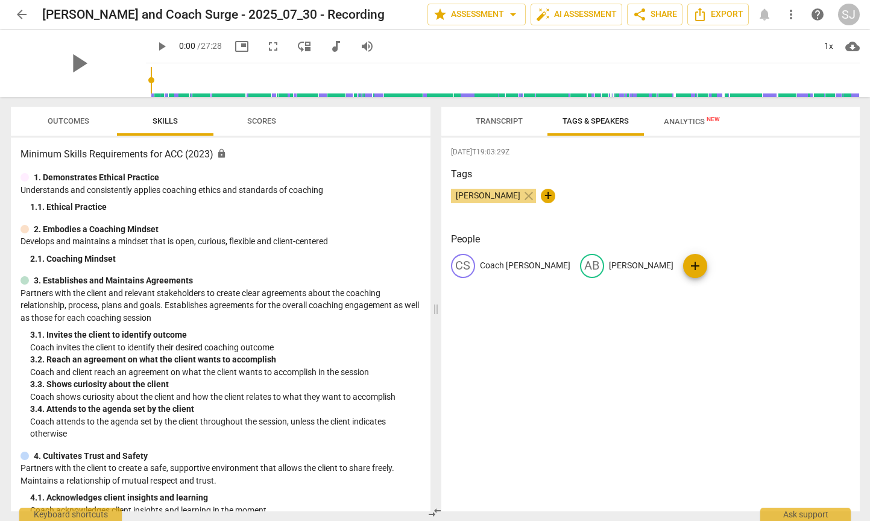
click at [17, 13] on span "arrow_back" at bounding box center [21, 14] width 14 height 14
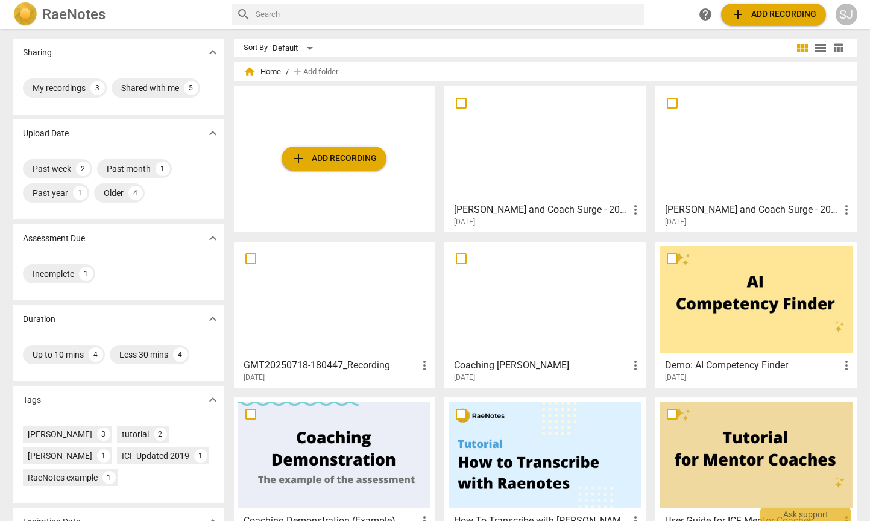
click at [549, 153] on div at bounding box center [545, 143] width 193 height 107
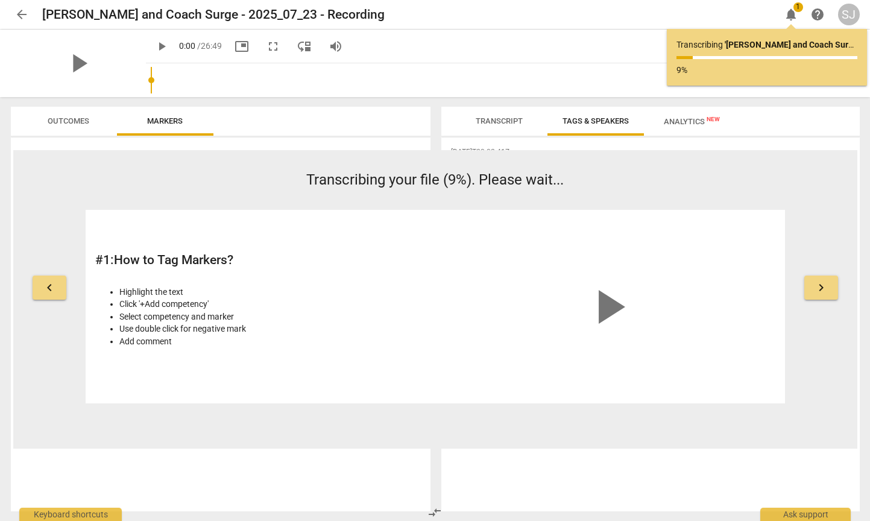
click at [20, 12] on span "arrow_back" at bounding box center [21, 14] width 14 height 14
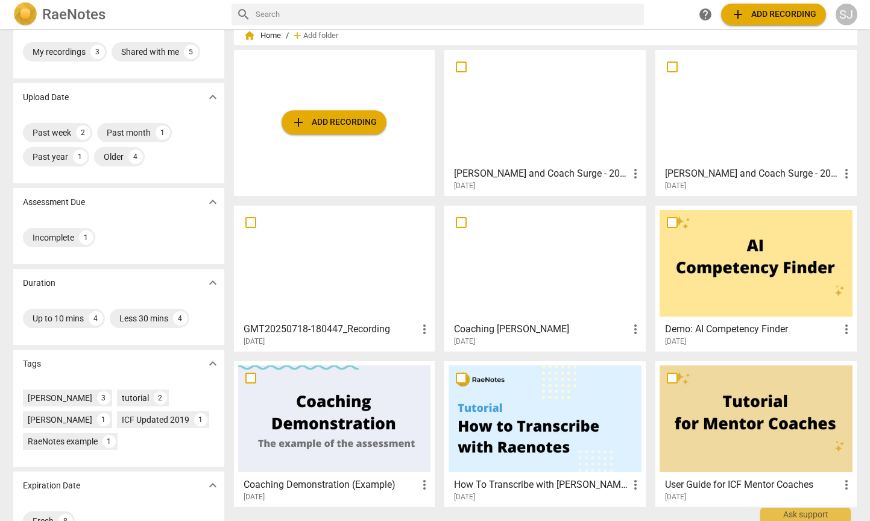
scroll to position [68, 0]
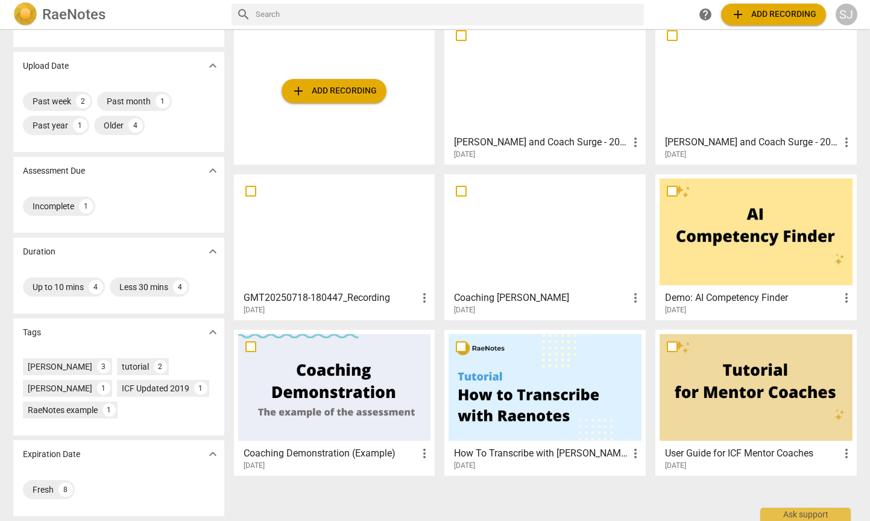
click at [314, 238] on div at bounding box center [334, 231] width 193 height 107
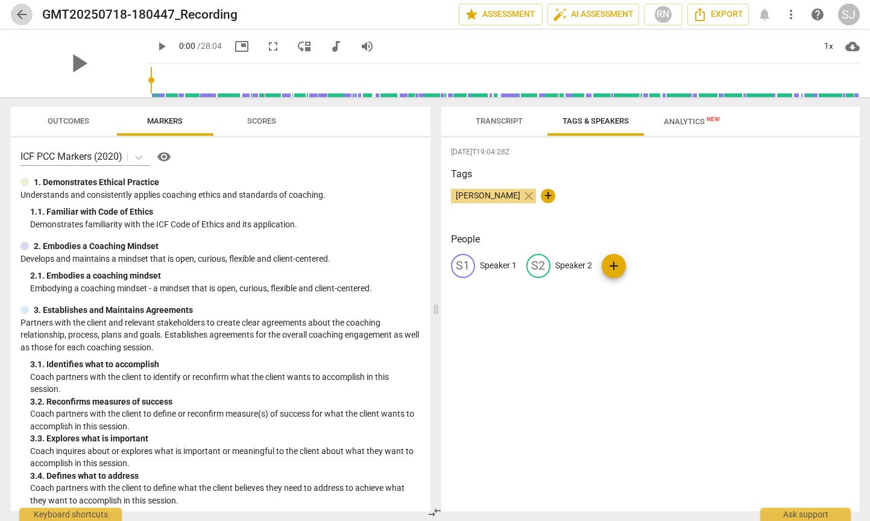
click at [19, 16] on span "arrow_back" at bounding box center [21, 14] width 14 height 14
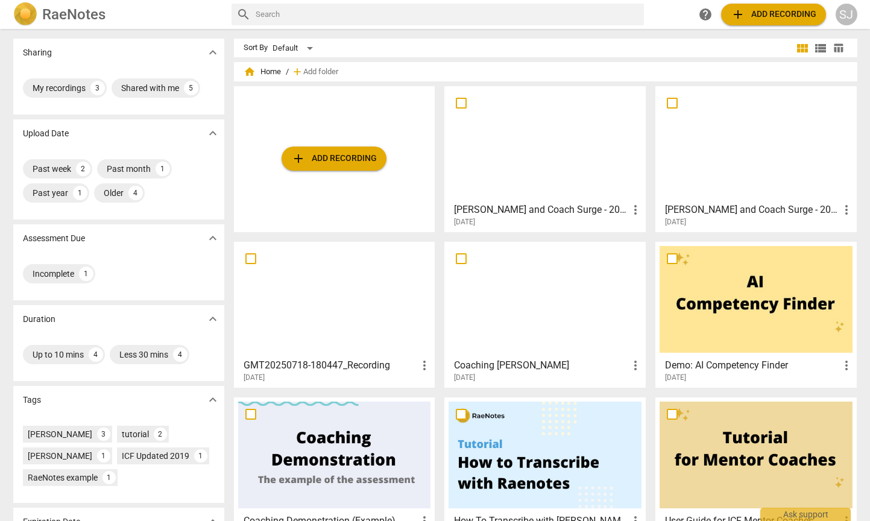
click at [552, 162] on div at bounding box center [545, 143] width 193 height 107
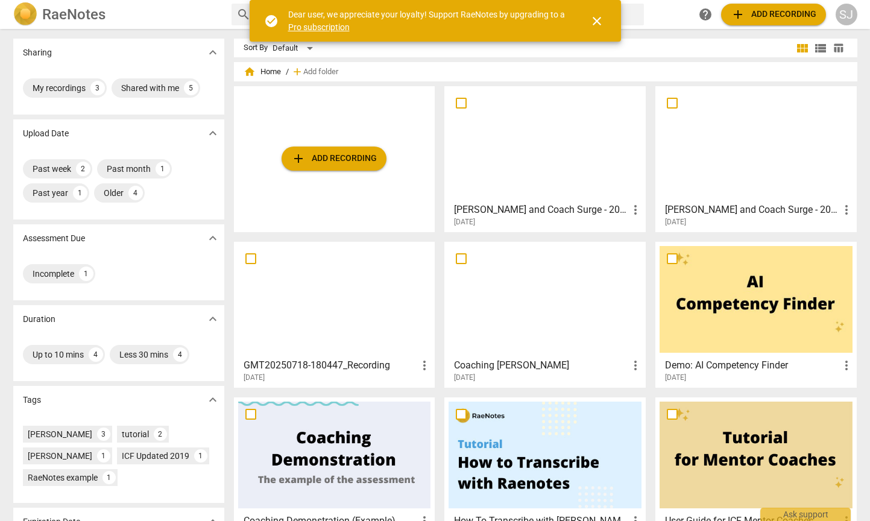
click at [545, 125] on div at bounding box center [545, 143] width 193 height 107
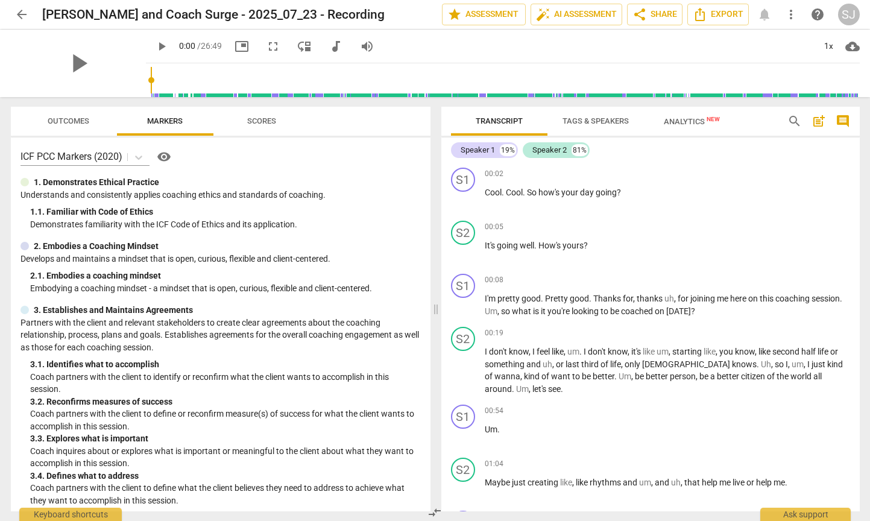
click at [73, 123] on span "Outcomes" at bounding box center [69, 120] width 42 height 9
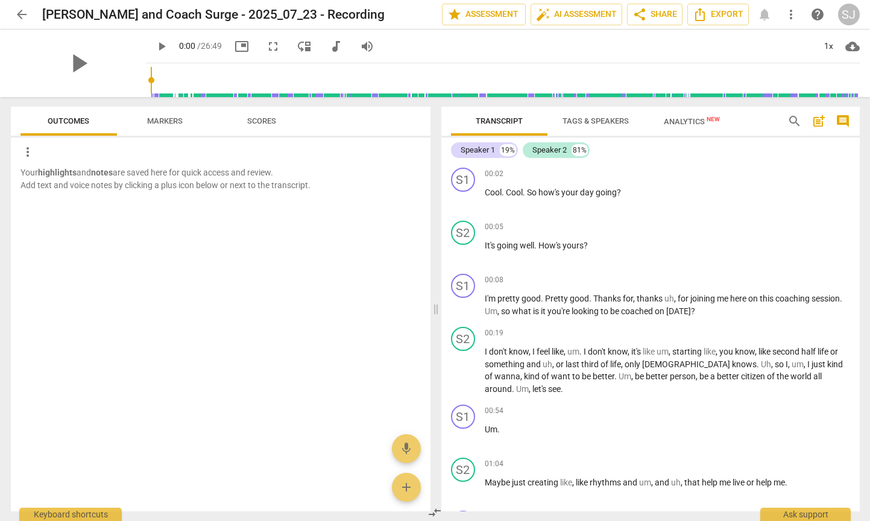
click at [185, 114] on span "Markers" at bounding box center [165, 121] width 65 height 16
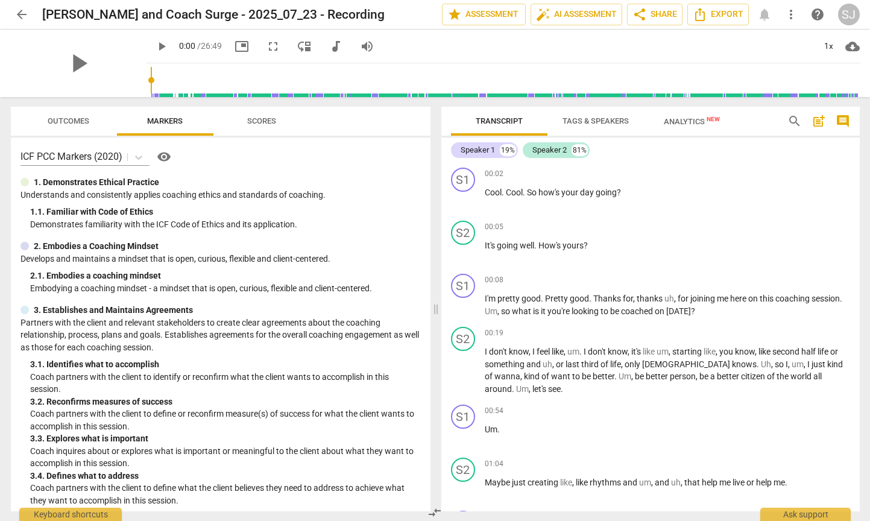
click at [610, 118] on span "Tags & Speakers" at bounding box center [596, 120] width 66 height 9
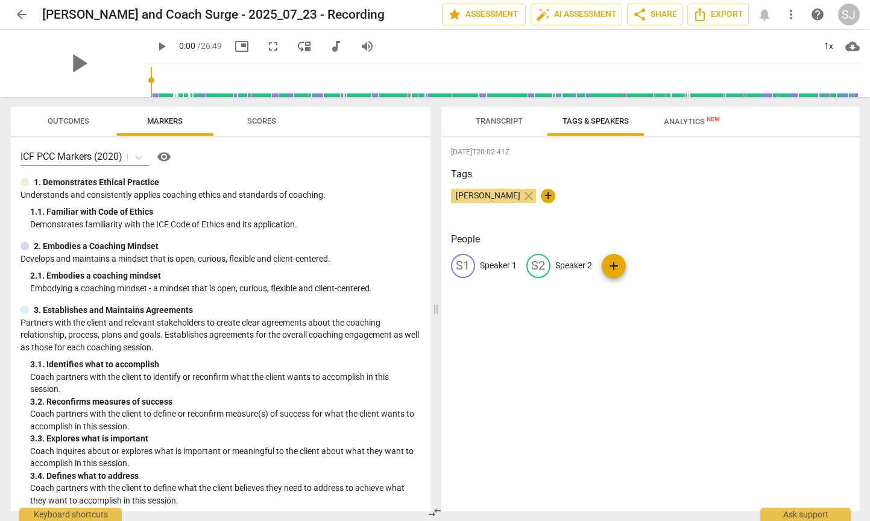
click at [508, 122] on span "Transcript" at bounding box center [499, 120] width 47 height 9
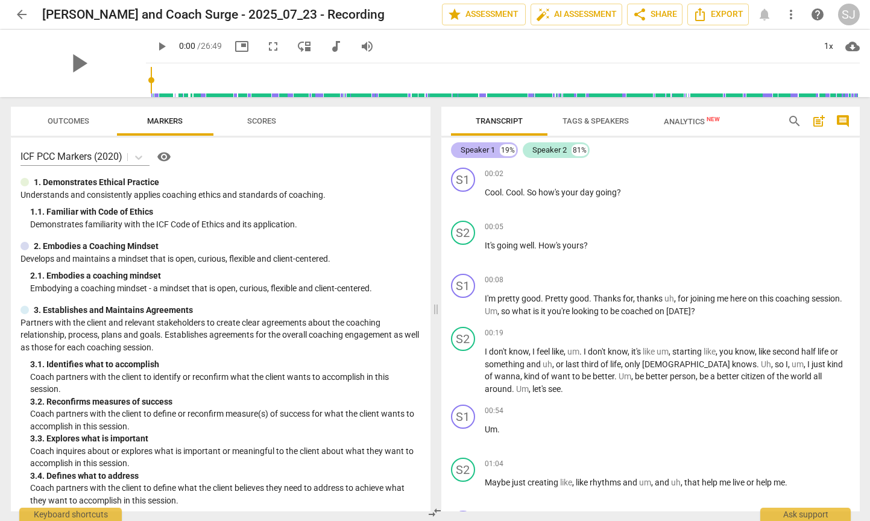
click at [481, 150] on div "Speaker 1" at bounding box center [478, 150] width 34 height 12
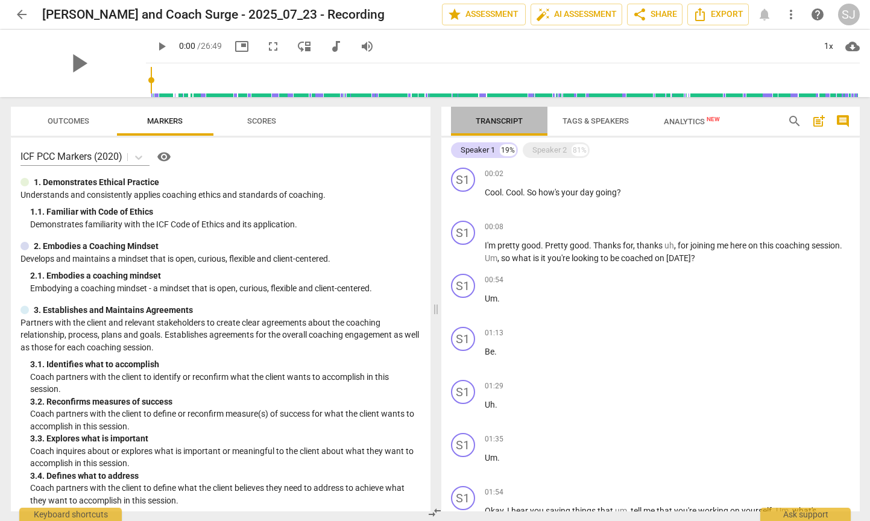
click at [501, 121] on span "Transcript" at bounding box center [499, 120] width 47 height 9
click at [553, 142] on div "Speaker 1 19% Speaker 2 81%" at bounding box center [650, 150] width 399 height 21
click at [552, 152] on div "Speaker 2" at bounding box center [549, 150] width 34 height 12
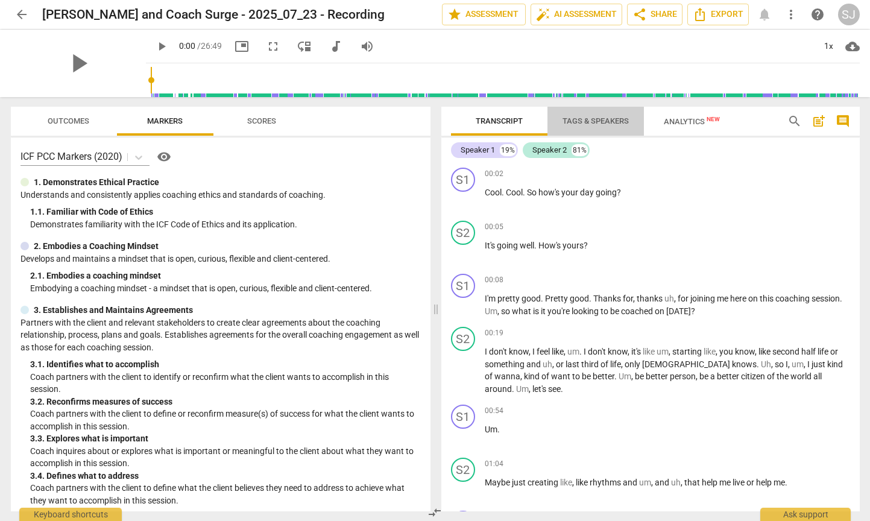
click at [604, 120] on span "Tags & Speakers" at bounding box center [596, 120] width 66 height 9
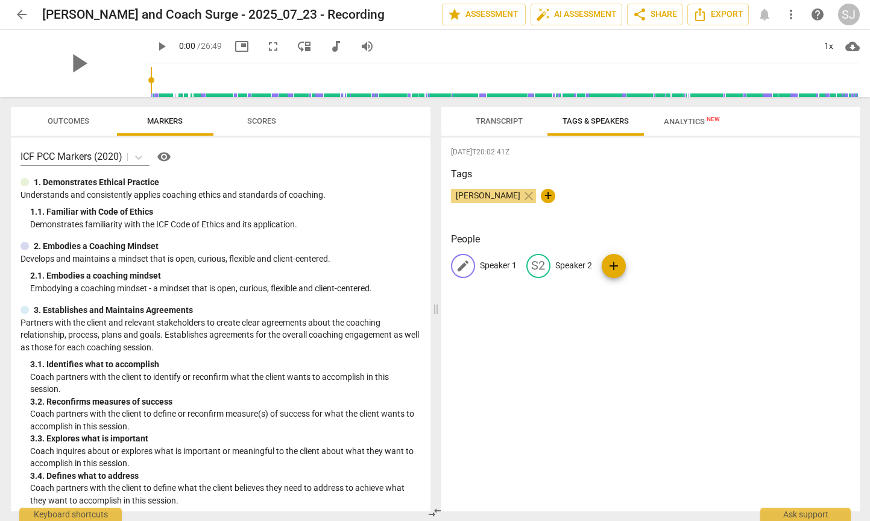
click at [491, 266] on p "Speaker 1" at bounding box center [498, 265] width 37 height 13
type input "Coach [PERSON_NAME]"
click at [639, 266] on p "Speaker 2" at bounding box center [652, 265] width 37 height 13
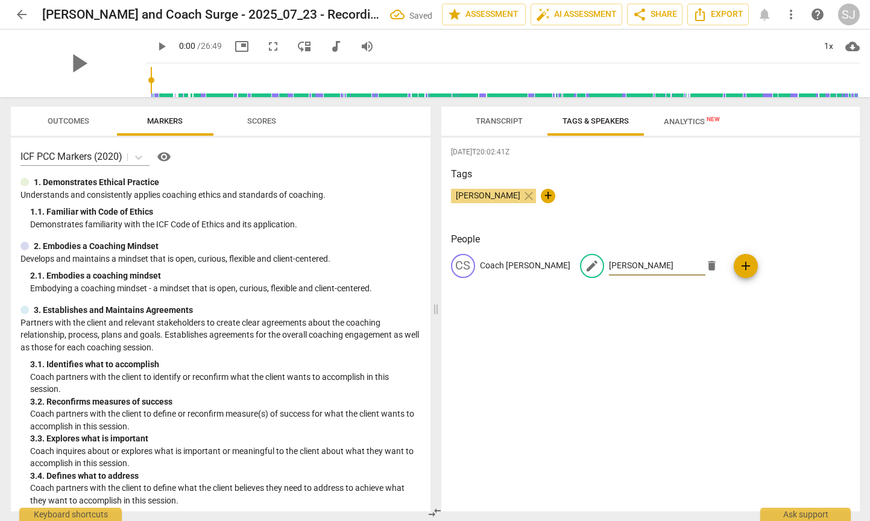
type input "[PERSON_NAME]"
click at [508, 124] on span "Transcript" at bounding box center [499, 120] width 47 height 9
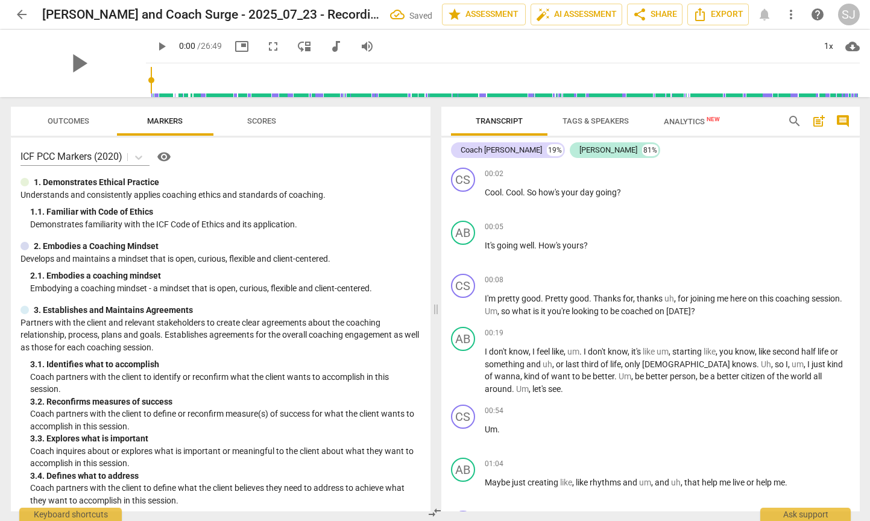
click at [685, 123] on span "Analytics New" at bounding box center [692, 121] width 56 height 9
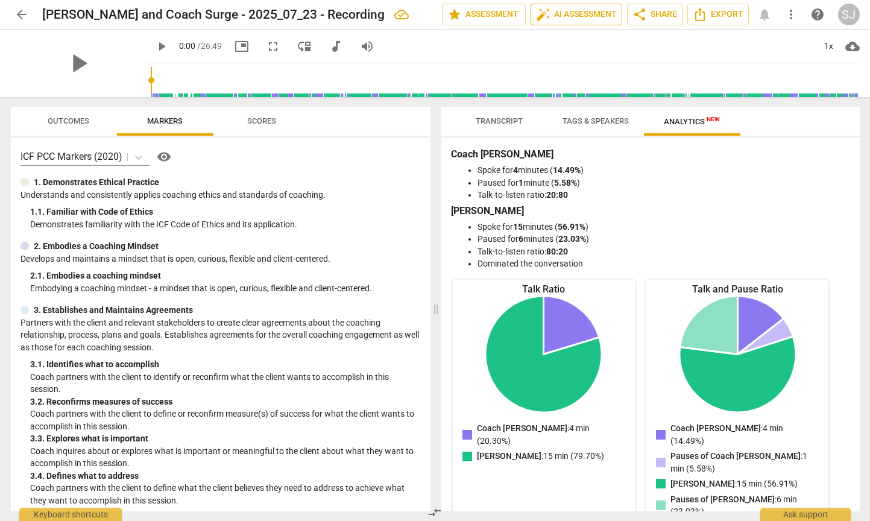
click at [575, 16] on span "auto_fix_high AI Assessment" at bounding box center [576, 14] width 81 height 14
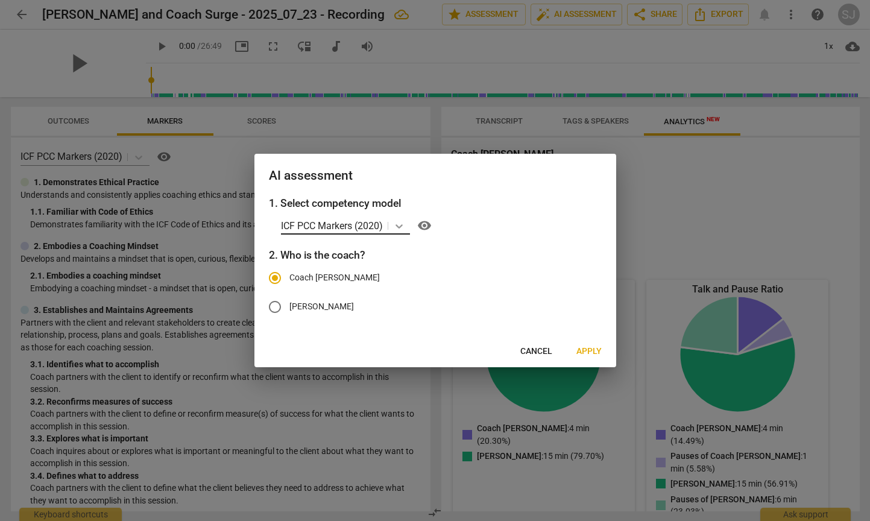
click at [402, 227] on icon at bounding box center [399, 226] width 7 height 4
click at [542, 223] on div "ICF PCC Markers (2020) visibility" at bounding box center [441, 225] width 321 height 19
click at [402, 224] on icon at bounding box center [399, 226] width 12 height 12
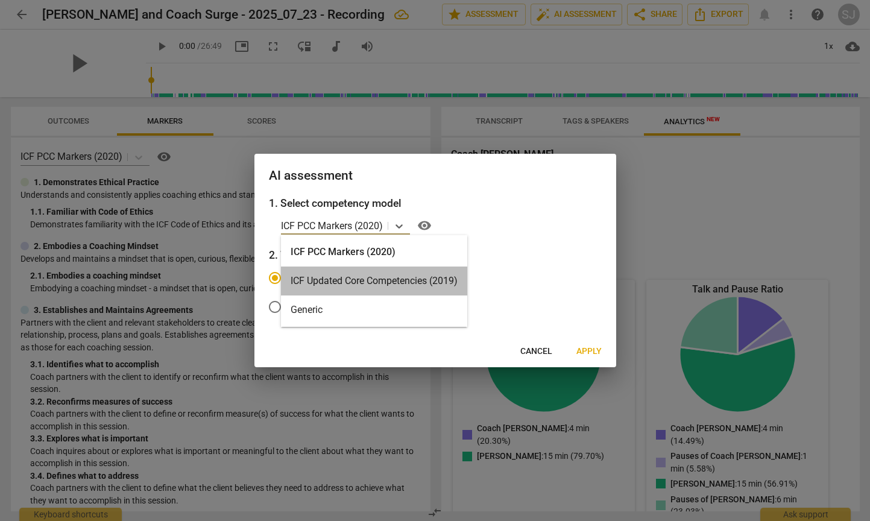
click at [377, 280] on div "ICF Updated Core Competencies (2019)" at bounding box center [374, 281] width 186 height 29
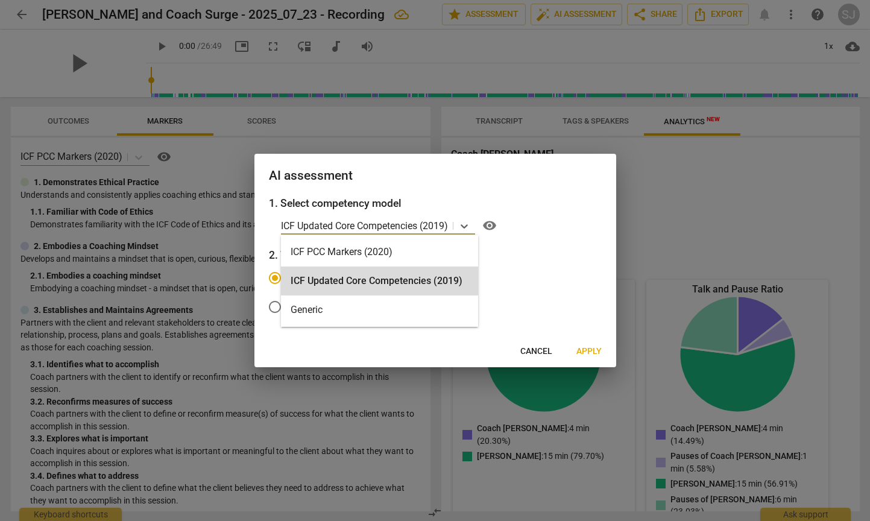
click at [393, 226] on p "ICF Updated Core Competencies (2019)" at bounding box center [364, 226] width 167 height 14
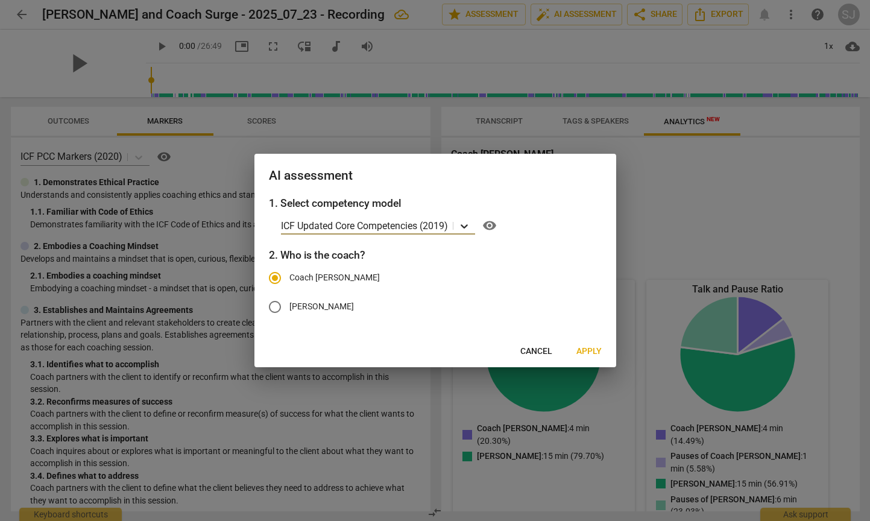
click at [468, 226] on icon at bounding box center [464, 226] width 7 height 4
click at [463, 227] on icon at bounding box center [464, 226] width 12 height 12
click at [464, 226] on icon at bounding box center [464, 226] width 7 height 4
click at [592, 347] on span "Apply" at bounding box center [588, 352] width 25 height 12
